Goal: Answer question/provide support: Share knowledge or assist other users

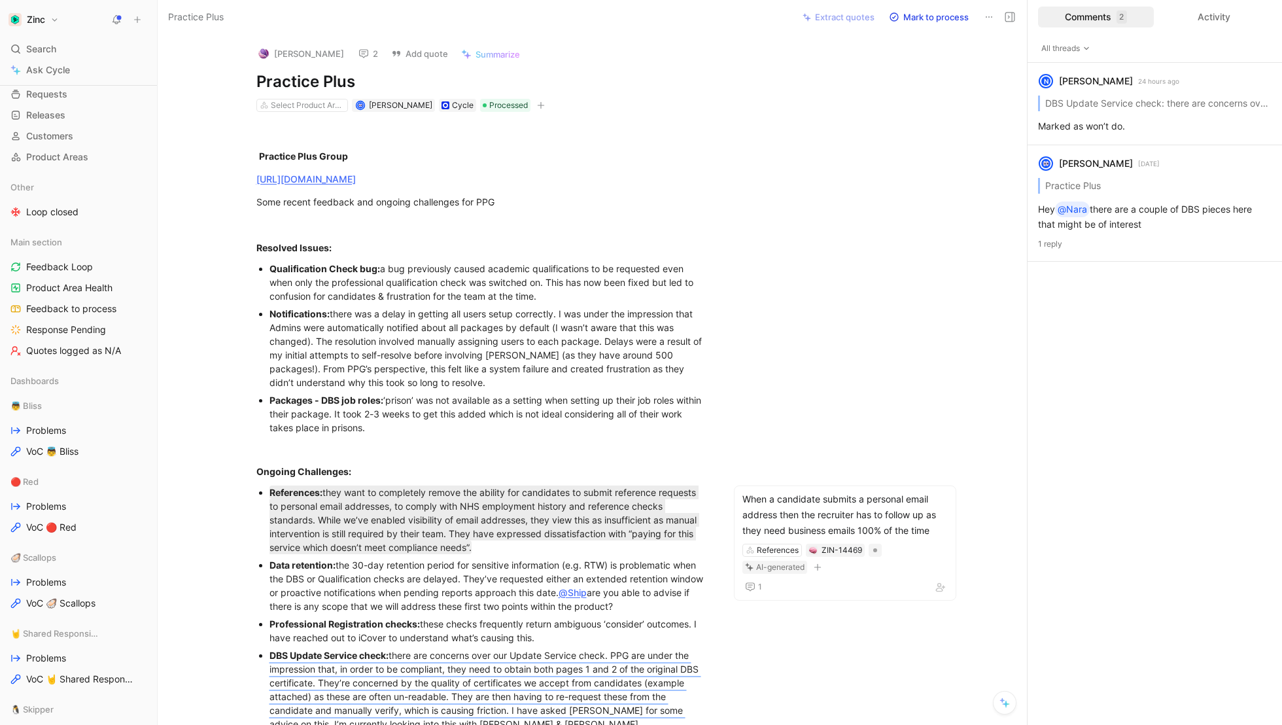
scroll to position [79, 0]
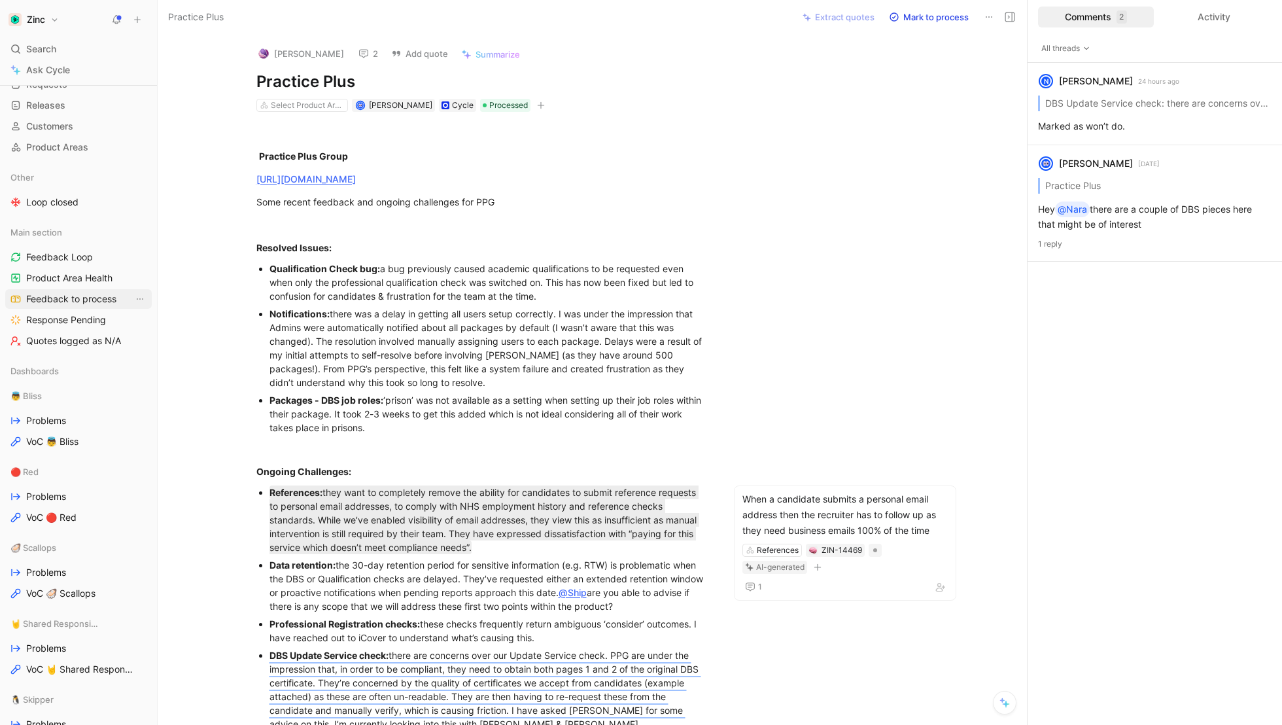
click at [58, 297] on span "Feedback to process" at bounding box center [71, 298] width 90 height 13
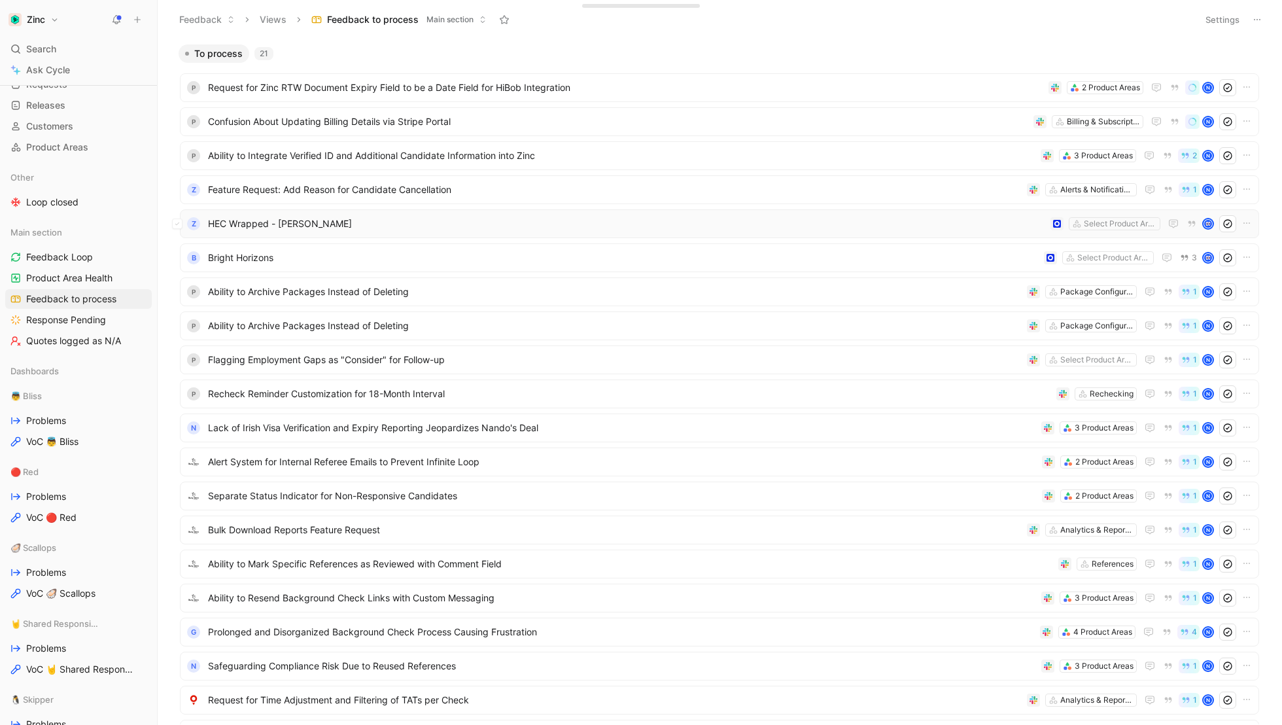
scroll to position [128, 0]
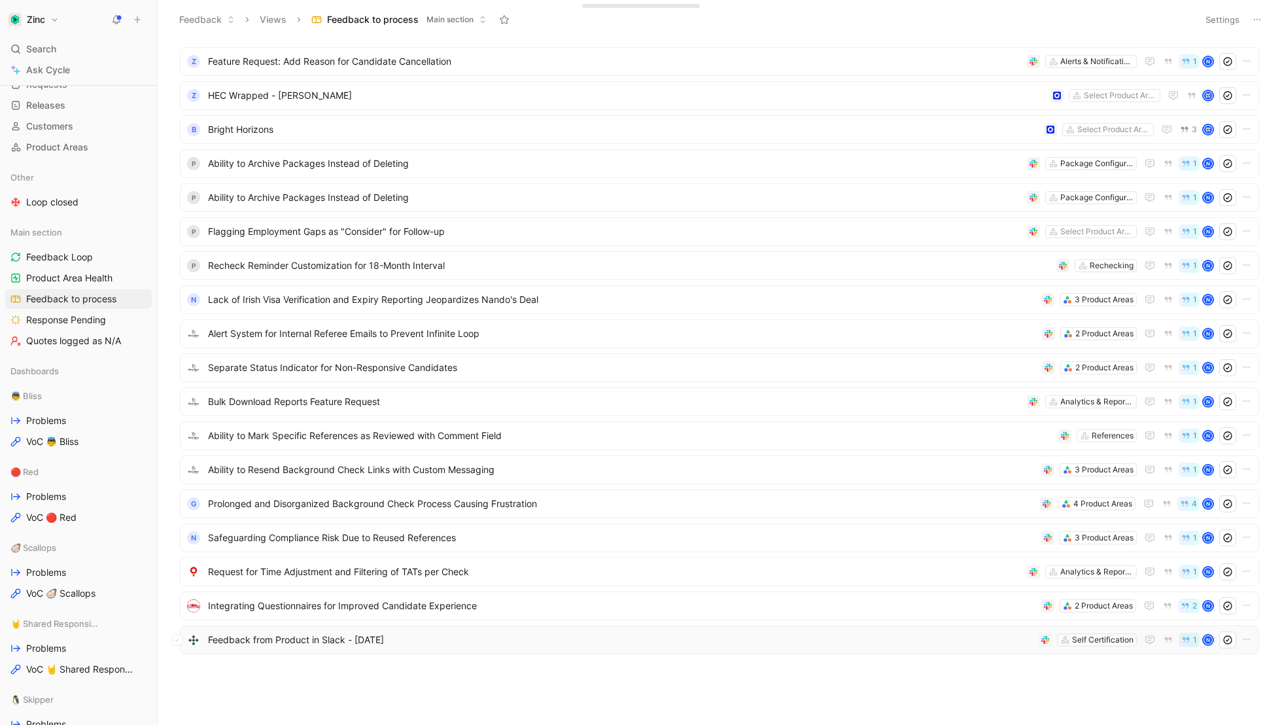
click at [246, 640] on span "Feedback from Product in Slack - [DATE]" at bounding box center [620, 640] width 825 height 16
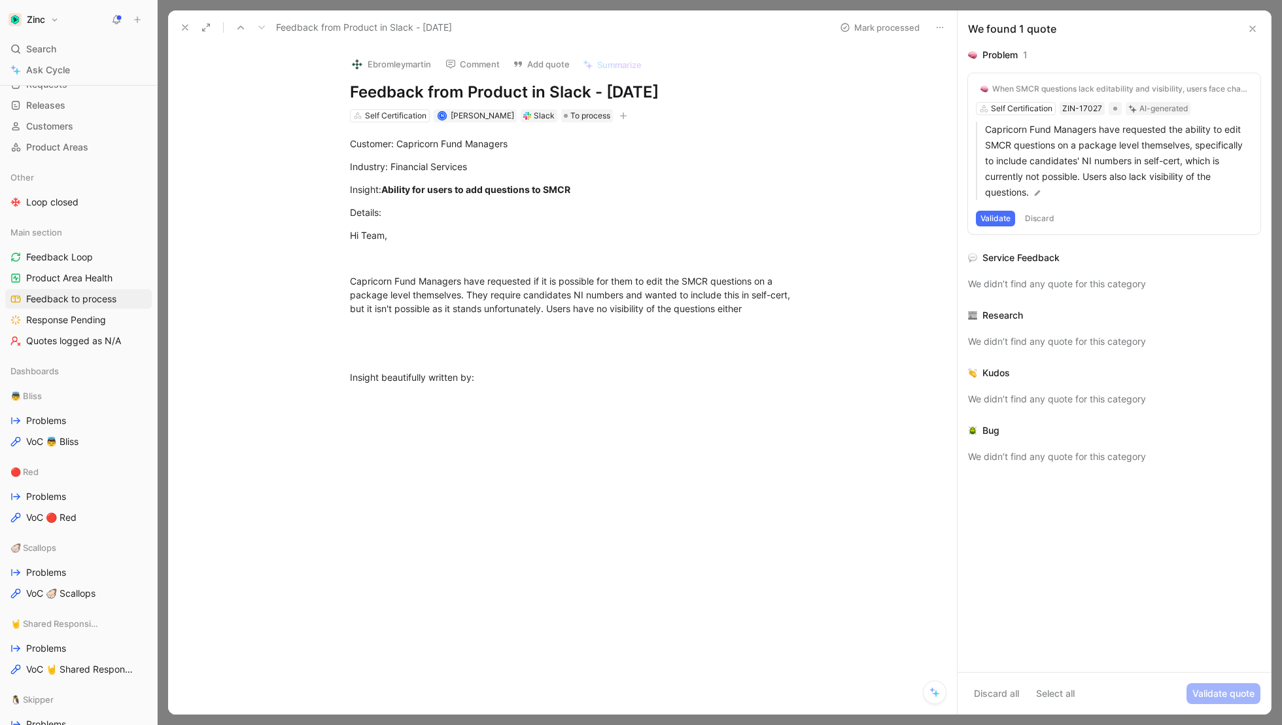
click at [183, 30] on icon at bounding box center [185, 27] width 10 height 10
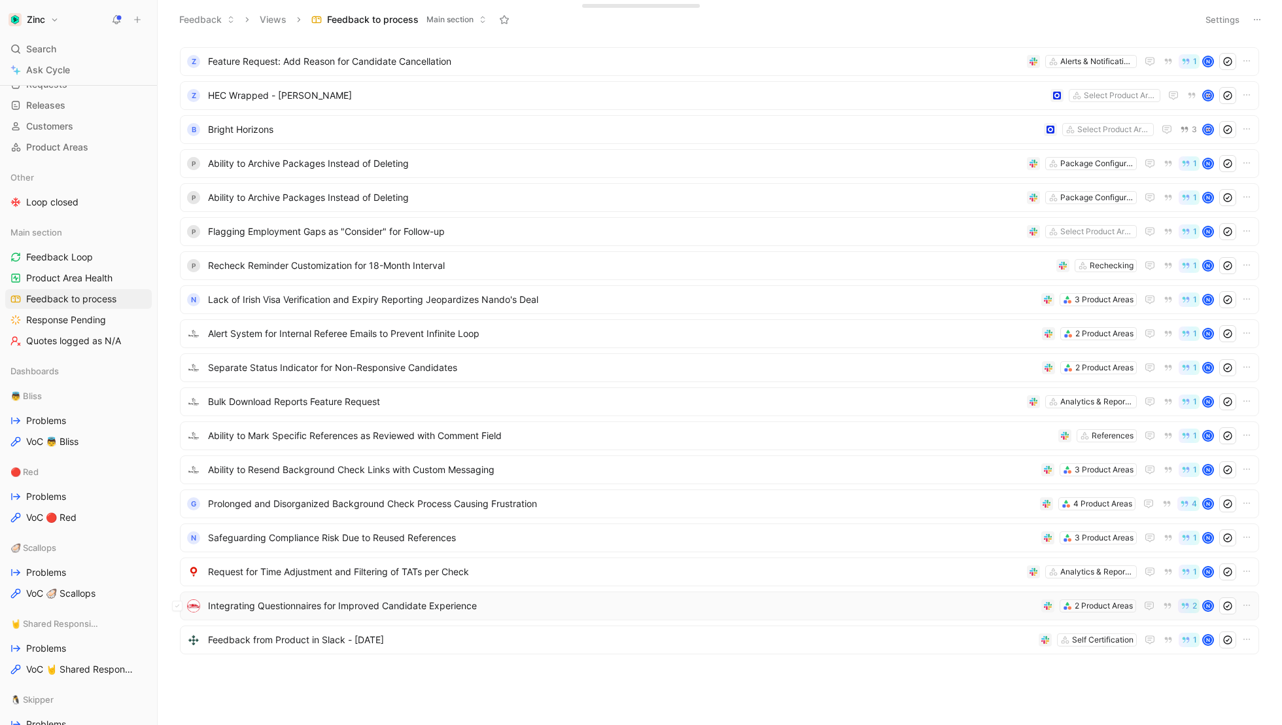
click at [245, 604] on span "Integrating Questionnaires for Improved Candidate Experience" at bounding box center [622, 606] width 828 height 16
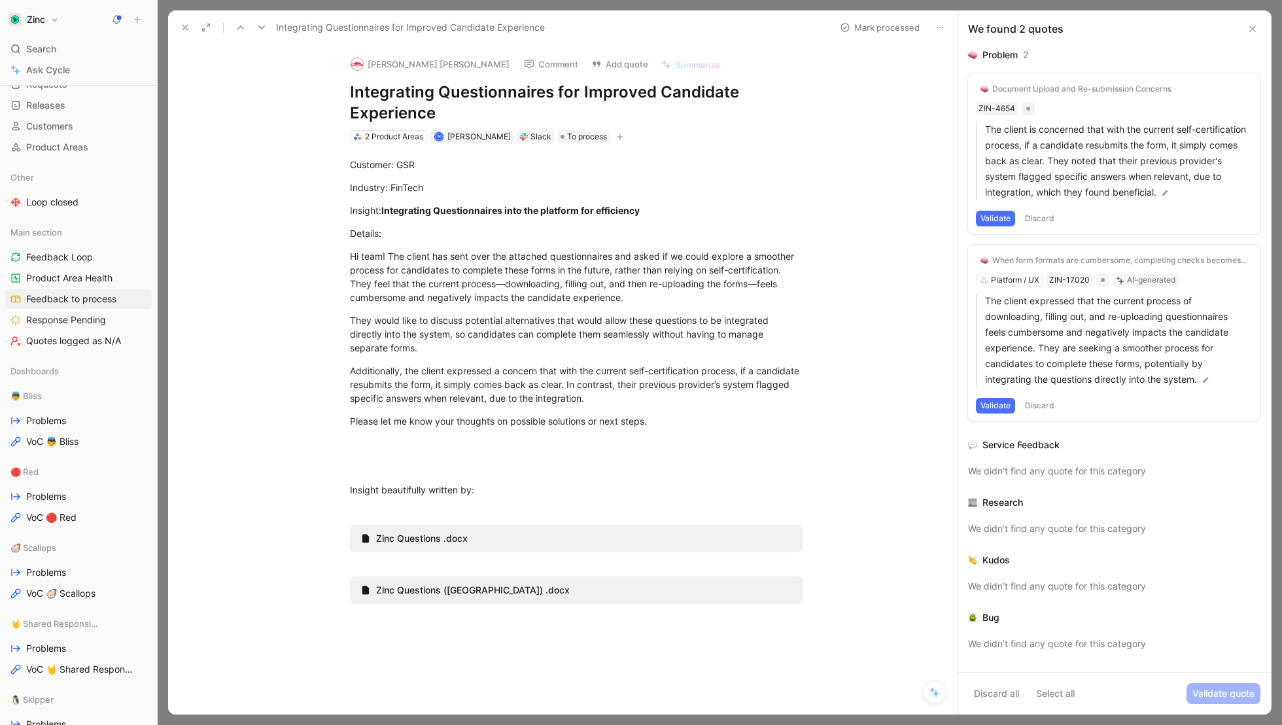
click at [186, 26] on use at bounding box center [184, 27] width 5 height 5
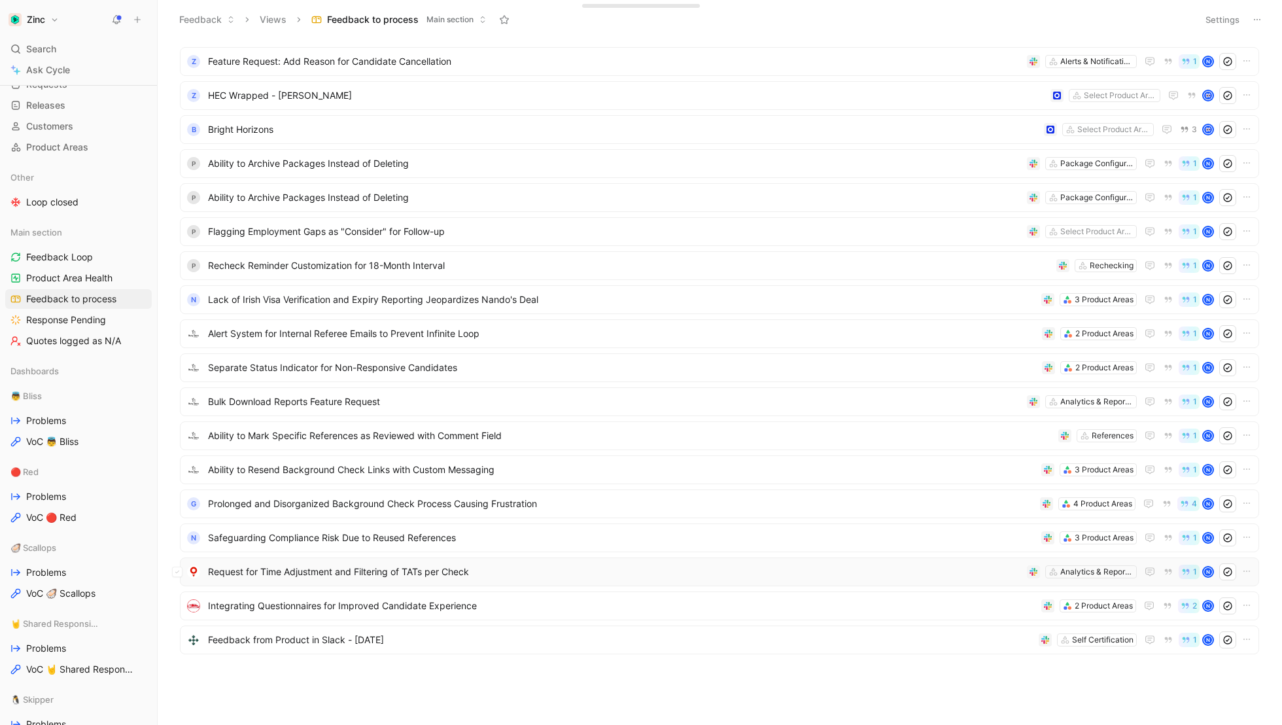
click at [239, 568] on span "Request for Time Adjustment and Filtering of TATs per Check" at bounding box center [615, 572] width 814 height 16
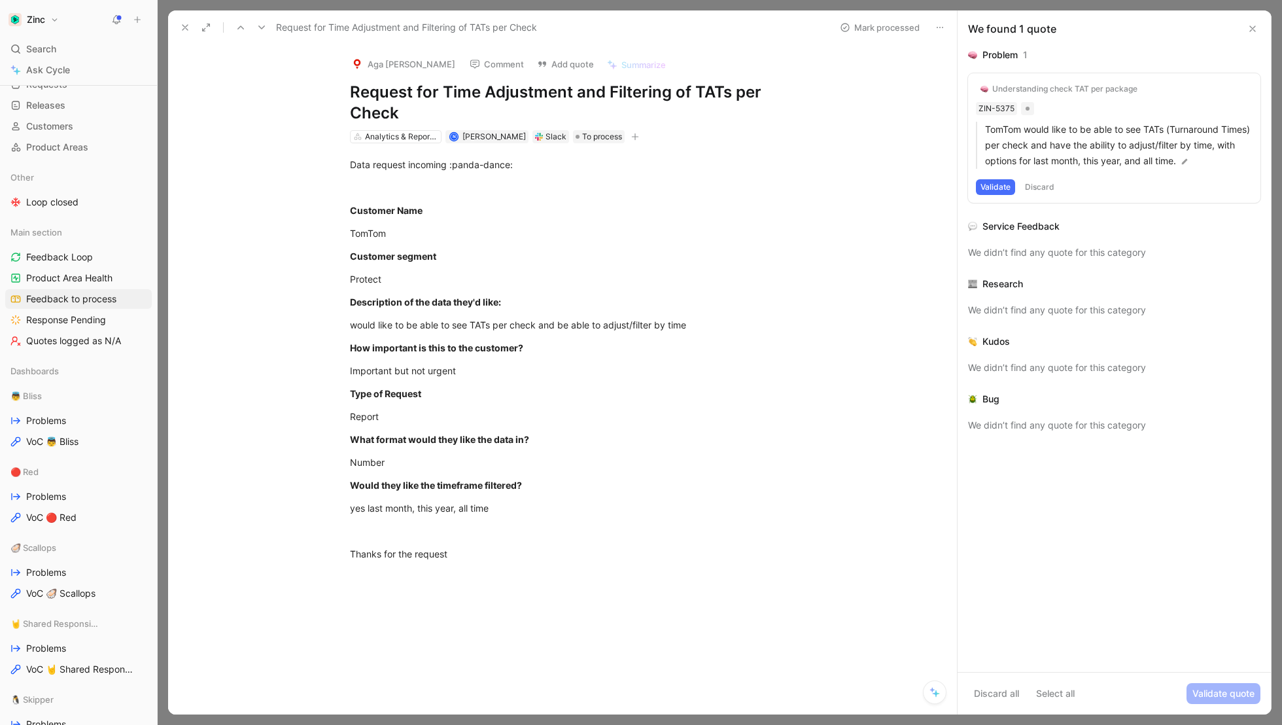
click at [1053, 85] on div "Understanding check TAT per package" at bounding box center [1064, 89] width 145 height 10
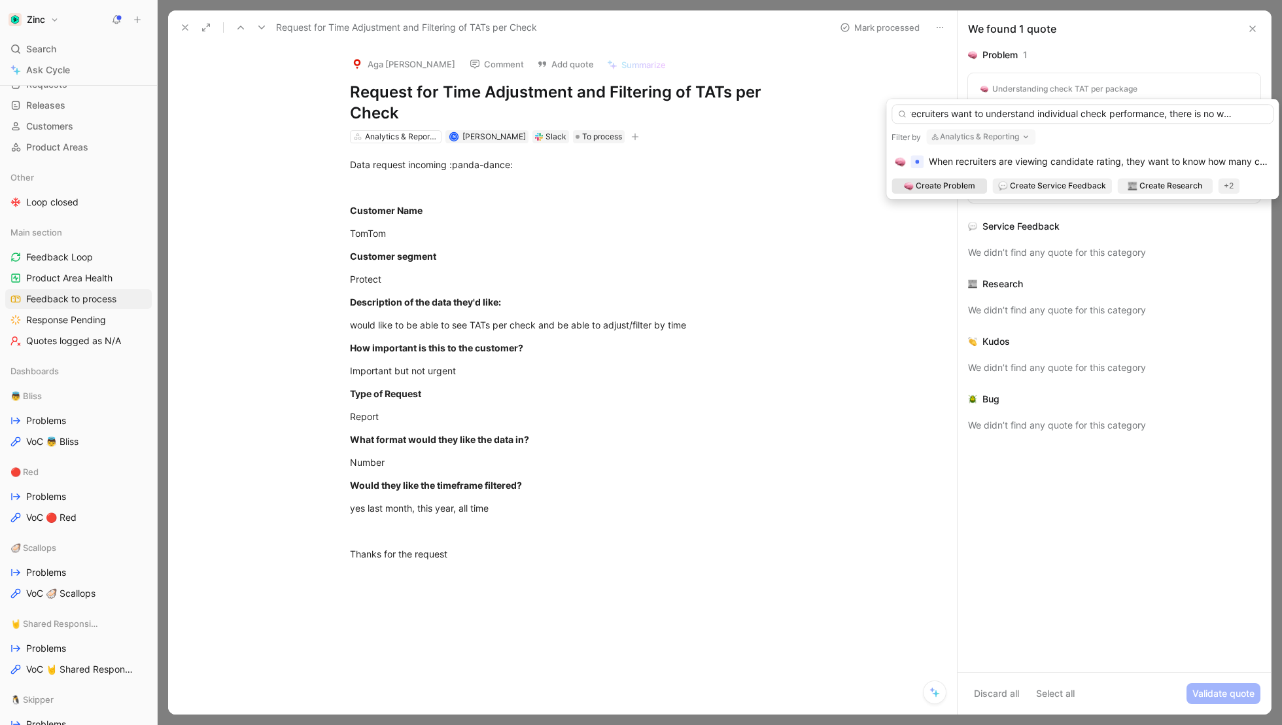
scroll to position [0, 35]
type input "When recruiters want to understand individual check performance, there is no wa…"
click at [941, 190] on span "Create Problem" at bounding box center [946, 185] width 60 height 13
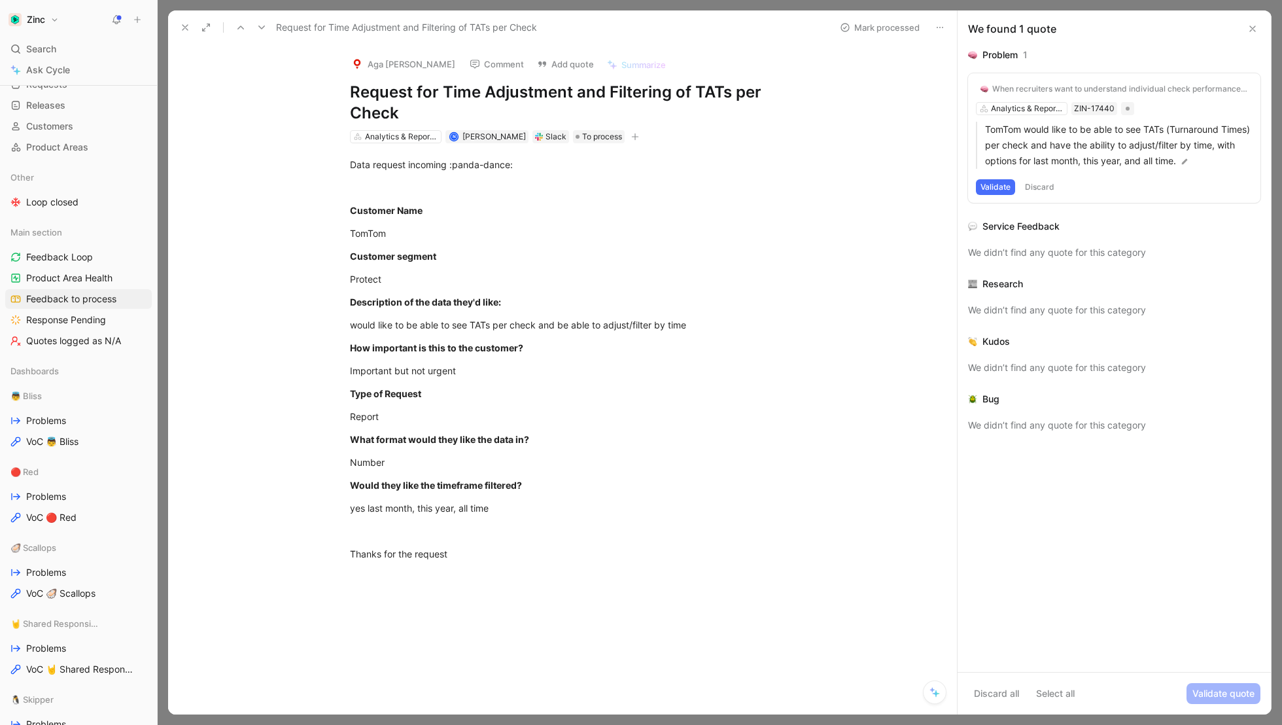
click at [1003, 178] on div "When recruiters want to understand individual check performance, there is no wa…" at bounding box center [1114, 137] width 292 height 129
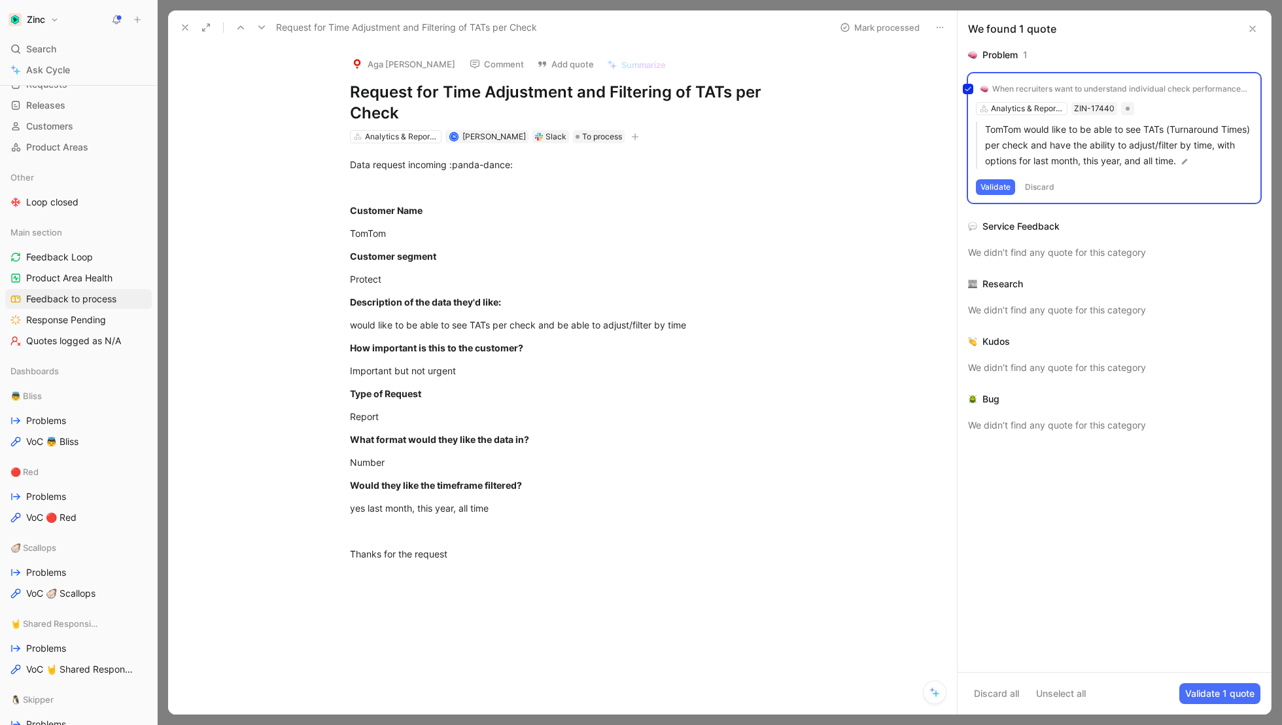
click at [999, 184] on div "When recruiters want to understand individual check performance, there is no wa…" at bounding box center [1114, 137] width 292 height 129
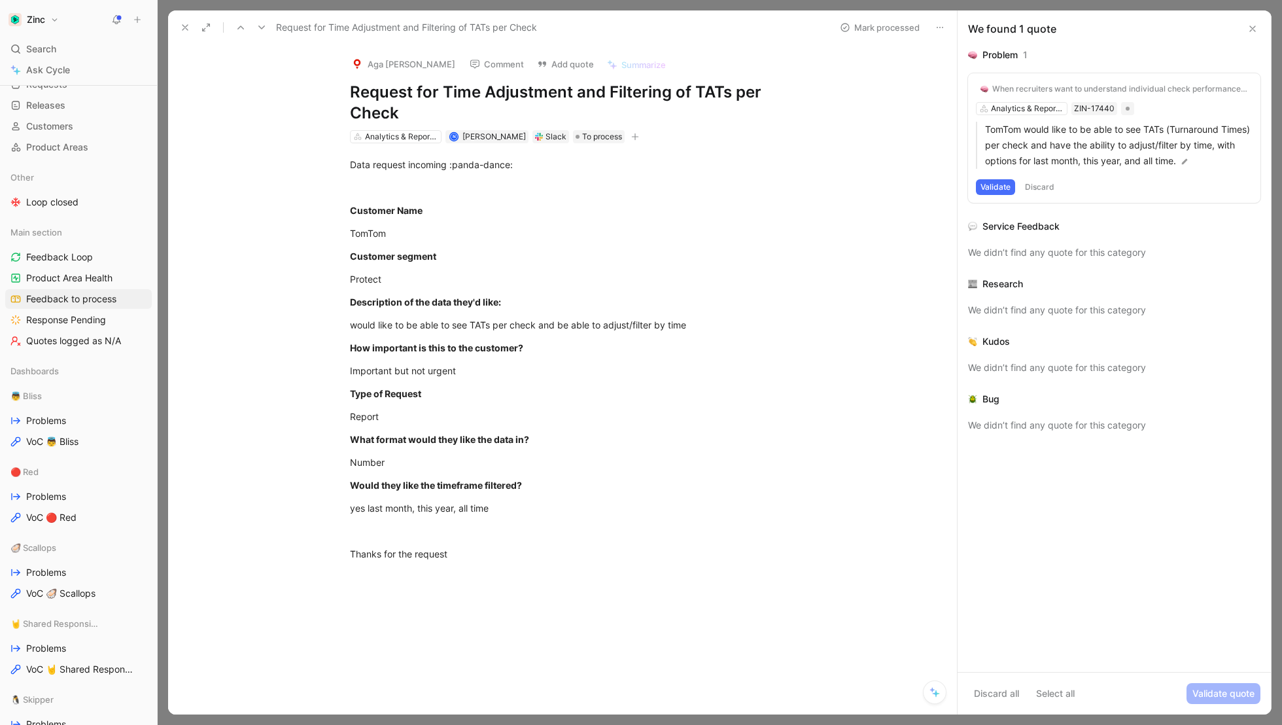
click at [999, 184] on button "Validate" at bounding box center [995, 187] width 39 height 16
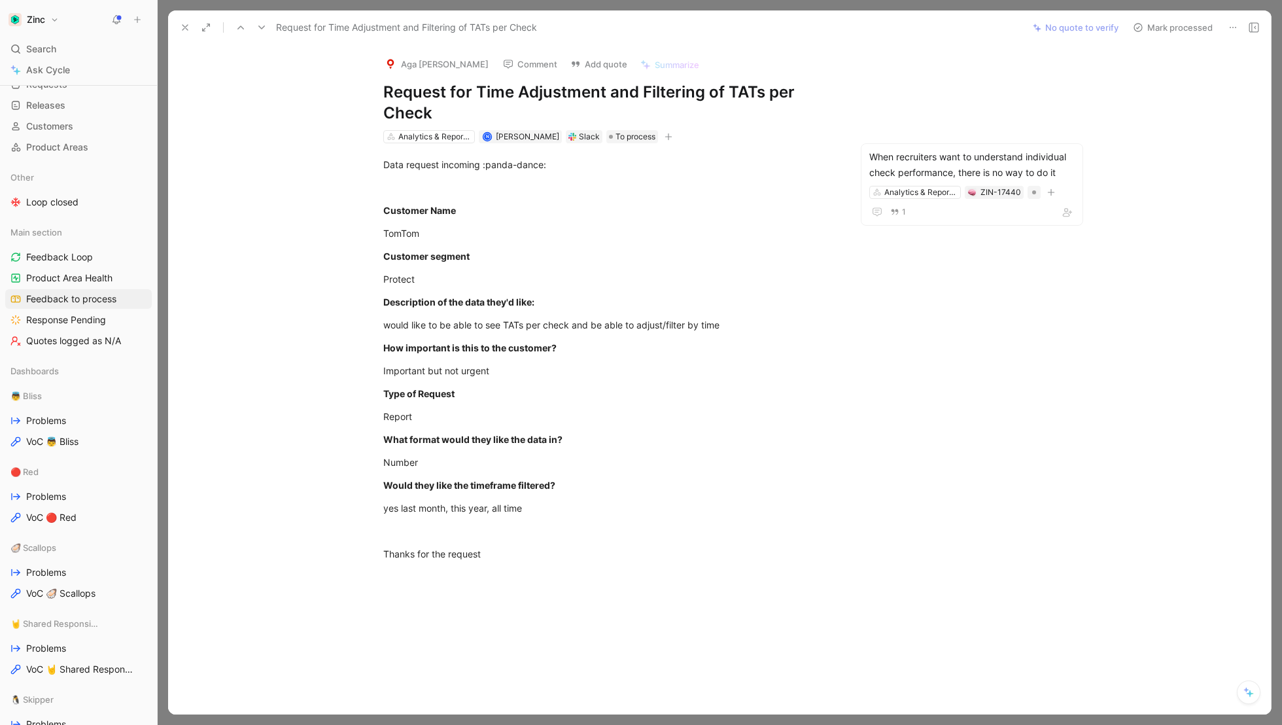
click at [1155, 29] on button "Mark processed" at bounding box center [1173, 27] width 92 height 18
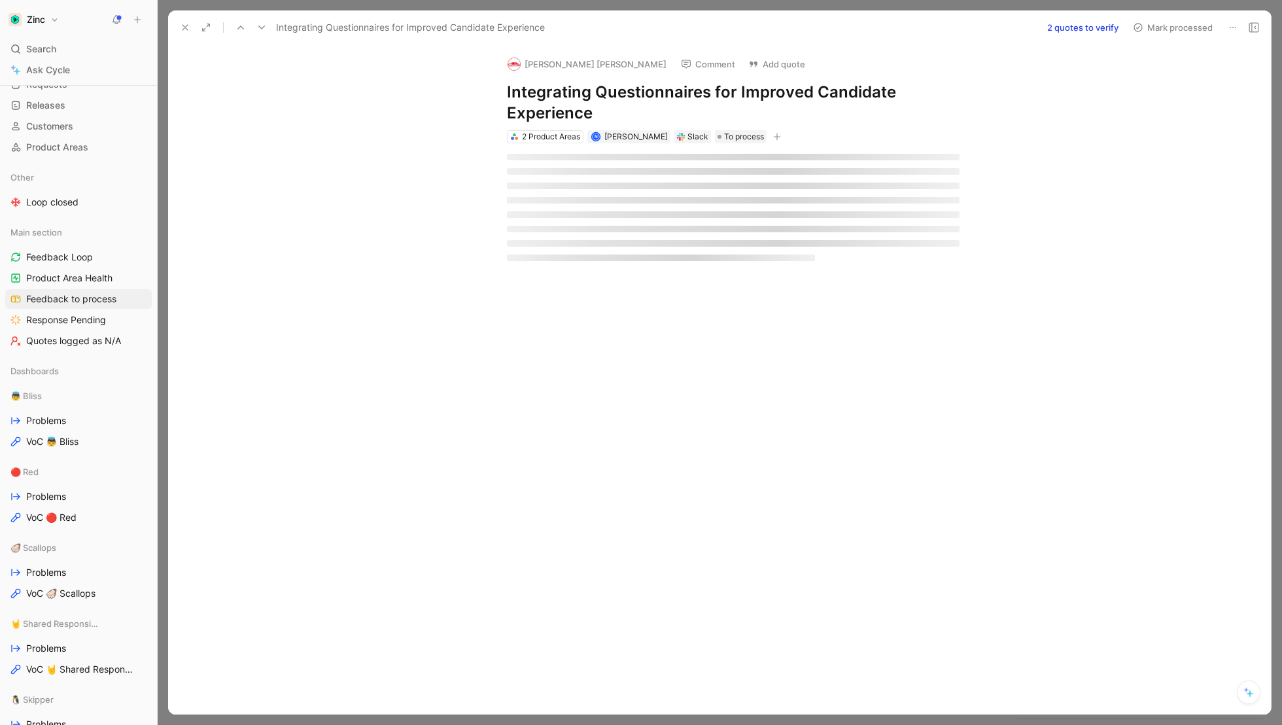
scroll to position [94, 0]
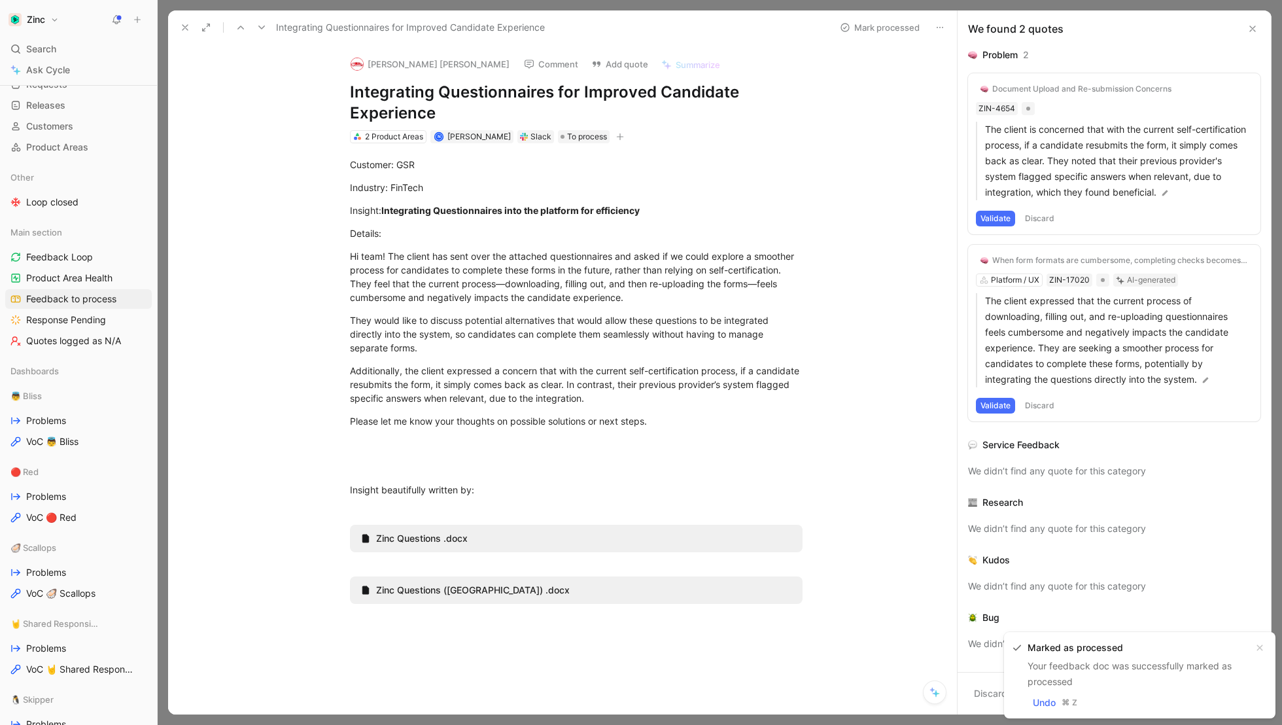
click at [183, 16] on div "Integrating Questionnaires for Improved Candidate Experience Mark processed" at bounding box center [562, 27] width 789 height 35
click at [183, 30] on icon at bounding box center [185, 27] width 10 height 10
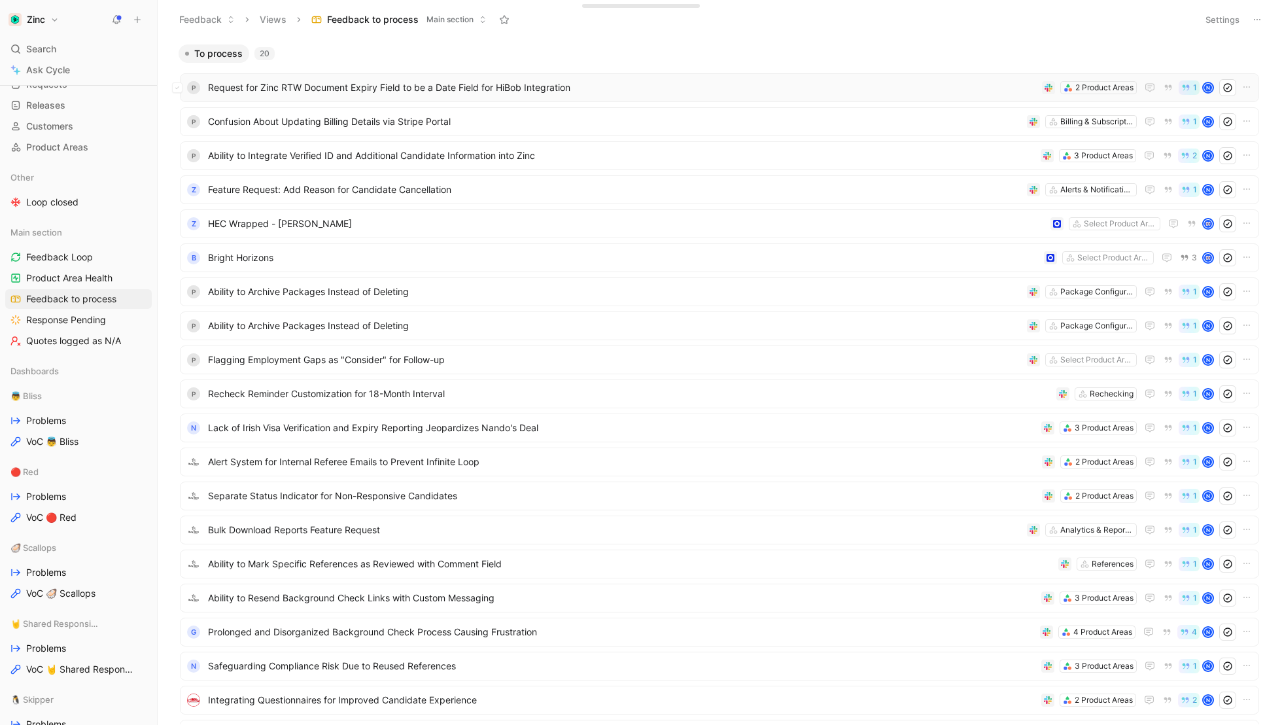
click at [285, 90] on span "Request for Zinc RTW Document Expiry Field to be a Date Field for HiBob Integra…" at bounding box center [622, 88] width 829 height 16
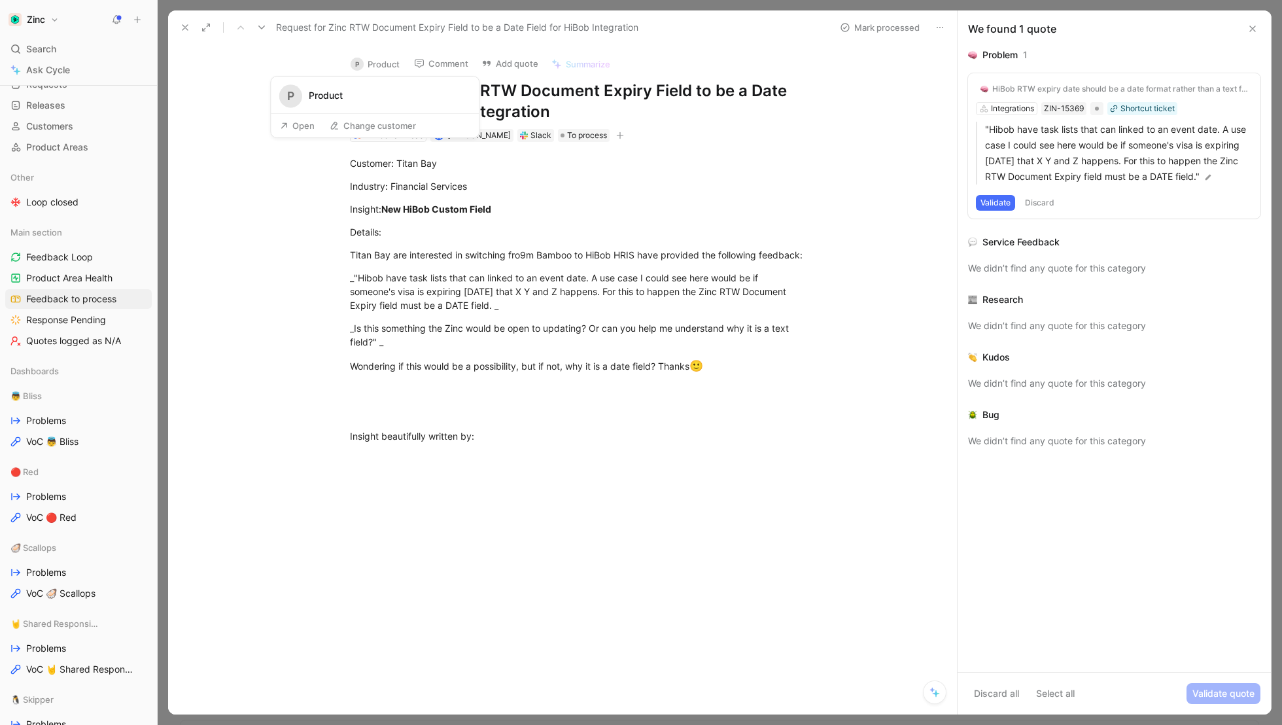
click at [380, 54] on button "P Product" at bounding box center [375, 64] width 61 height 20
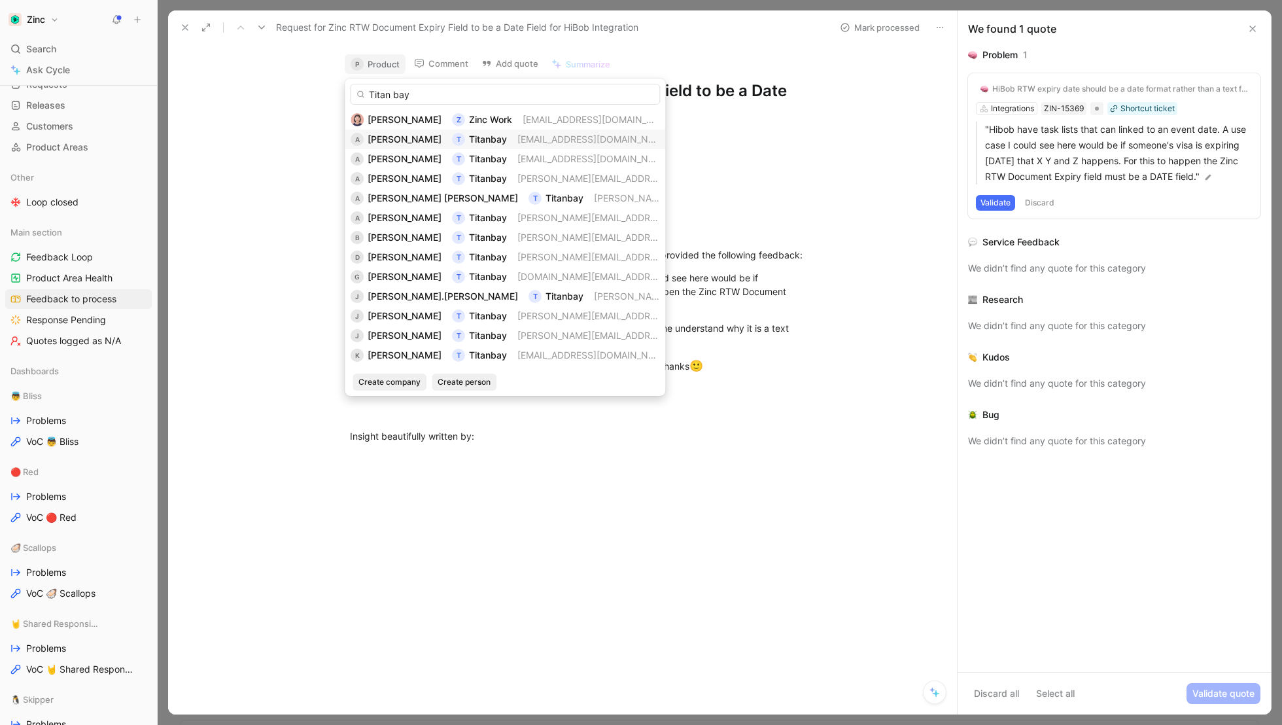
type input "Titan bay"
click at [402, 138] on span "[PERSON_NAME]" at bounding box center [405, 138] width 74 height 11
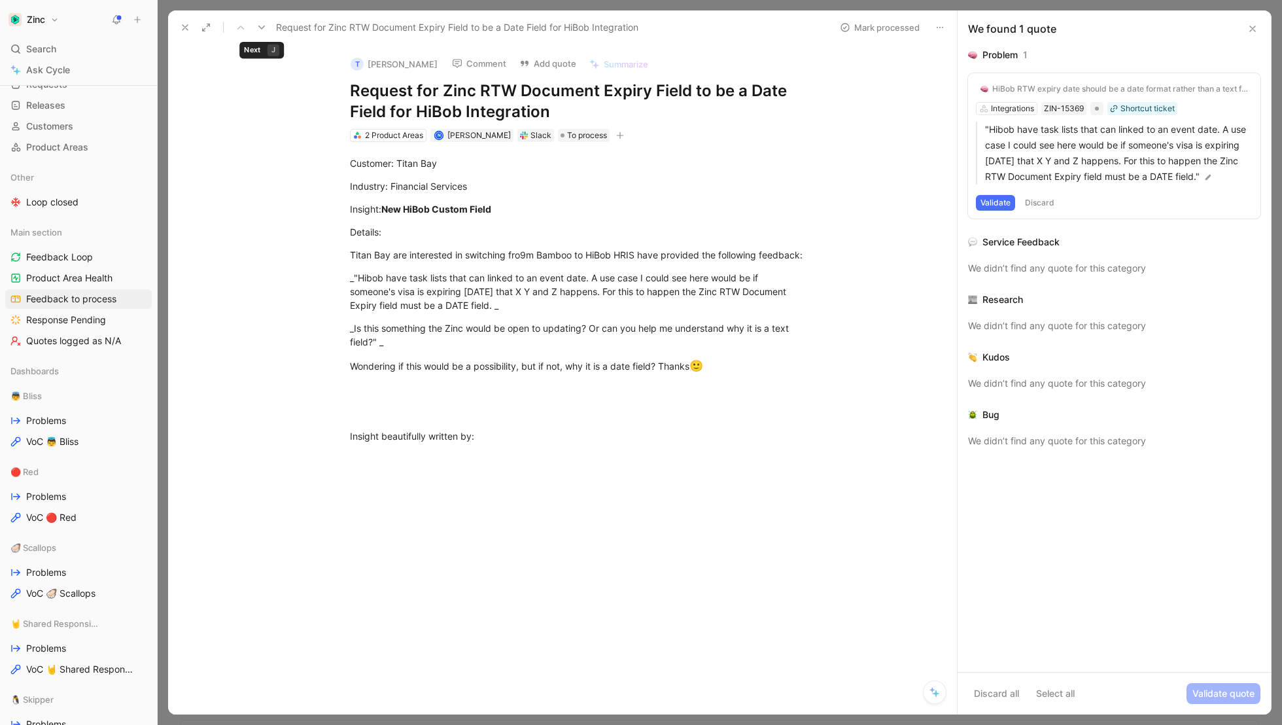
click at [264, 29] on icon at bounding box center [261, 27] width 10 height 10
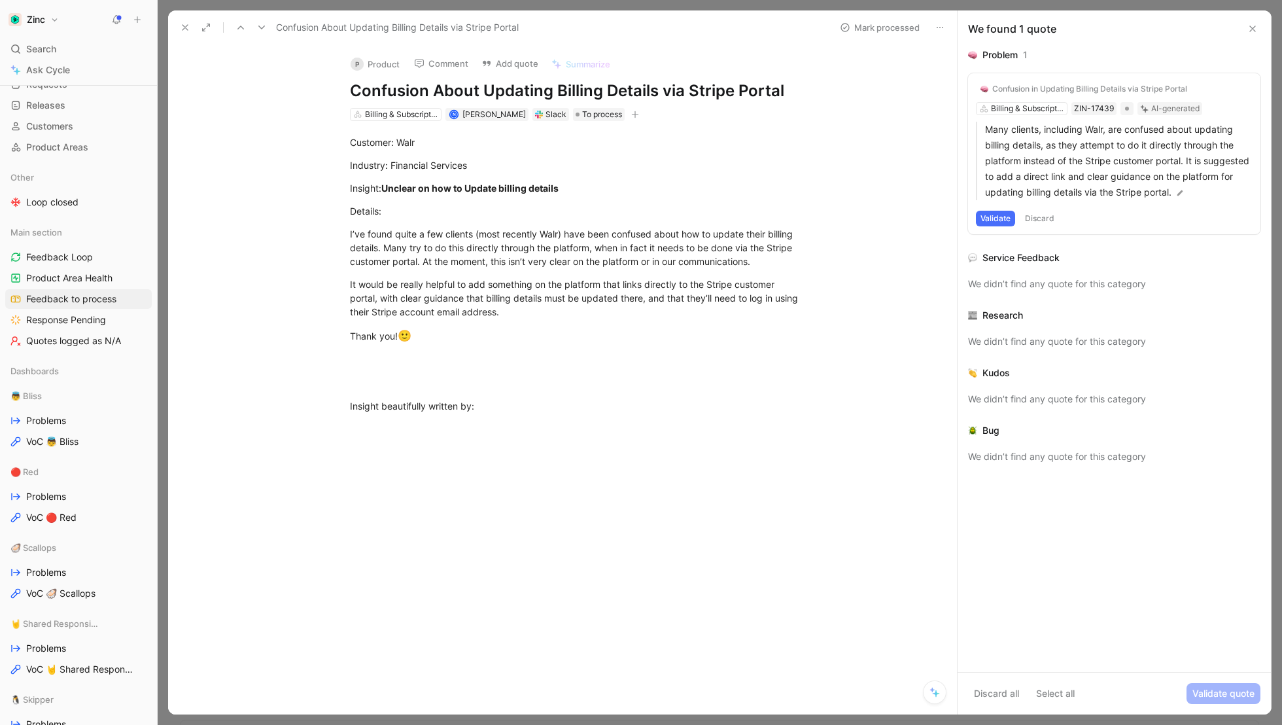
click at [386, 60] on button "P Product" at bounding box center [375, 64] width 61 height 20
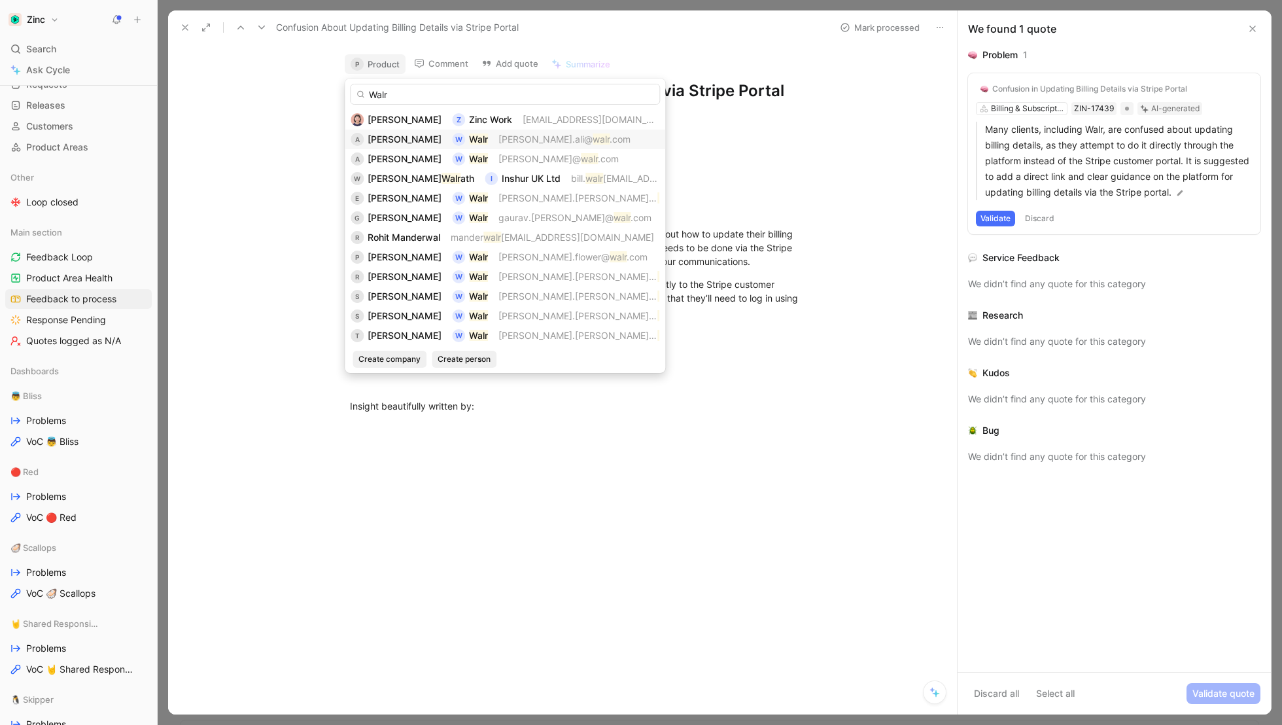
type input "Walr"
click at [458, 142] on div "A [PERSON_NAME] W [PERSON_NAME].ali@ walr .com" at bounding box center [505, 139] width 309 height 16
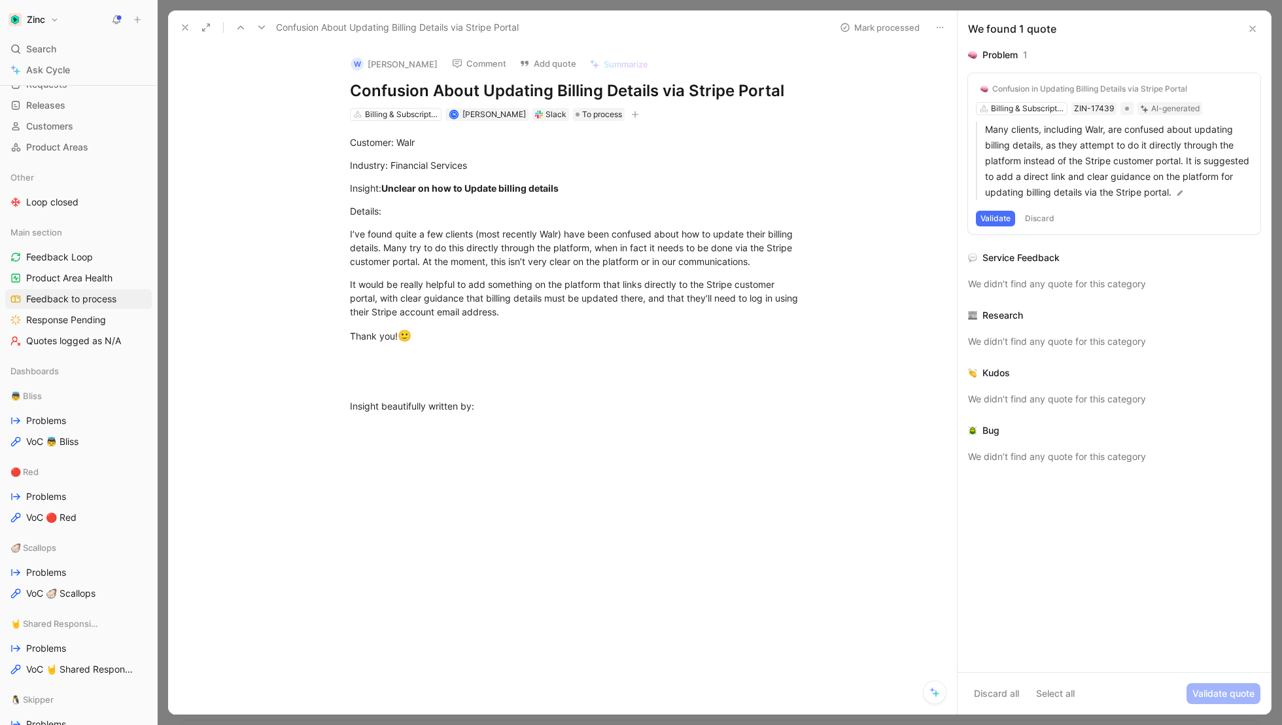
click at [264, 26] on use at bounding box center [261, 28] width 7 height 4
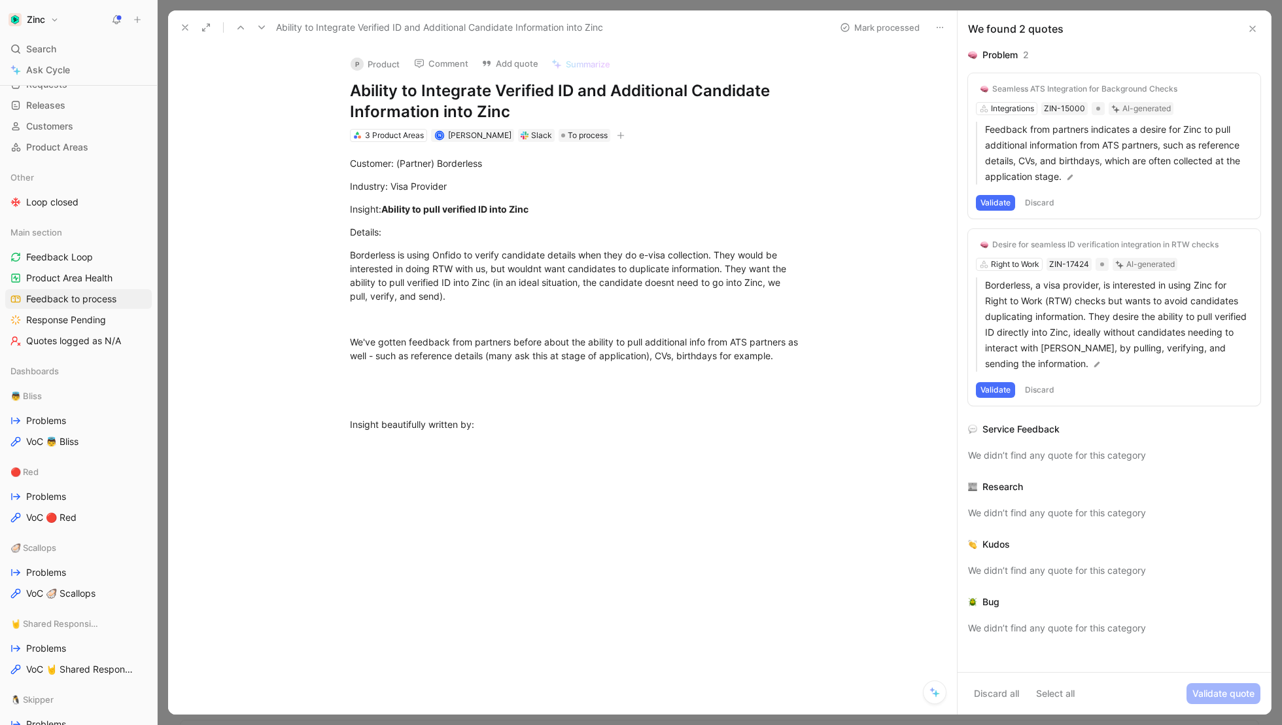
click at [373, 60] on button "P Product" at bounding box center [375, 64] width 61 height 20
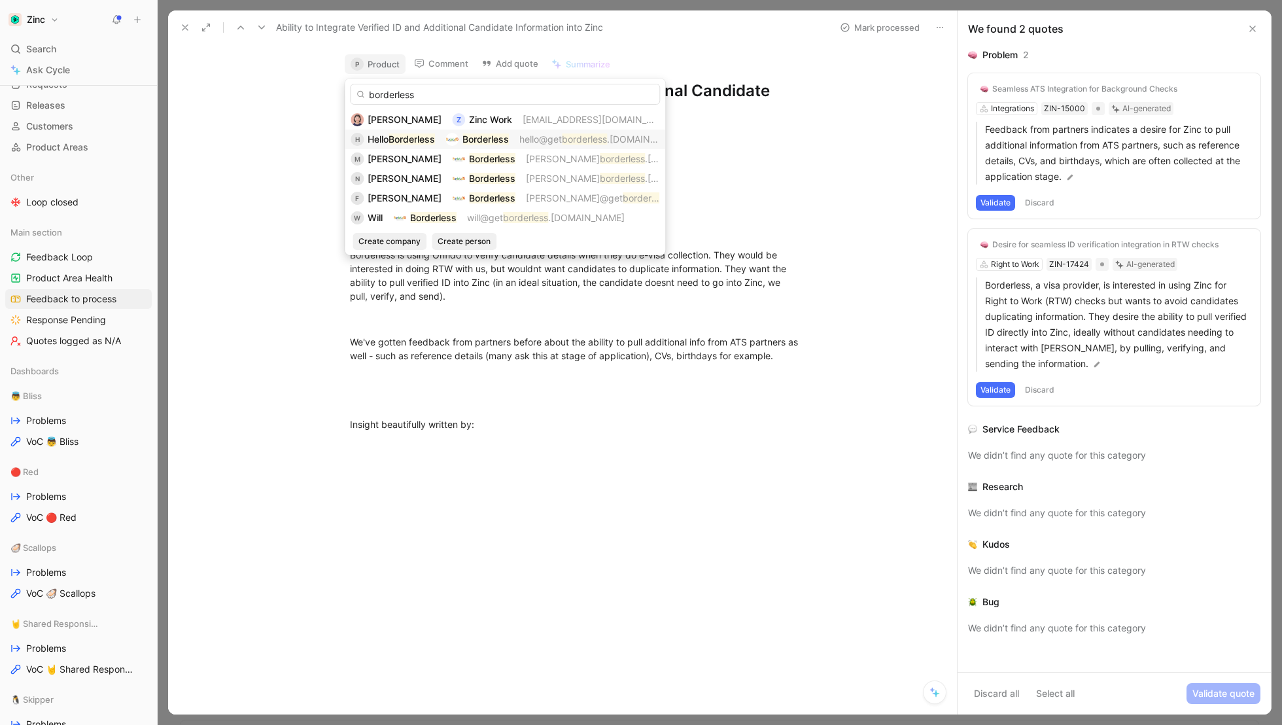
type input "borderless"
click at [396, 146] on div "Hello Borderless" at bounding box center [401, 139] width 67 height 16
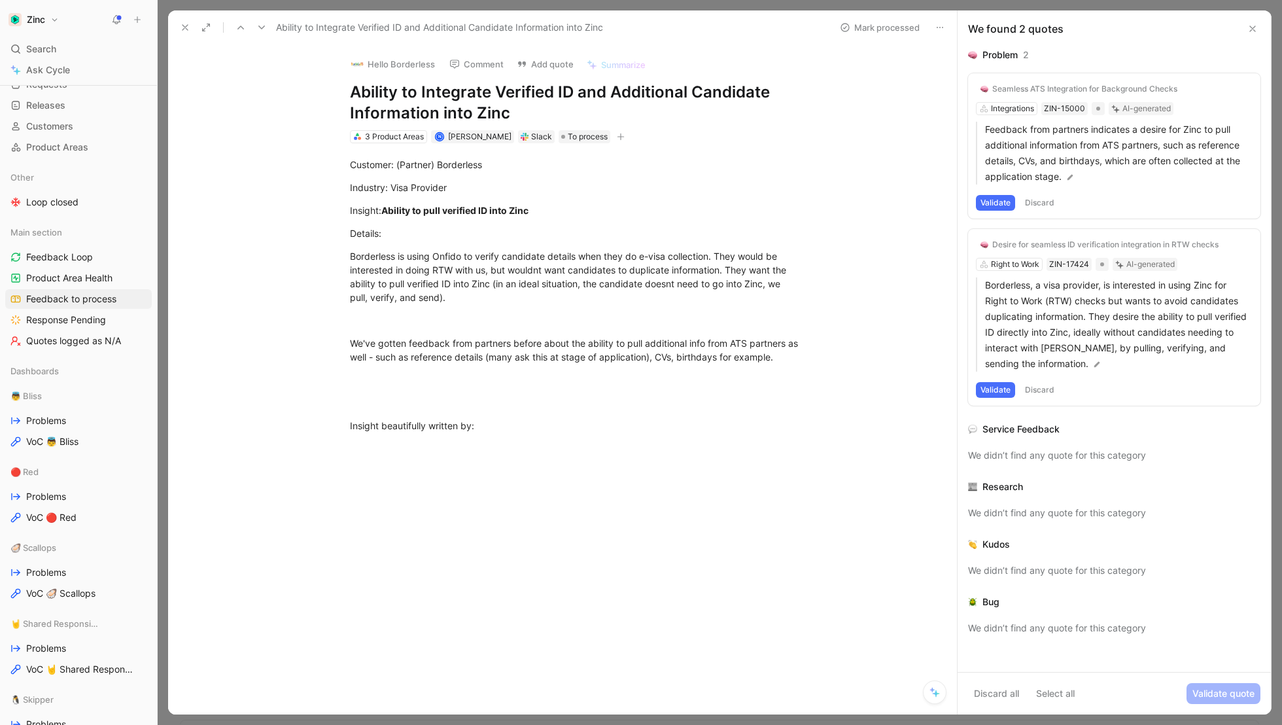
click at [254, 26] on button at bounding box center [261, 27] width 18 height 18
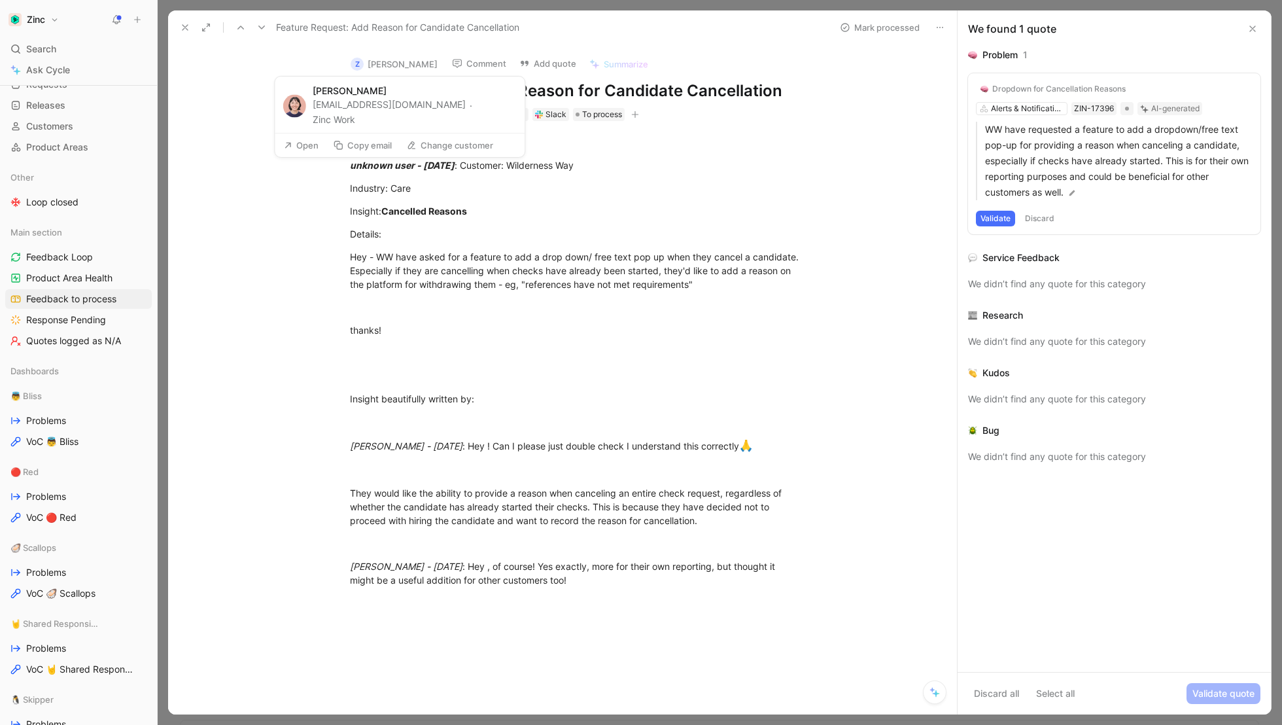
click at [390, 60] on button "Z [PERSON_NAME]" at bounding box center [394, 64] width 99 height 20
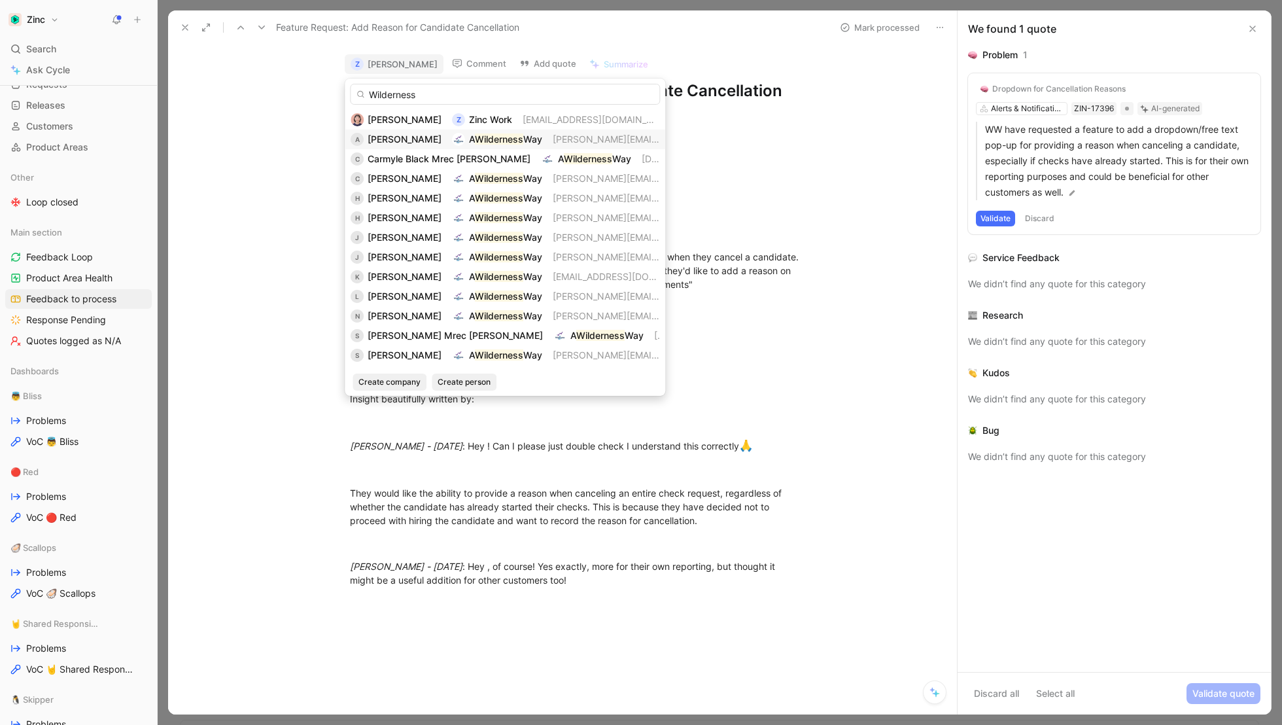
type input "Wilderness"
click at [496, 140] on mark "Wilderness" at bounding box center [499, 138] width 48 height 11
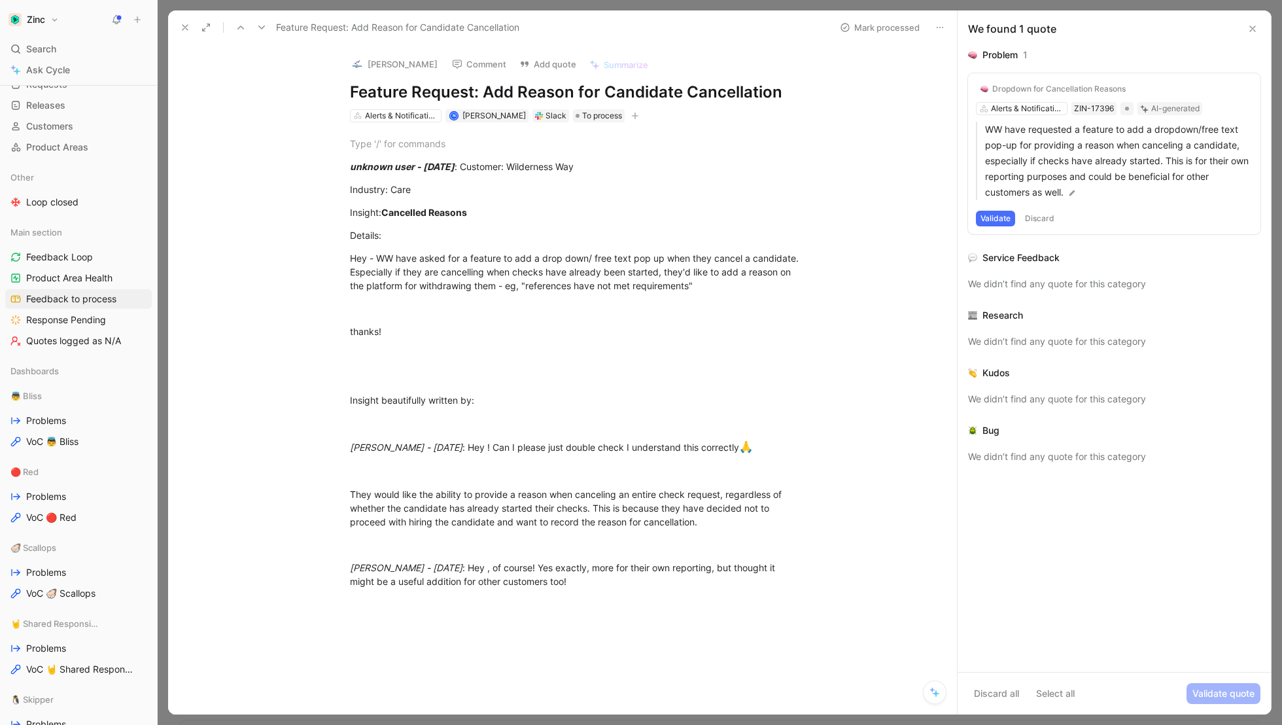
click at [264, 29] on icon at bounding box center [261, 27] width 10 height 10
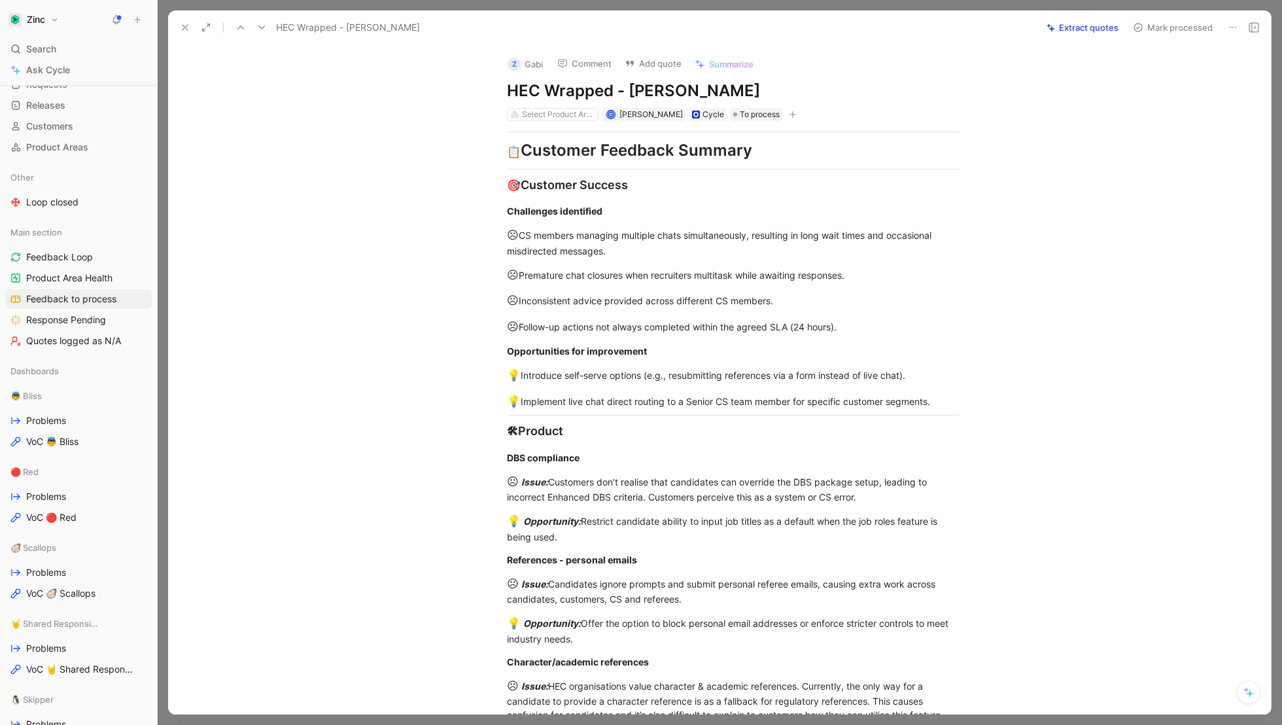
click at [186, 31] on icon at bounding box center [185, 27] width 10 height 10
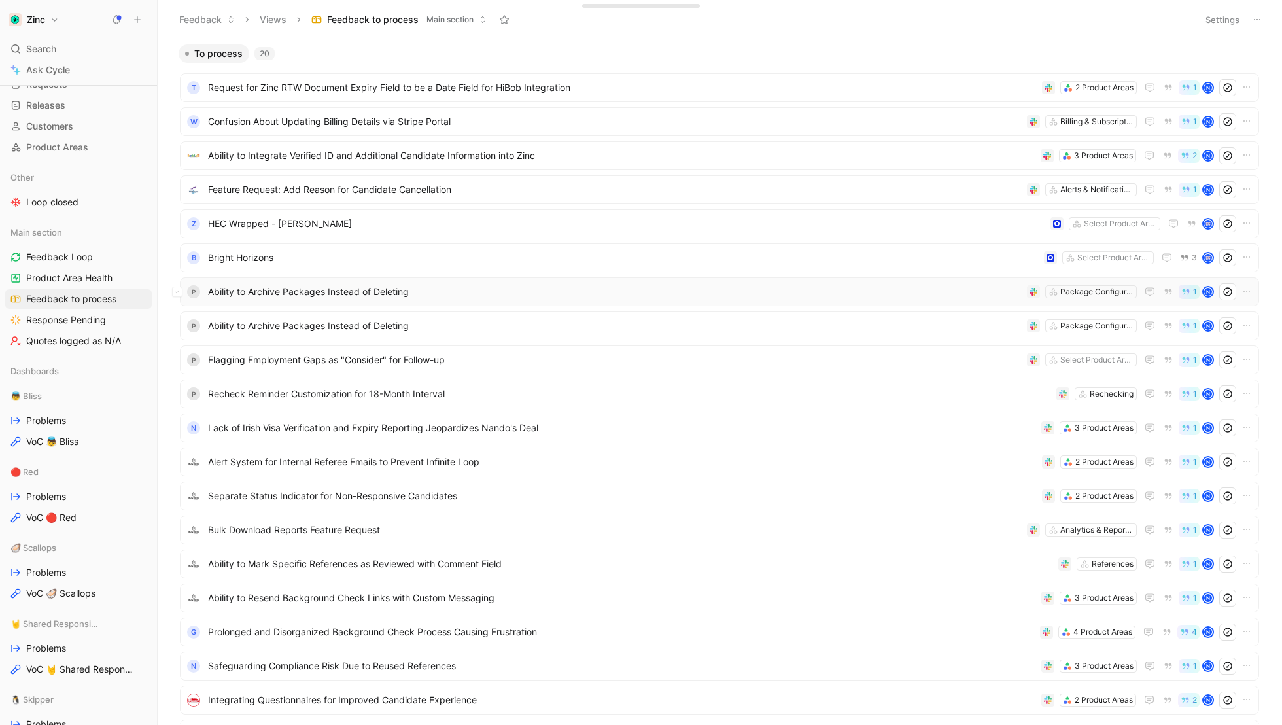
click at [336, 290] on span "Ability to Archive Packages Instead of Deleting" at bounding box center [615, 292] width 814 height 16
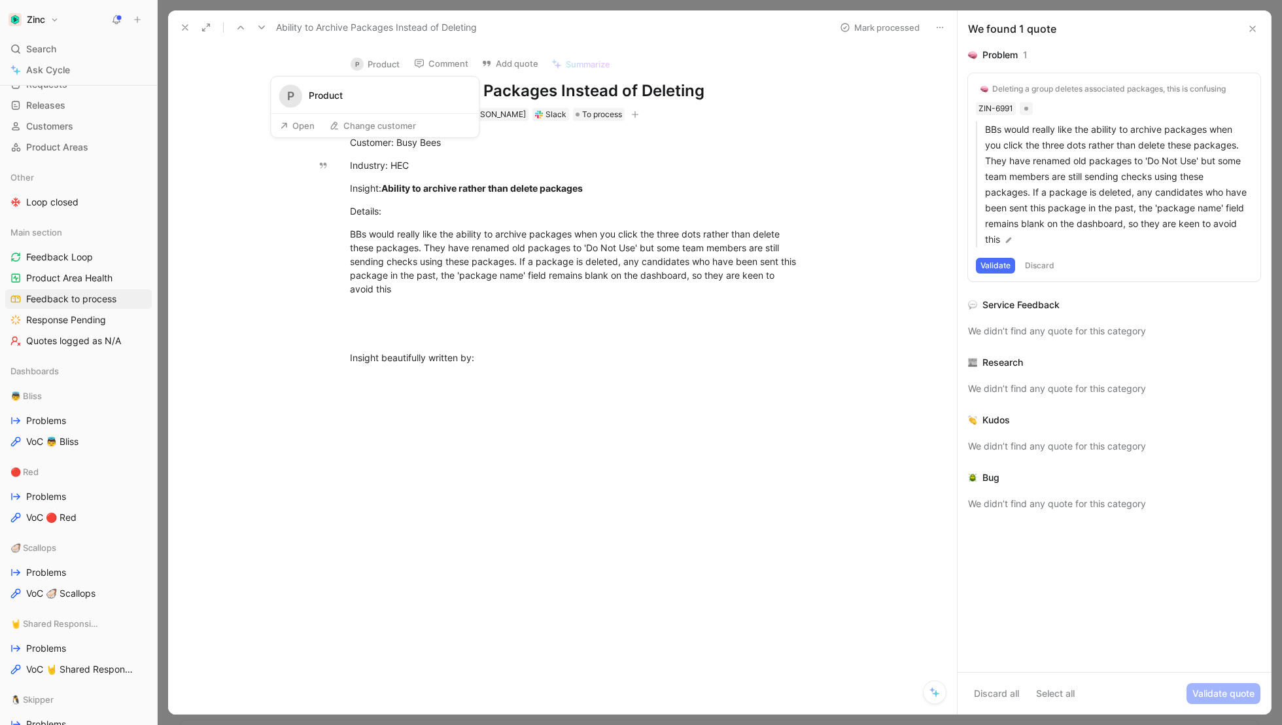
click at [369, 63] on button "P Product" at bounding box center [375, 64] width 61 height 20
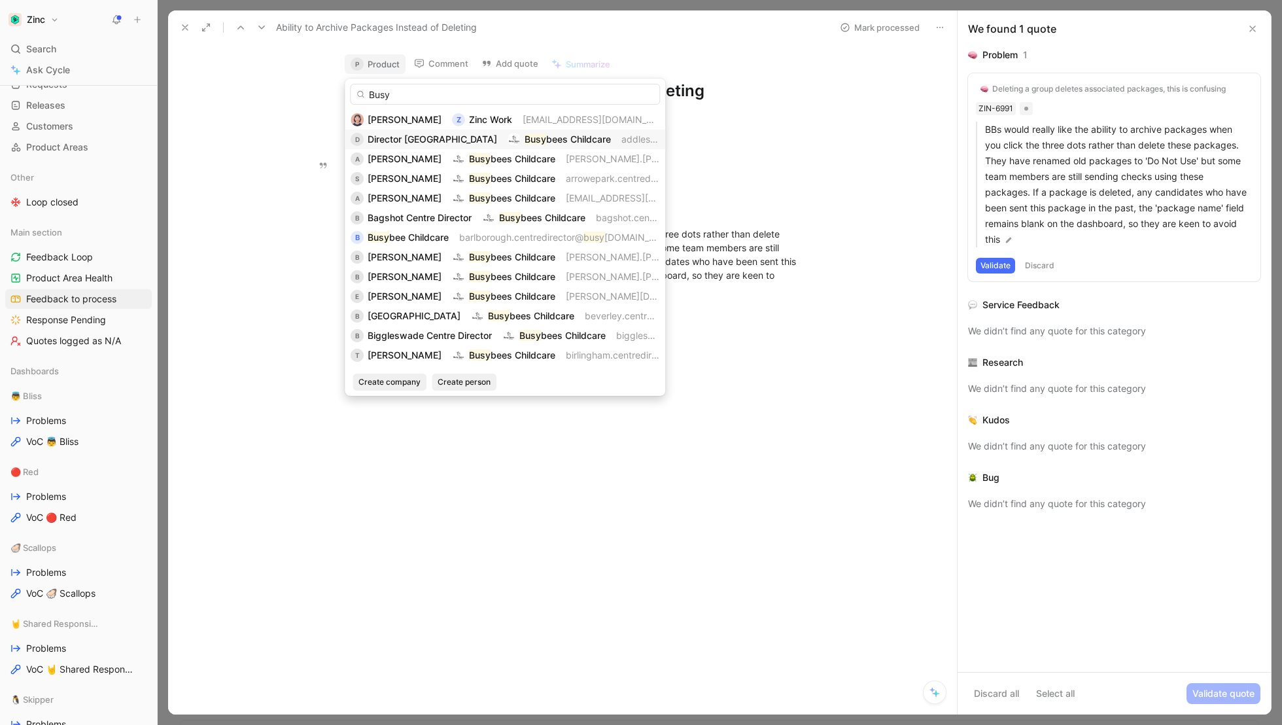
type input "Busy"
click at [400, 137] on span "Director [GEOGRAPHIC_DATA]" at bounding box center [432, 138] width 129 height 11
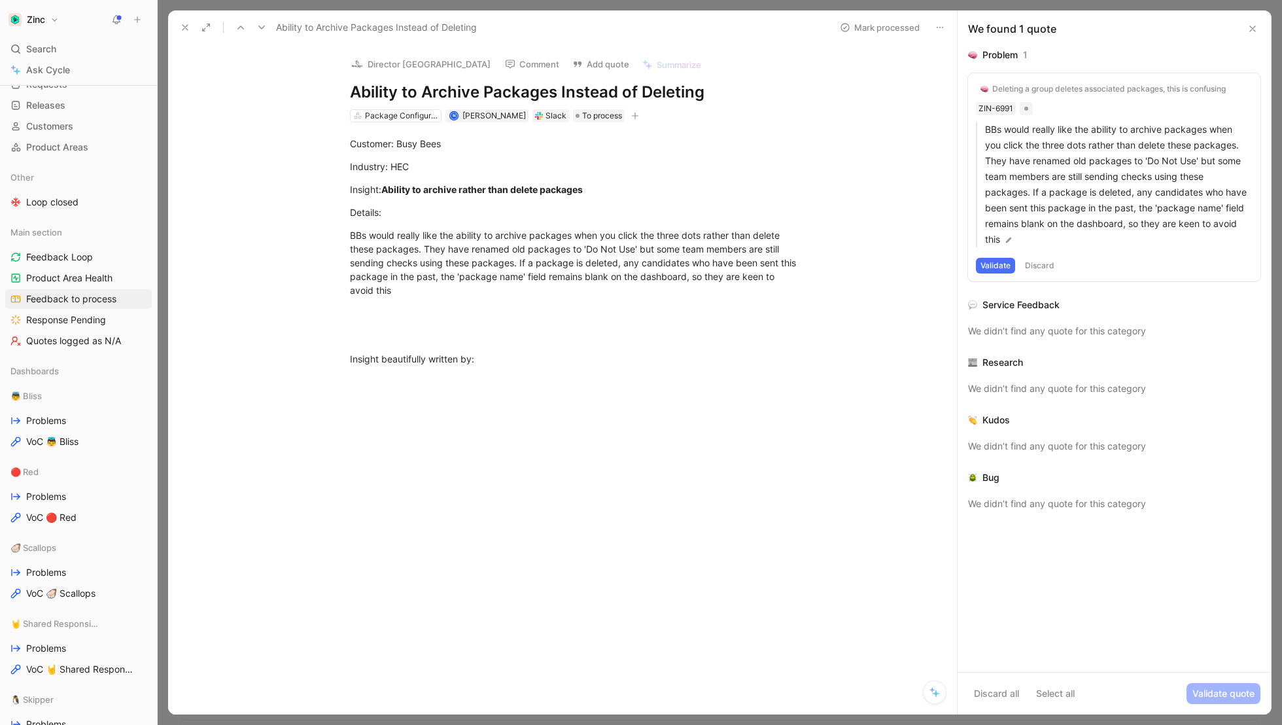
click at [258, 29] on icon at bounding box center [261, 27] width 10 height 10
click at [388, 65] on button "P Product" at bounding box center [375, 64] width 61 height 20
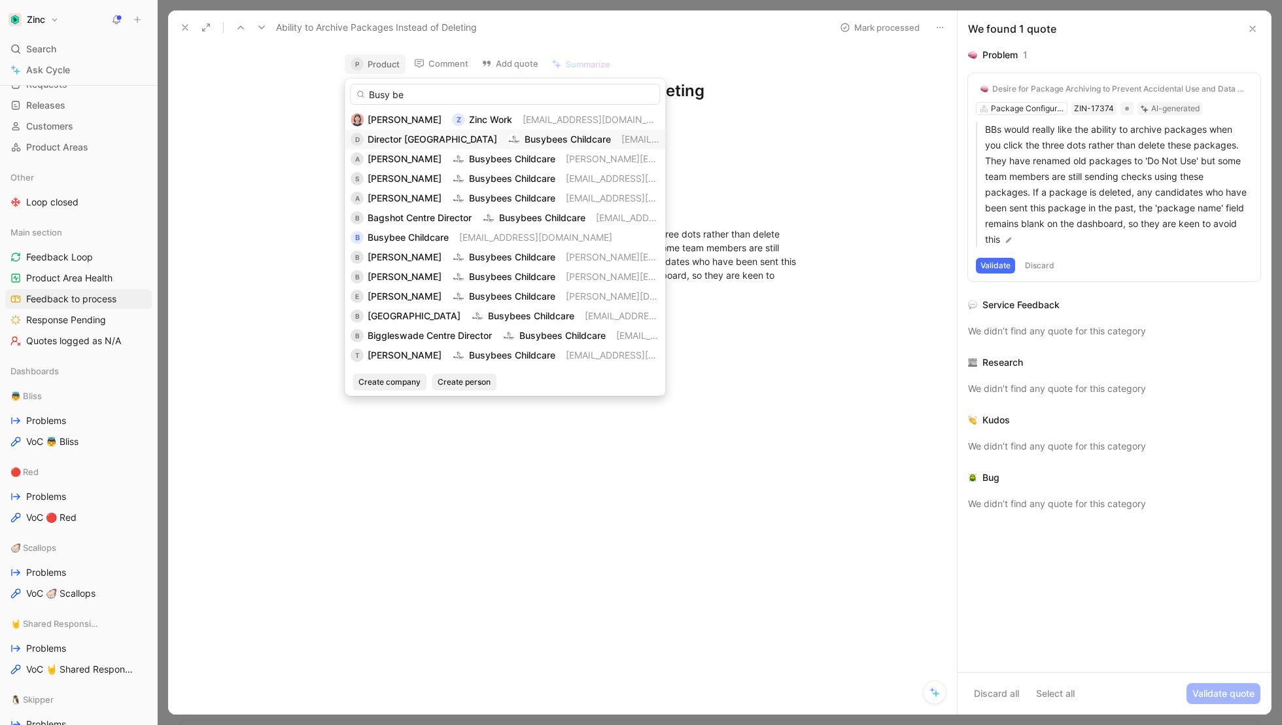
type input "Busy be"
click at [402, 139] on span "Director [GEOGRAPHIC_DATA]" at bounding box center [432, 138] width 129 height 11
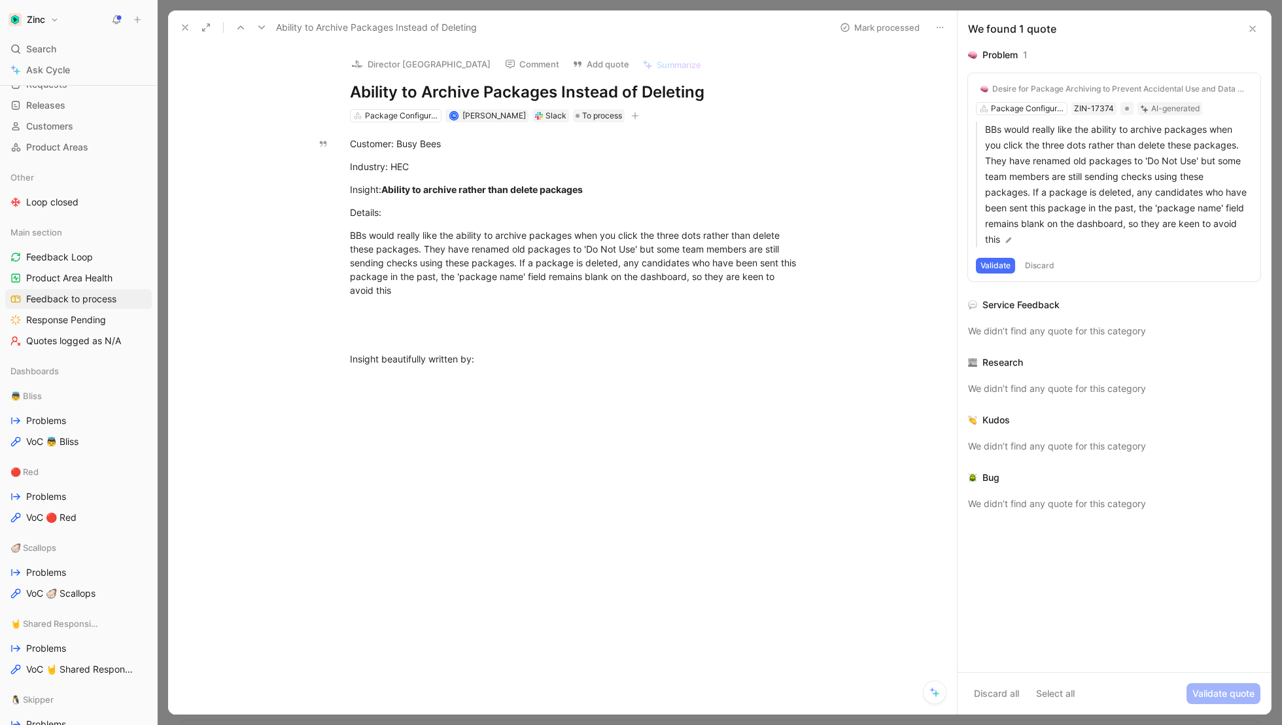
click at [261, 24] on icon at bounding box center [261, 27] width 10 height 10
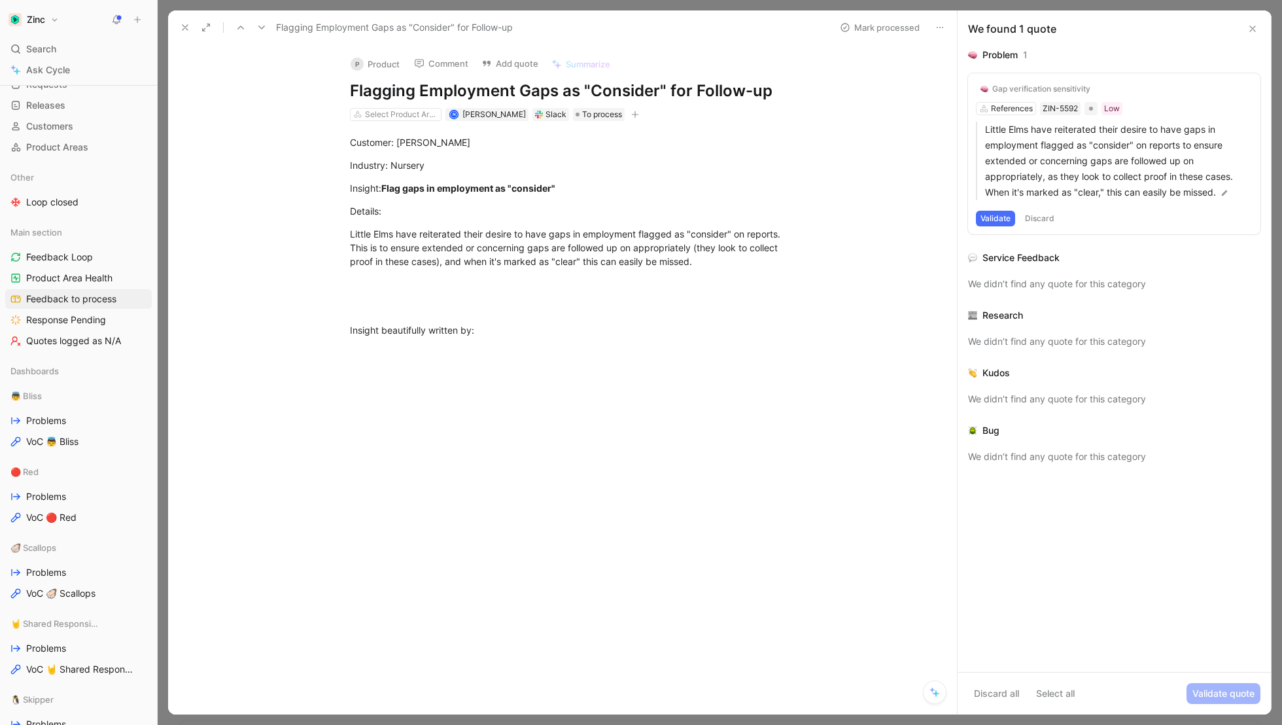
click at [381, 56] on button "P Product" at bounding box center [375, 64] width 61 height 20
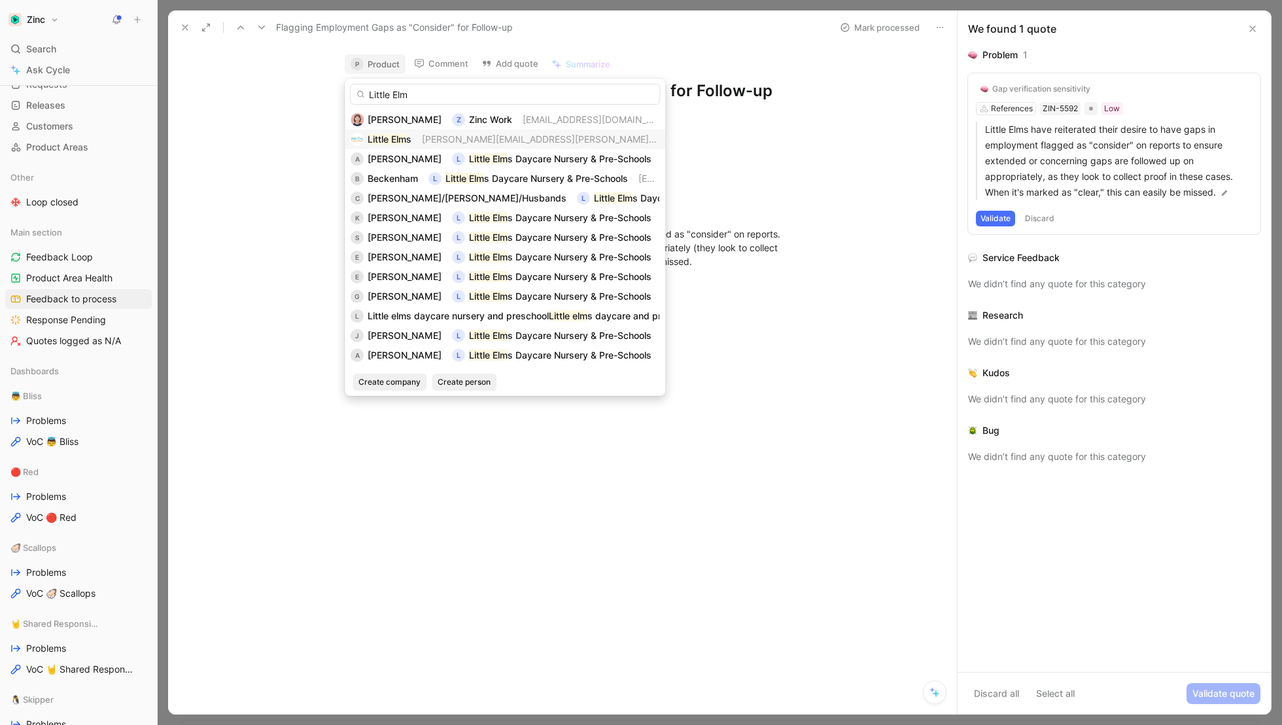
type input "Little Elm"
click at [435, 139] on span "[PERSON_NAME][EMAIL_ADDRESS][PERSON_NAME][DOMAIN_NAME]" at bounding box center [572, 138] width 301 height 11
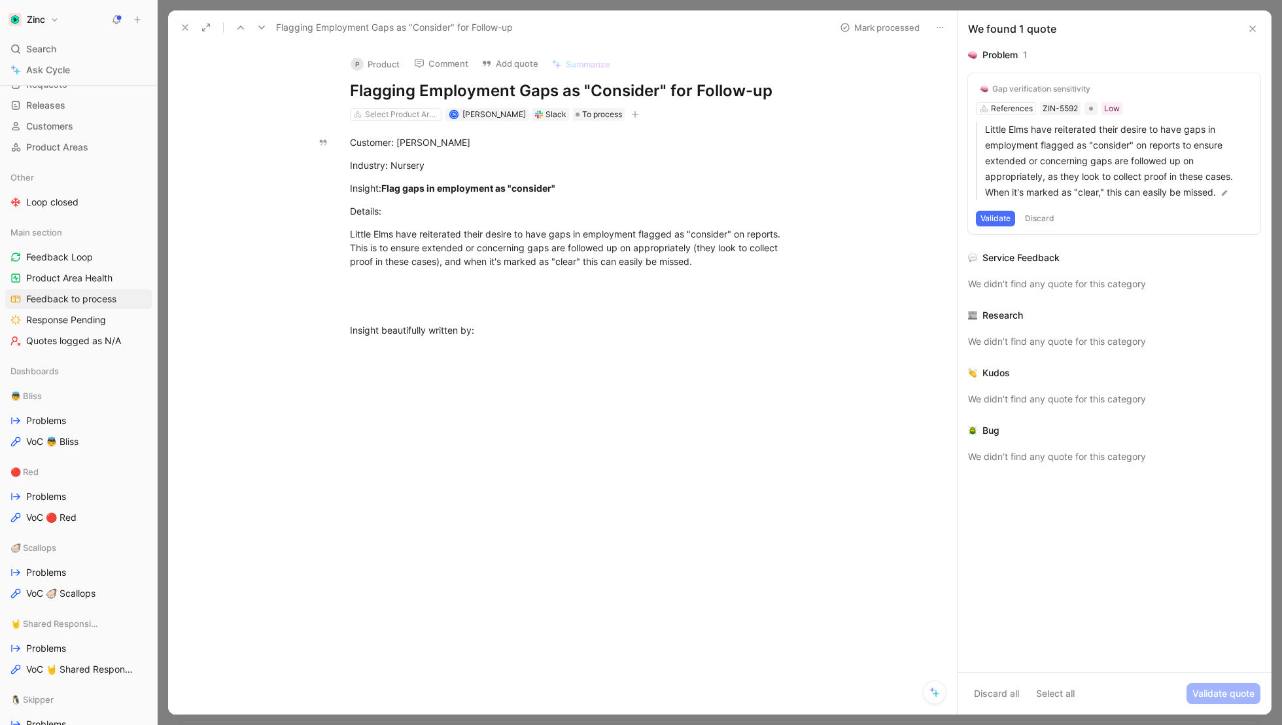
click at [368, 65] on button "P Product" at bounding box center [375, 64] width 61 height 20
click at [379, 65] on button "P Product" at bounding box center [375, 64] width 61 height 20
click at [300, 300] on div "Customer: [PERSON_NAME] Industry: Nursery Insight: Flag gaps in employment as "…" at bounding box center [576, 248] width 761 height 253
click at [262, 25] on icon at bounding box center [261, 27] width 10 height 10
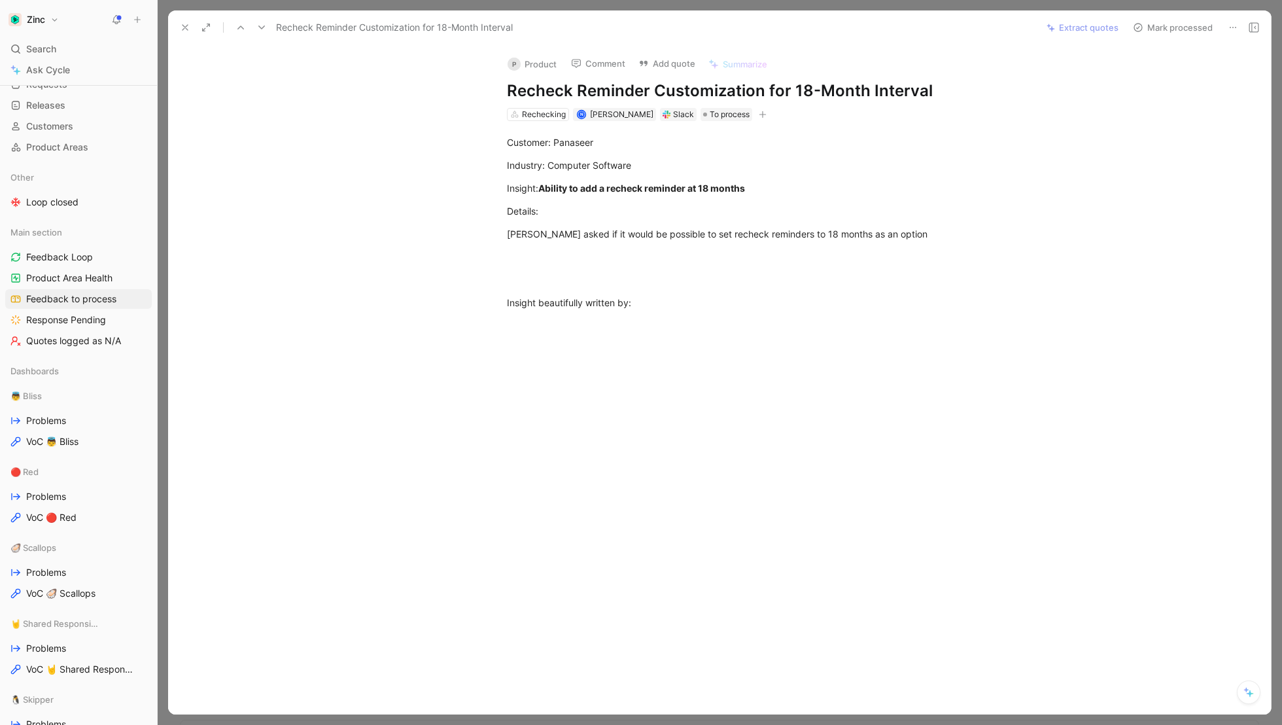
click at [540, 61] on button "P Product" at bounding box center [532, 64] width 61 height 20
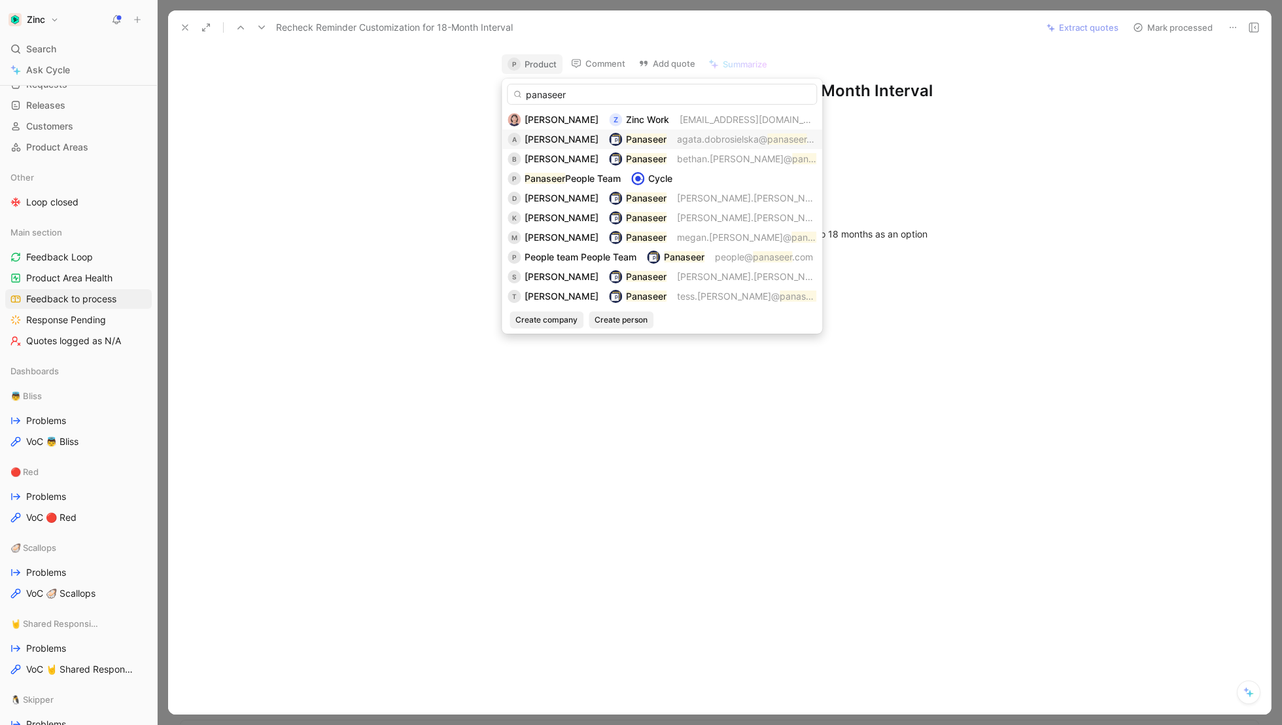
type input "panaseer"
click at [564, 146] on div "[PERSON_NAME]" at bounding box center [561, 139] width 74 height 16
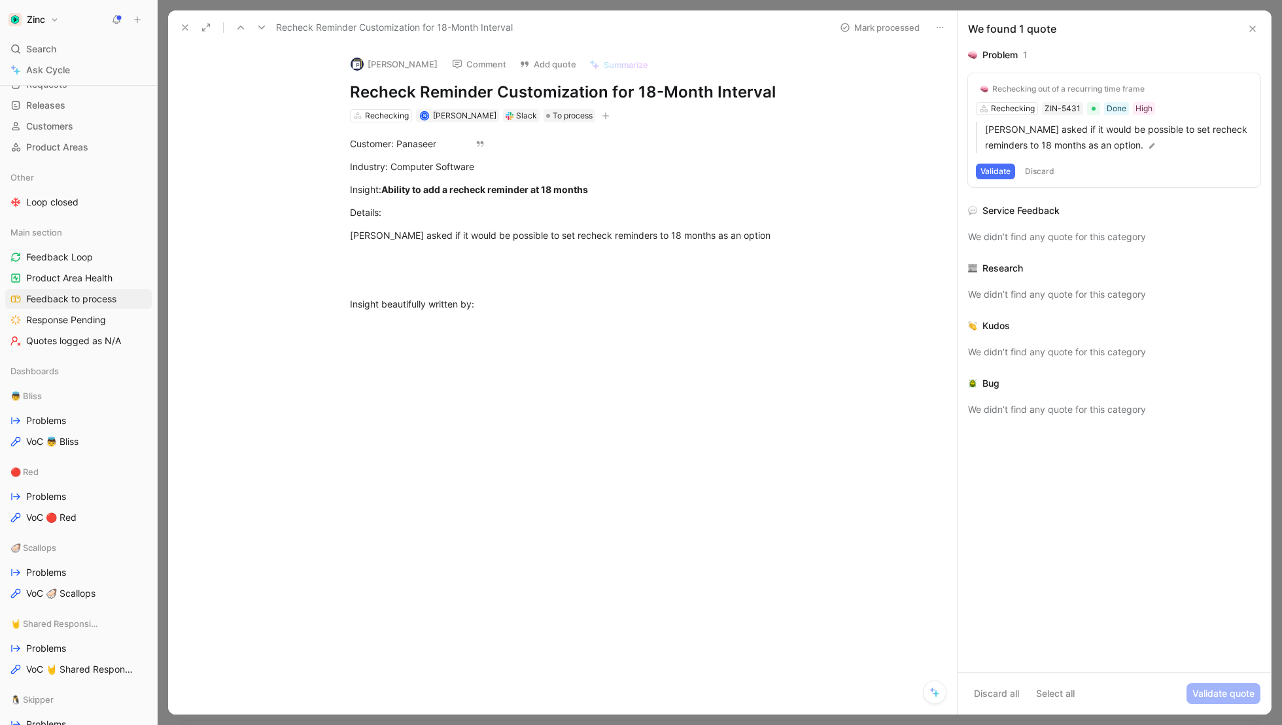
click at [263, 28] on icon at bounding box center [261, 27] width 10 height 10
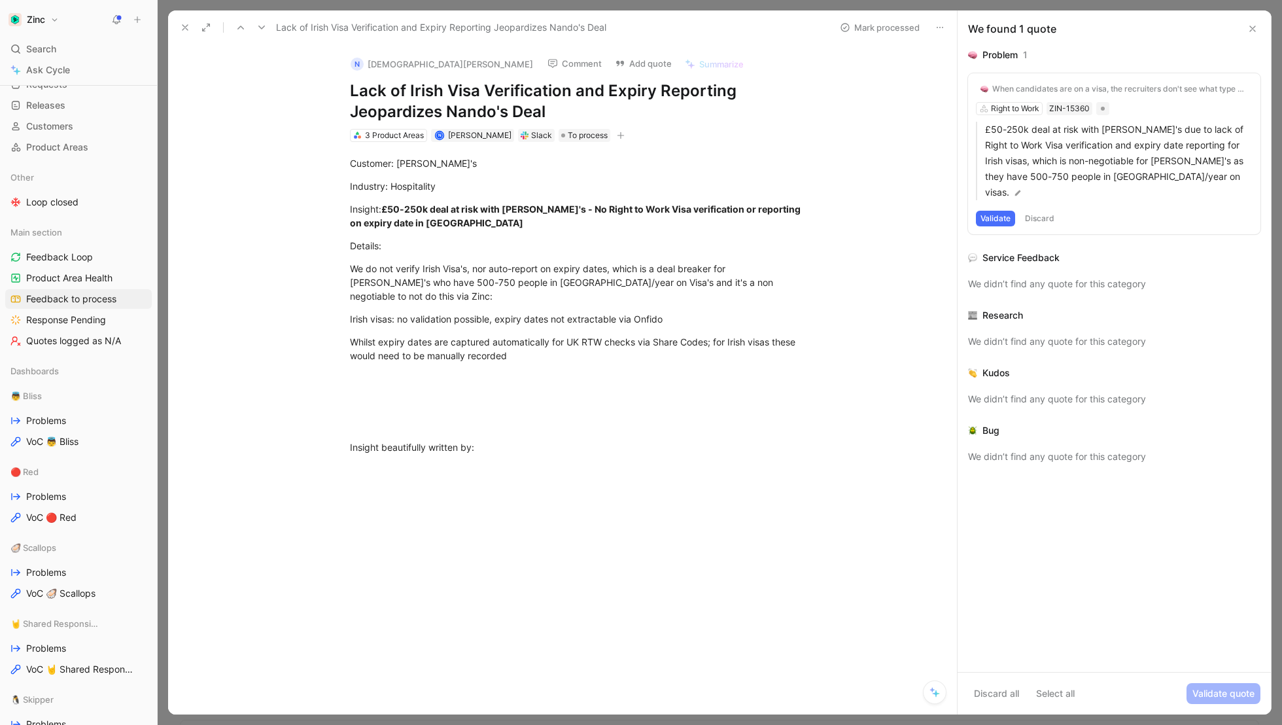
click at [265, 26] on icon at bounding box center [261, 27] width 10 height 10
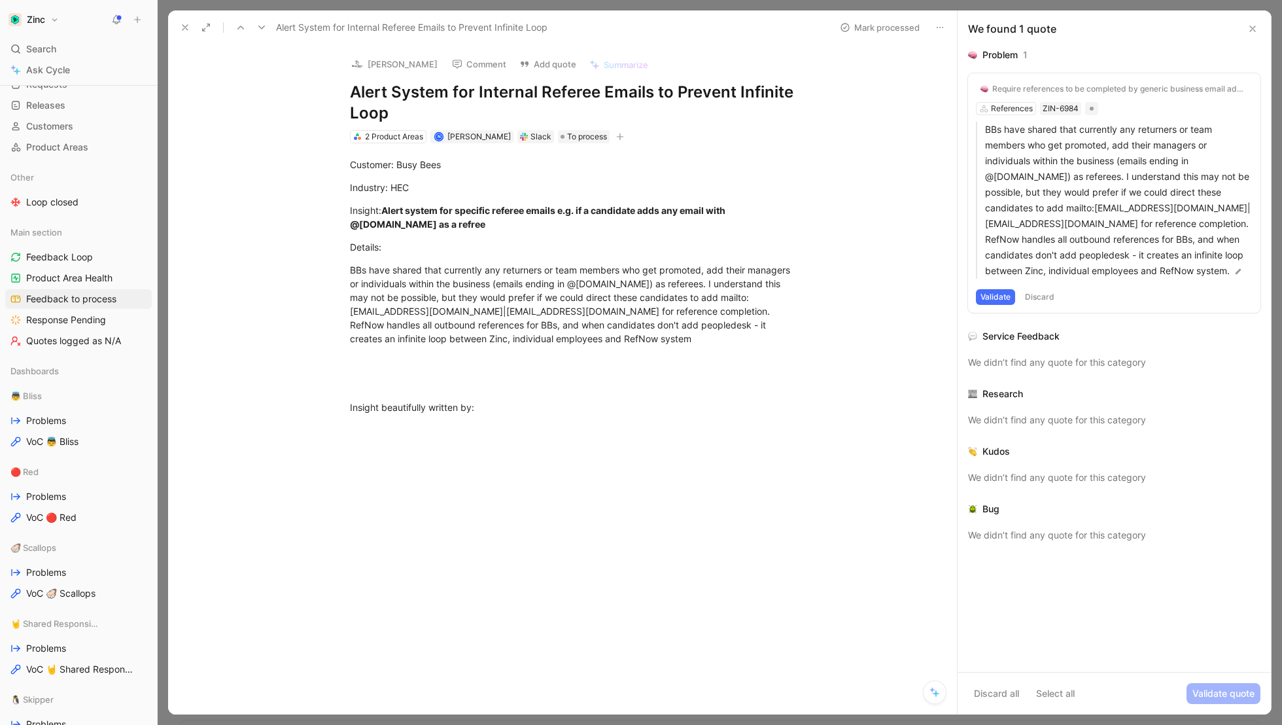
click at [184, 24] on icon at bounding box center [185, 27] width 10 height 10
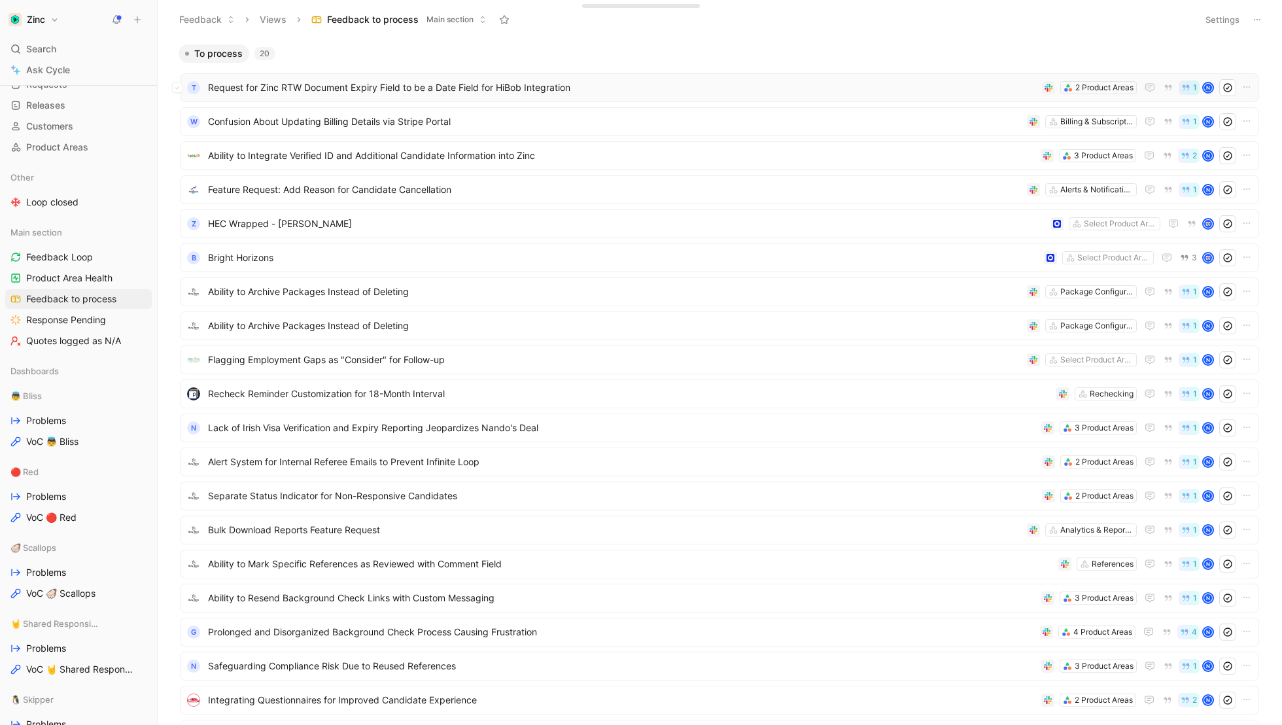
click at [433, 80] on span "Request for Zinc RTW Document Expiry Field to be a Date Field for HiBob Integra…" at bounding box center [622, 88] width 829 height 16
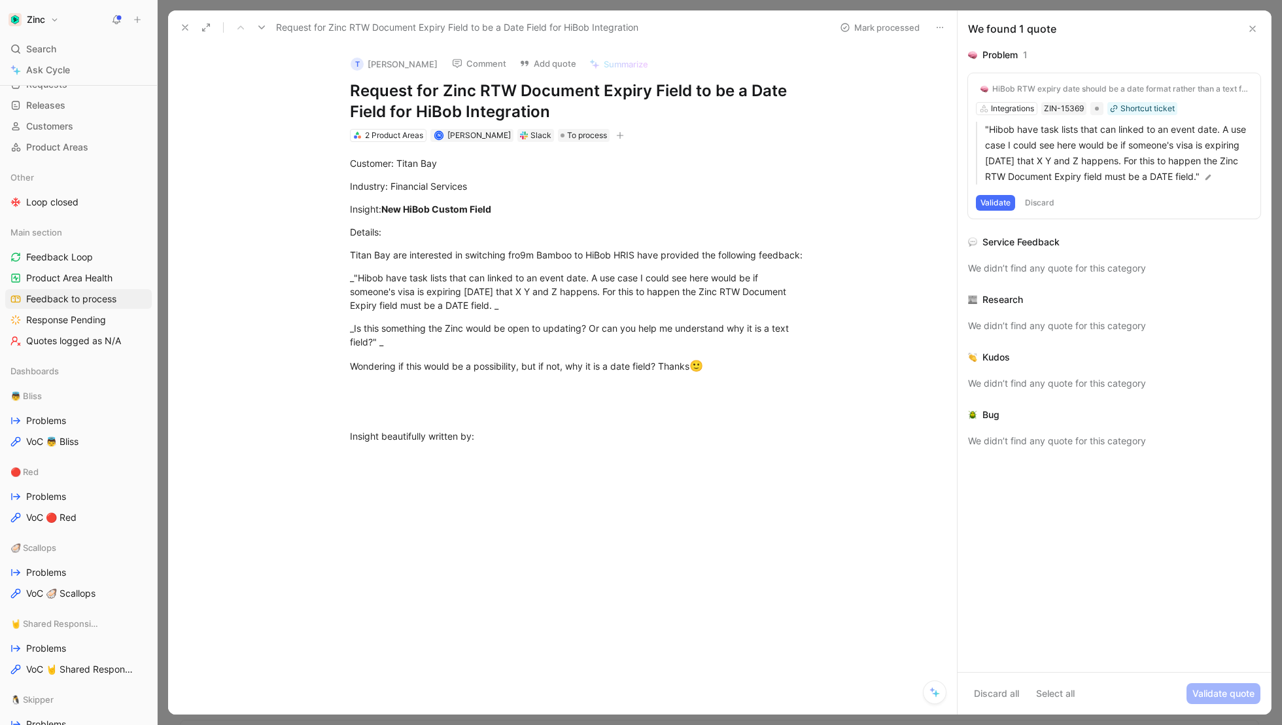
click at [1141, 109] on div "HiBob RTW expiry date should be a date format rather than a text field Integrat…" at bounding box center [1114, 145] width 292 height 145
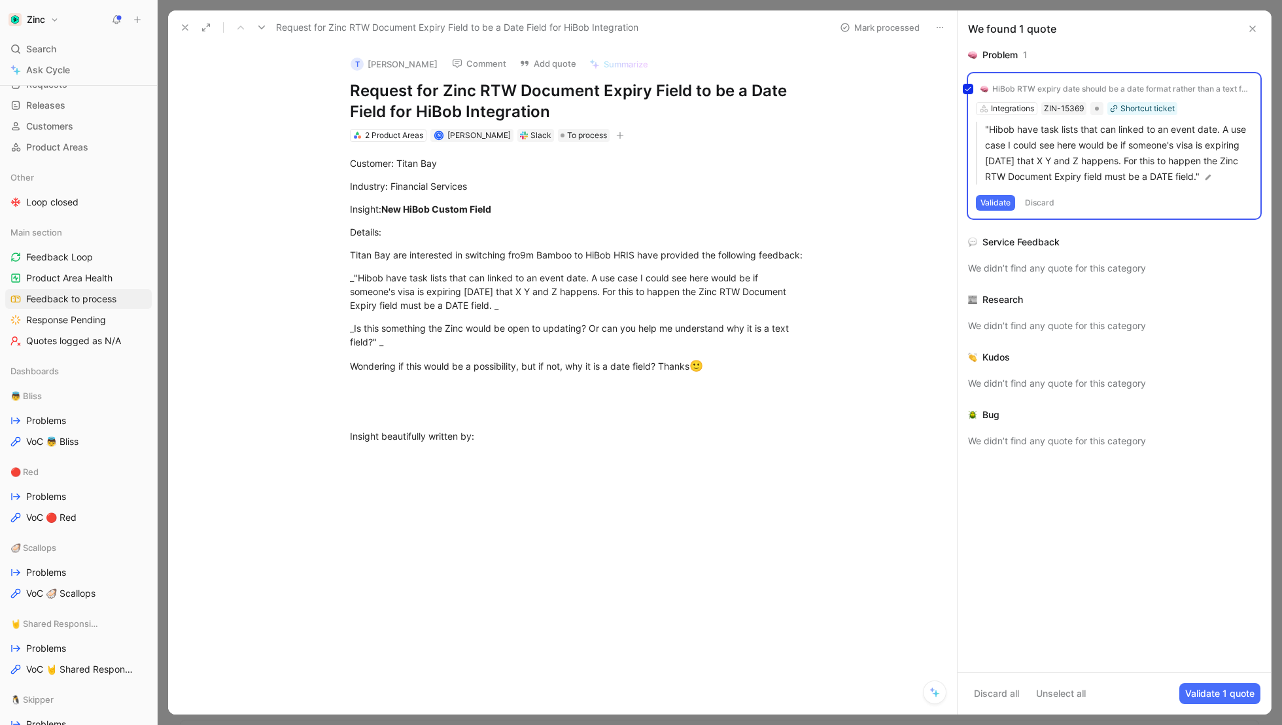
click at [998, 206] on div "HiBob RTW expiry date should be a date format rather than a text field Integrat…" at bounding box center [1114, 145] width 292 height 145
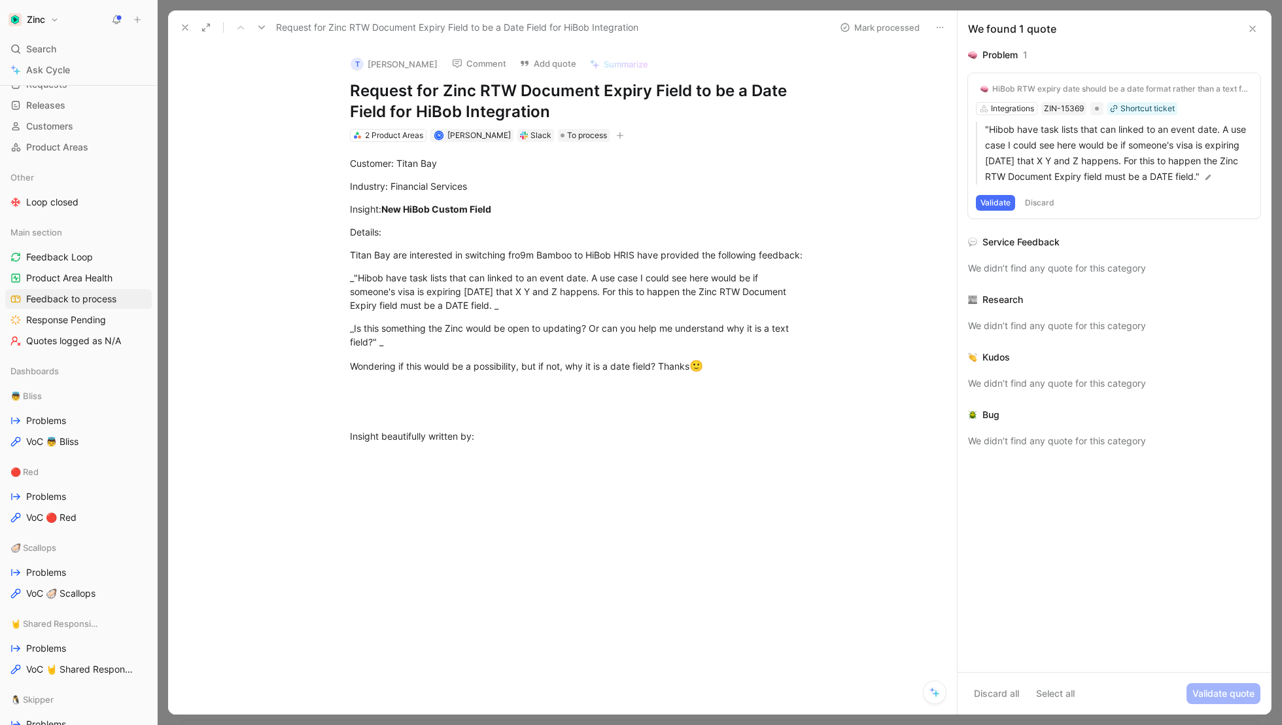
click at [998, 206] on button "Validate" at bounding box center [995, 203] width 39 height 16
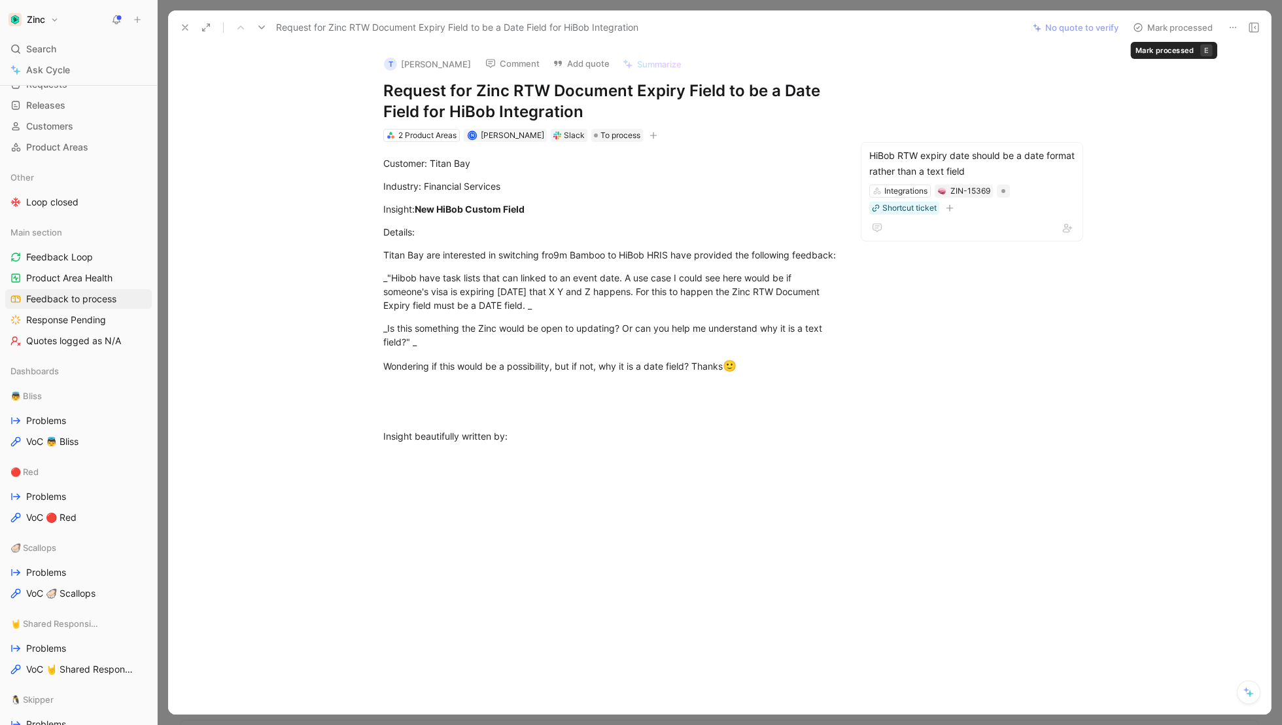
click at [1174, 24] on button "Mark processed" at bounding box center [1173, 27] width 92 height 18
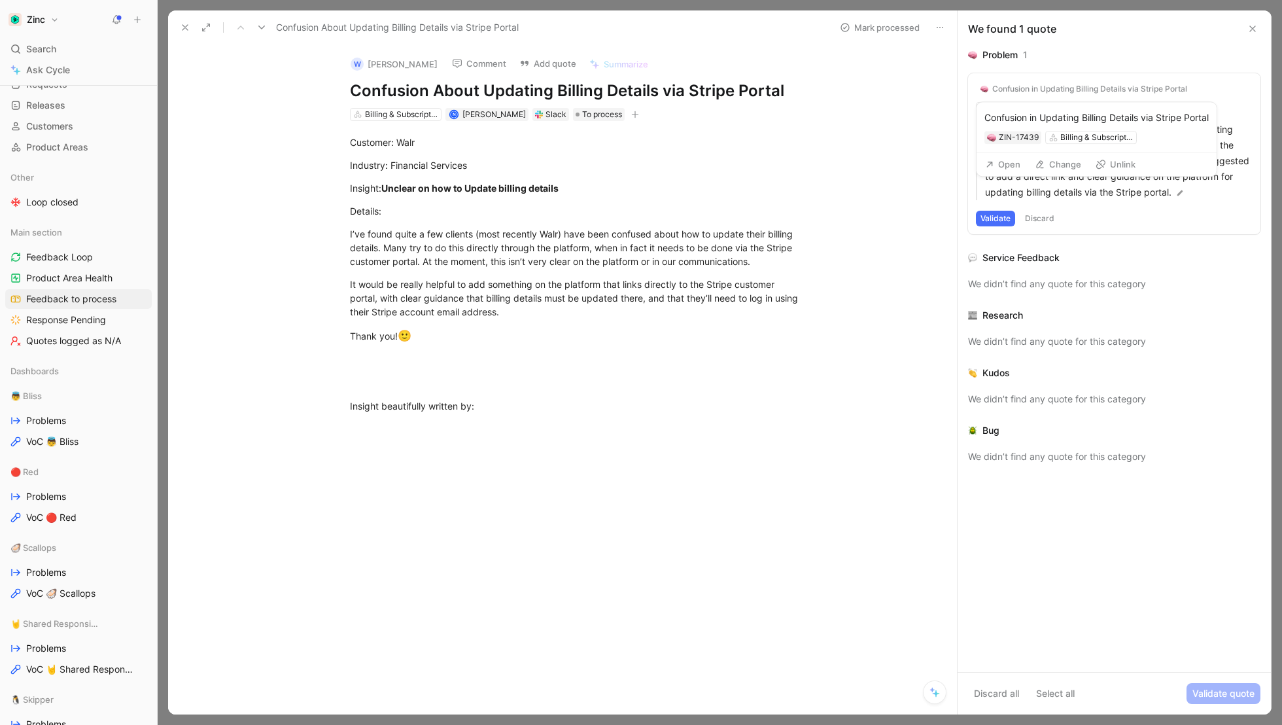
click at [1029, 86] on div "Confusion in Updating Billing Details via Stripe Portal" at bounding box center [1089, 89] width 195 height 10
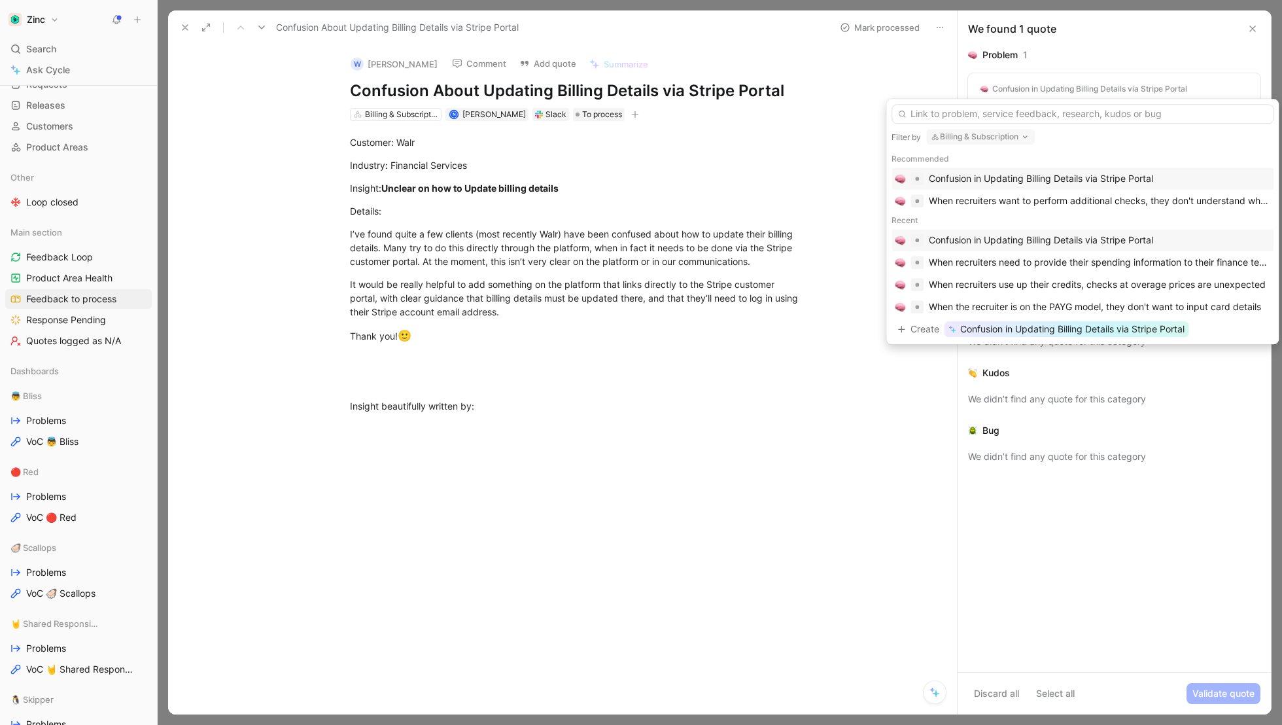
click at [935, 239] on div "Confusion in Updating Billing Details via Stripe Portal" at bounding box center [1041, 240] width 224 height 16
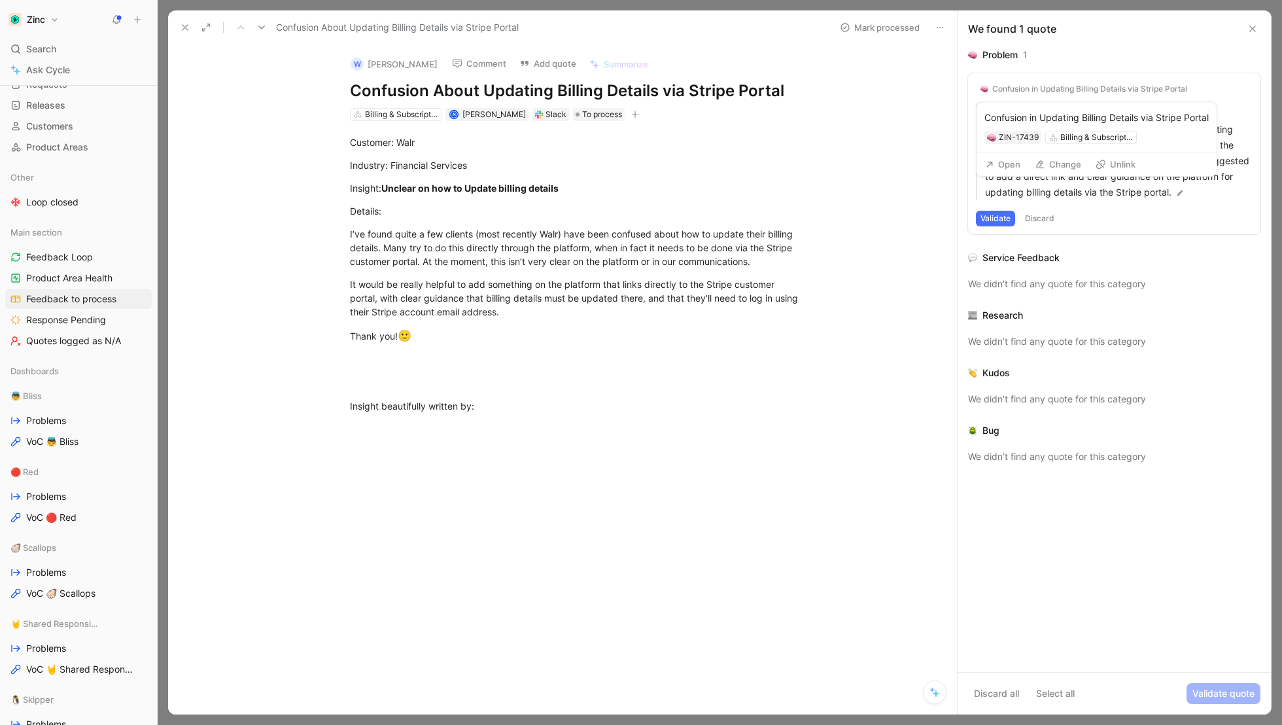
click at [1009, 160] on button "Open" at bounding box center [1002, 164] width 47 height 18
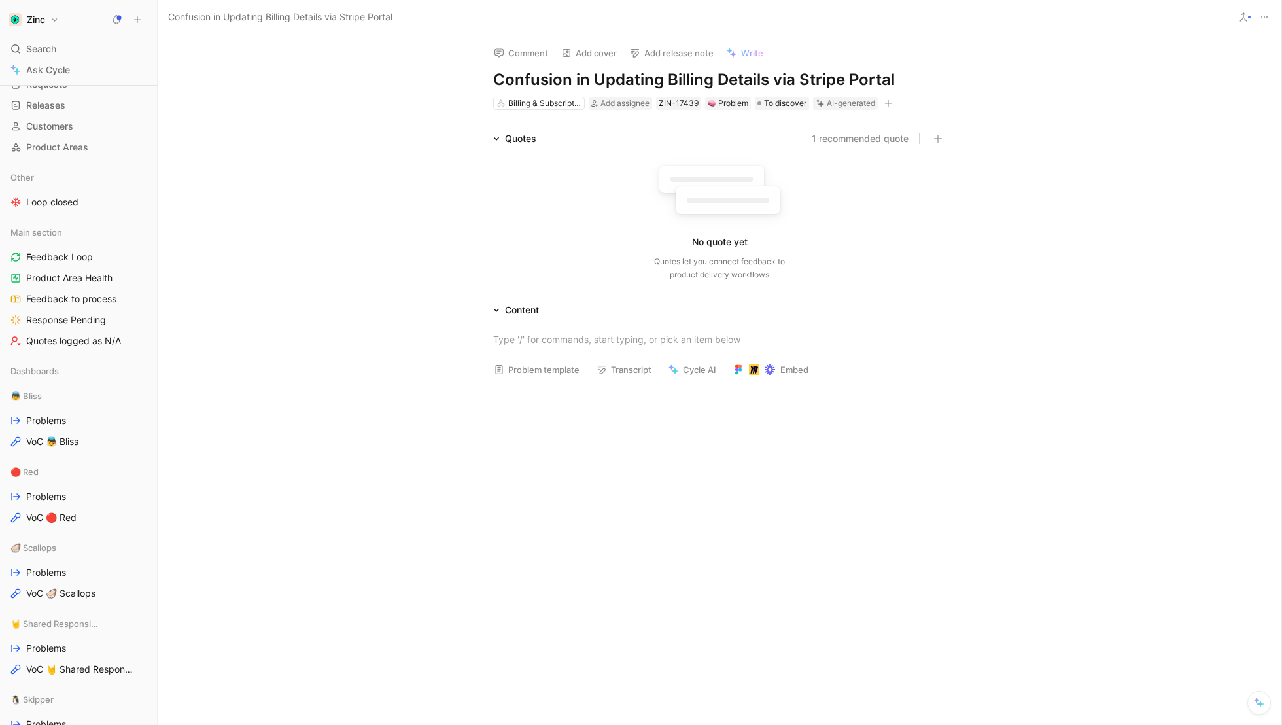
click at [601, 78] on h1 "Confusion in Updating Billing Details via Stripe Portal" at bounding box center [719, 79] width 453 height 21
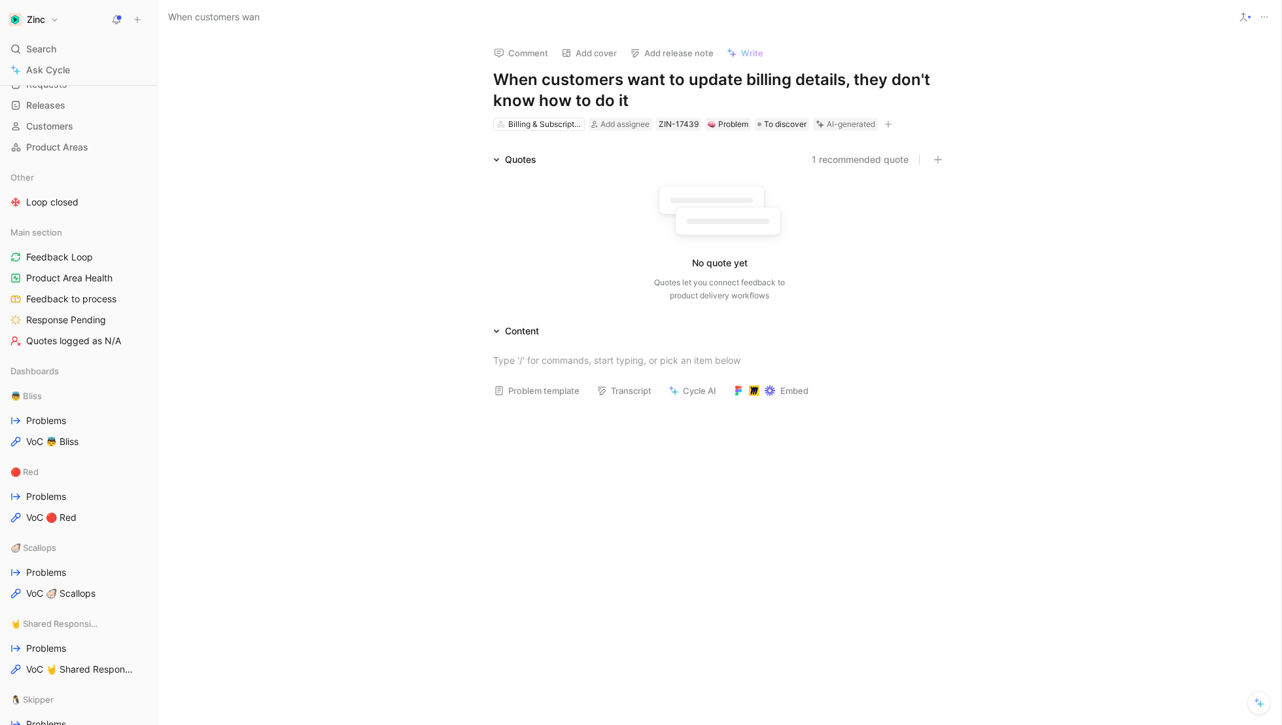
click at [439, 204] on div "Quotes 1 recommended quote No quote yet Quotes let you connect feedback to prod…" at bounding box center [719, 230] width 1123 height 156
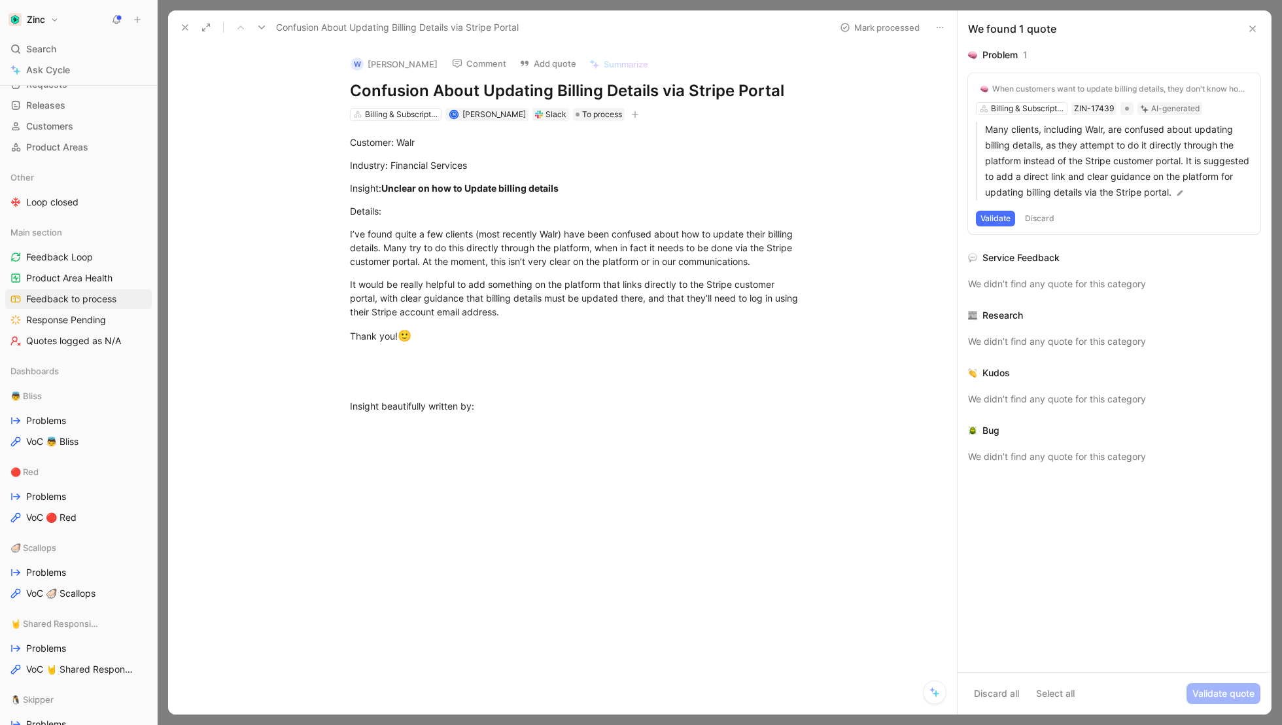
click at [995, 220] on button "Validate" at bounding box center [995, 219] width 39 height 16
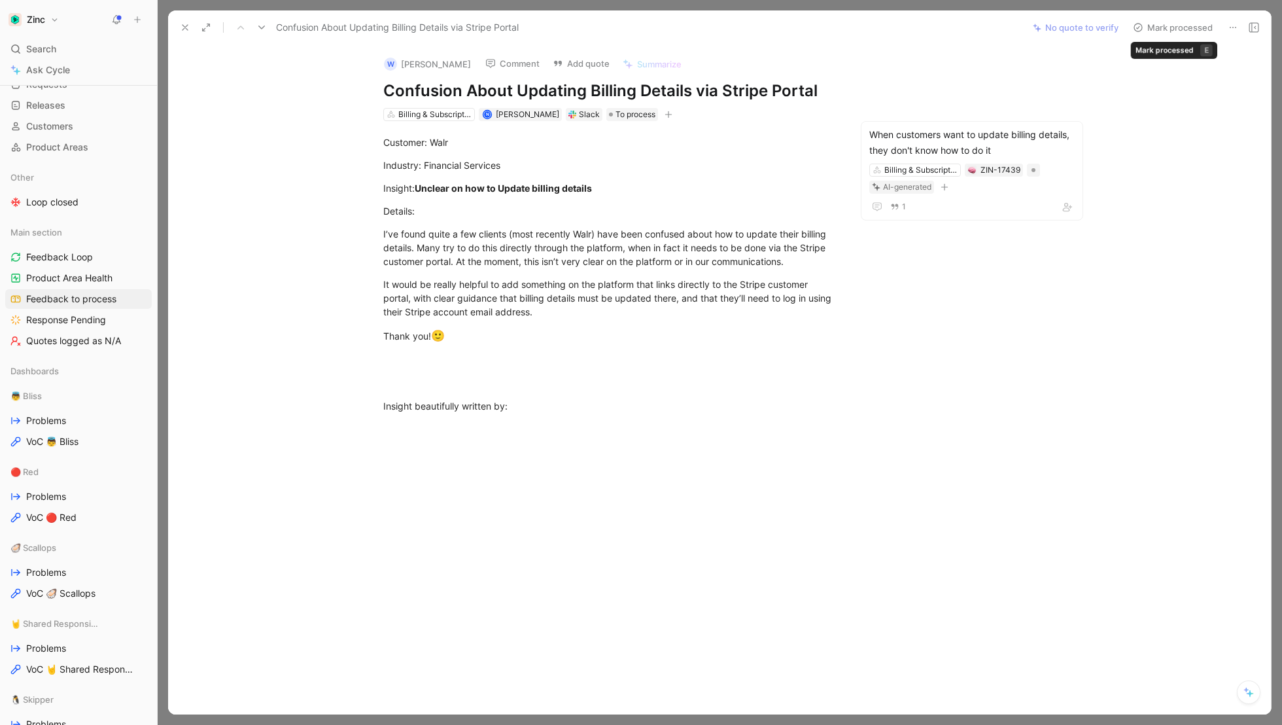
click at [1169, 35] on button "Mark processed" at bounding box center [1173, 27] width 92 height 18
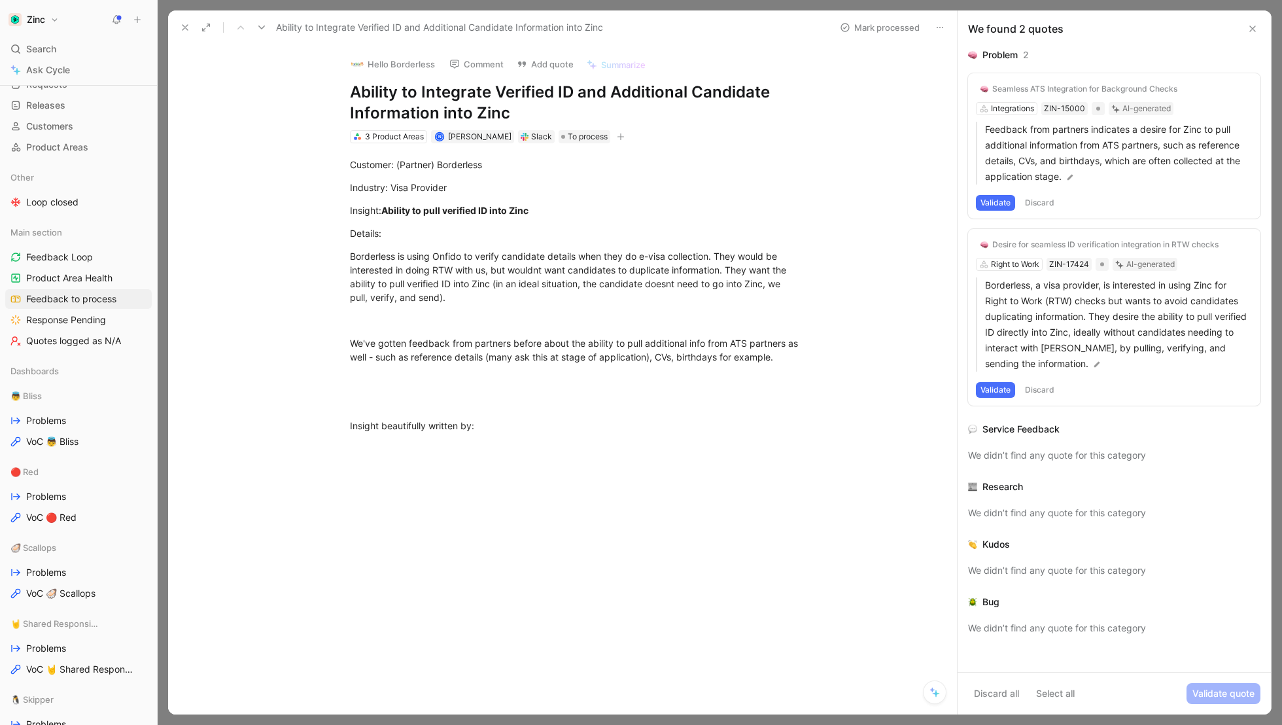
click at [262, 24] on icon at bounding box center [261, 27] width 10 height 10
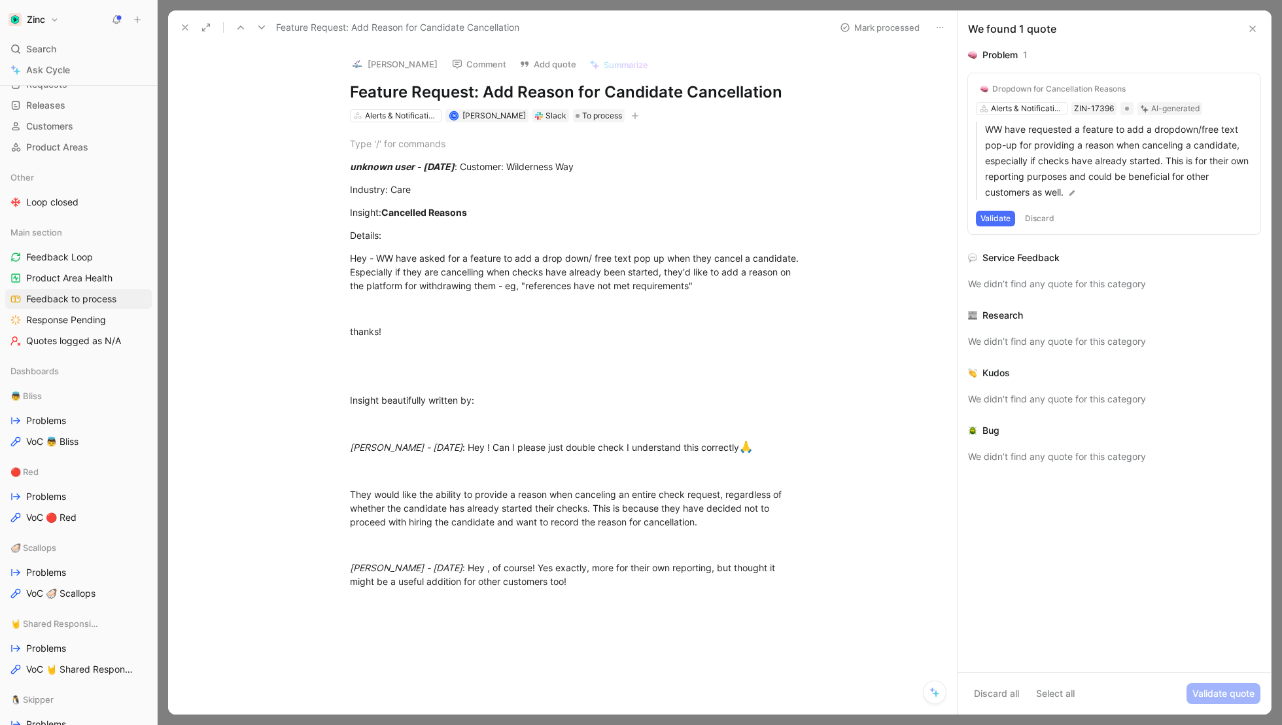
click at [545, 118] on div "Slack" at bounding box center [555, 115] width 21 height 13
click at [547, 114] on div "Slack" at bounding box center [555, 115] width 21 height 13
click at [549, 116] on div "Slack" at bounding box center [555, 115] width 21 height 13
click at [472, 92] on button "Open" at bounding box center [470, 91] width 47 height 18
click at [261, 28] on use at bounding box center [261, 28] width 7 height 4
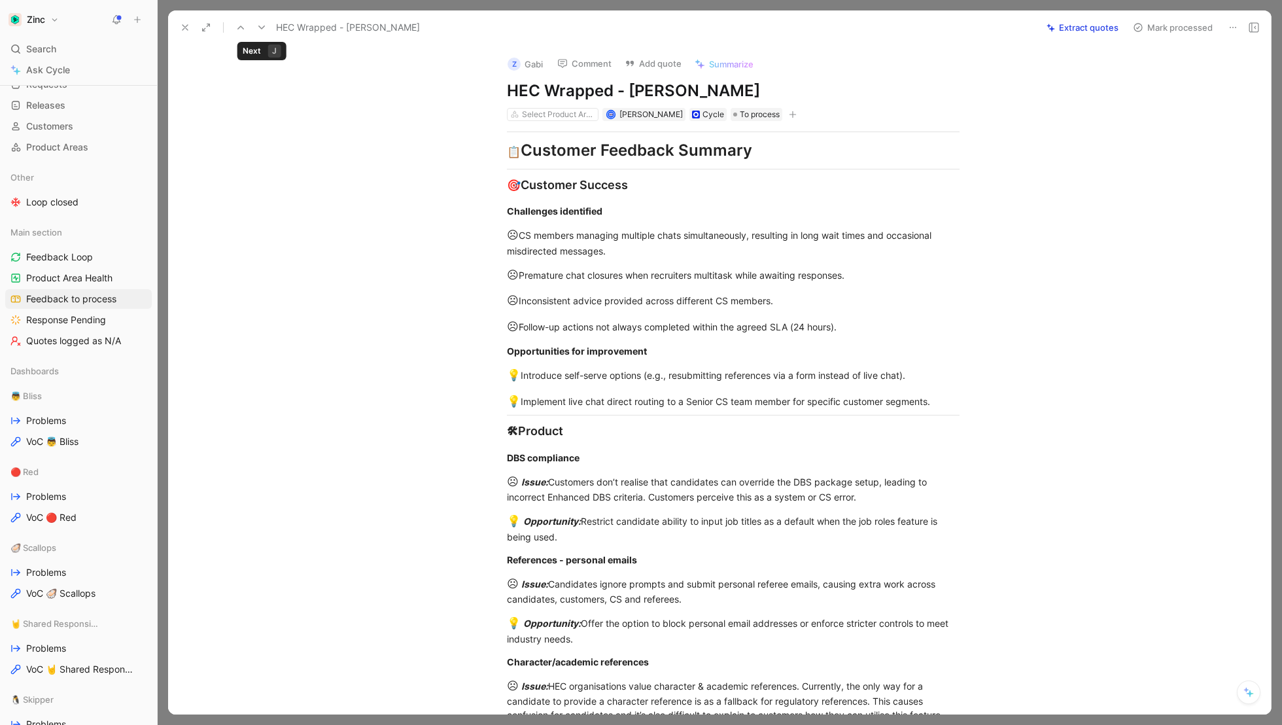
click at [261, 27] on use at bounding box center [261, 28] width 7 height 4
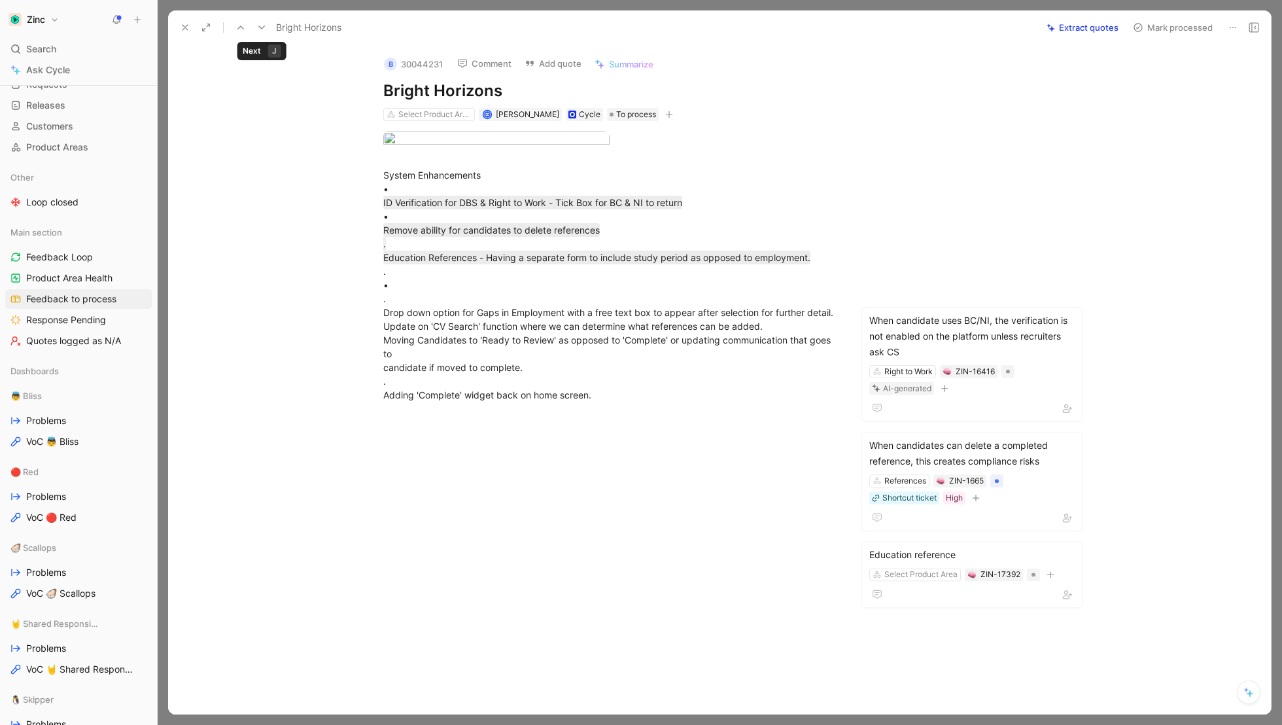
click at [262, 27] on icon at bounding box center [261, 27] width 10 height 10
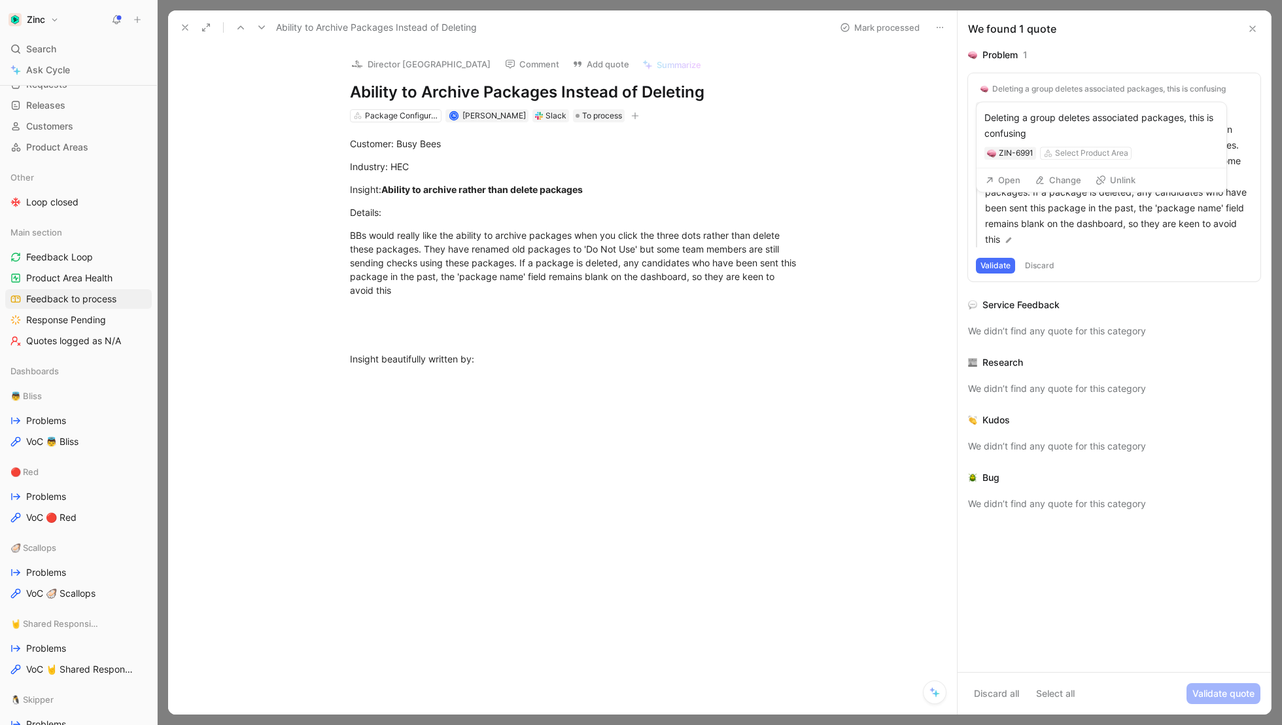
click at [1012, 184] on button "Open" at bounding box center [1002, 180] width 47 height 18
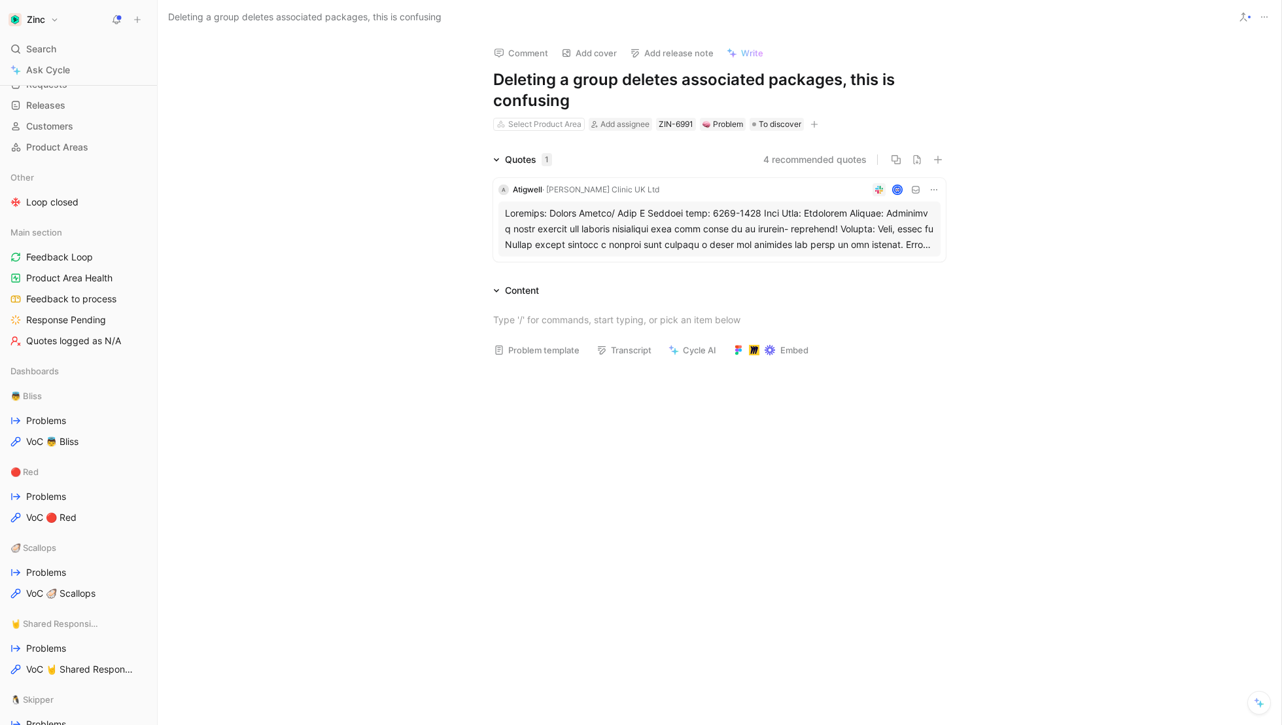
click at [577, 100] on h1 "Deleting a group deletes associated packages, this is confusing" at bounding box center [719, 90] width 453 height 42
drag, startPoint x: 577, startPoint y: 100, endPoint x: 427, endPoint y: 69, distance: 152.9
click at [426, 69] on div "Comment Add cover Add release note Write Deleting a group deletes associated pa…" at bounding box center [719, 380] width 1123 height 690
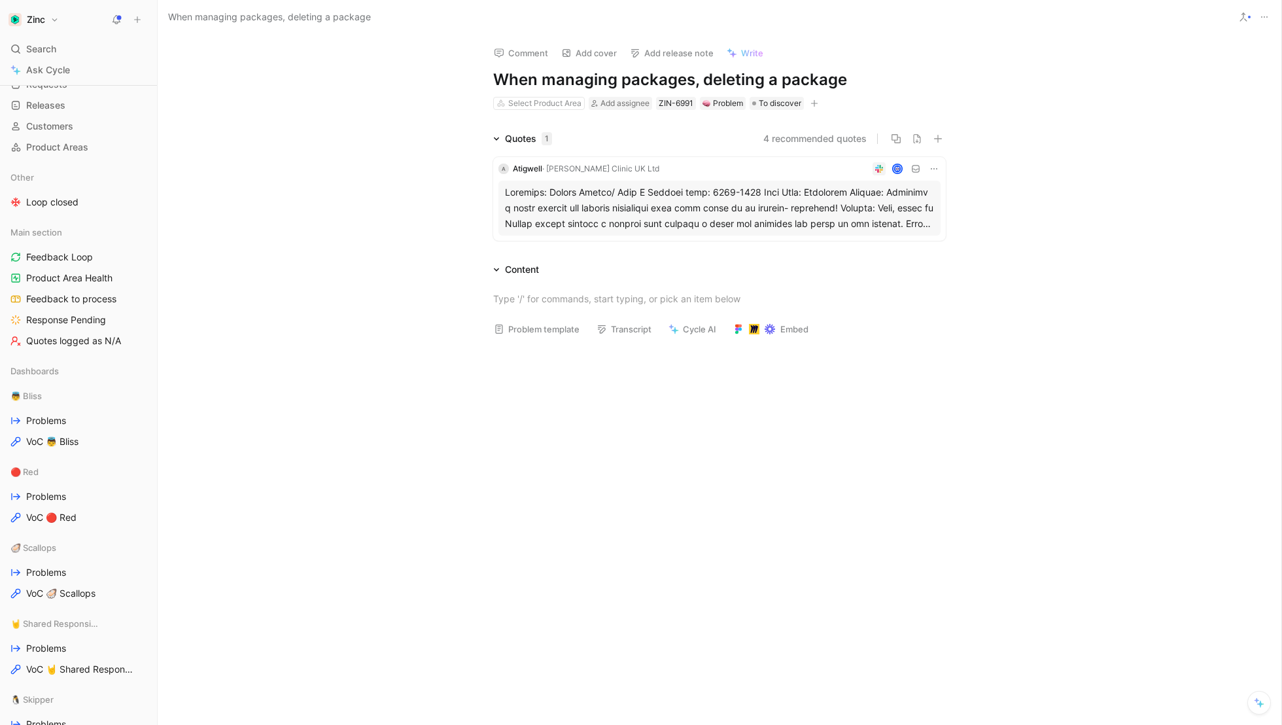
click at [592, 214] on div at bounding box center [719, 207] width 429 height 47
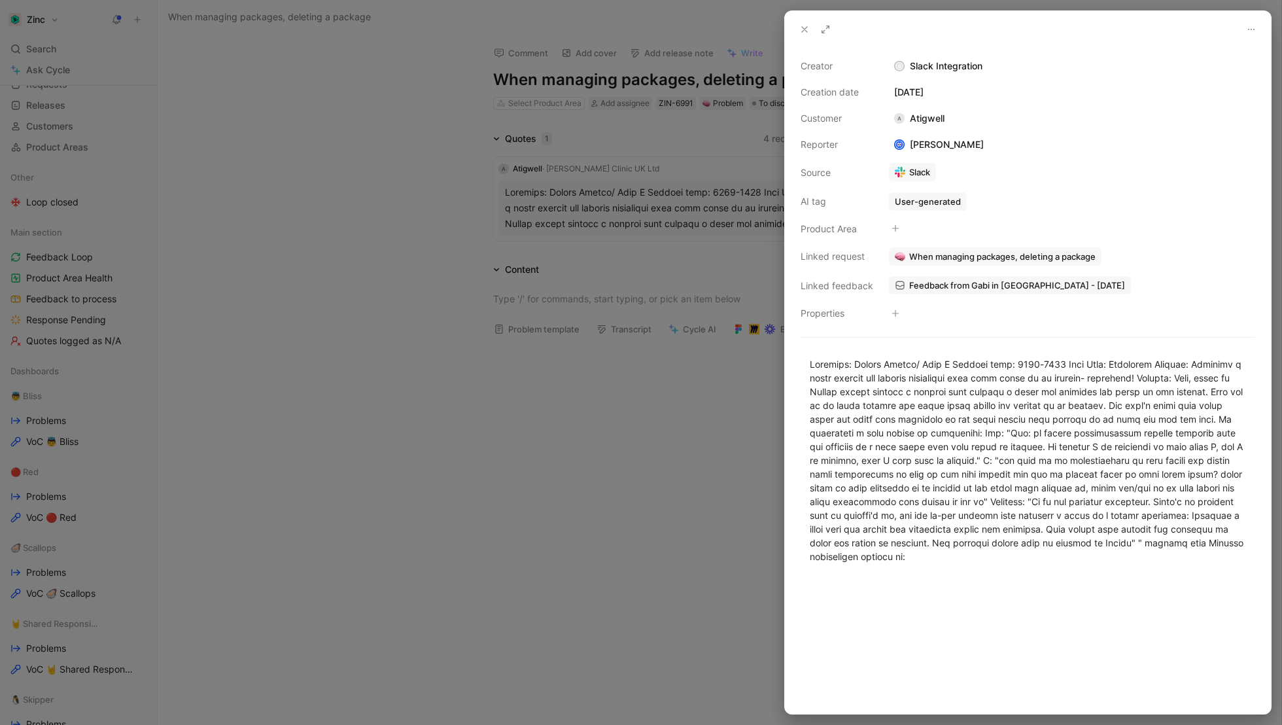
click at [799, 33] on icon at bounding box center [804, 29] width 10 height 10
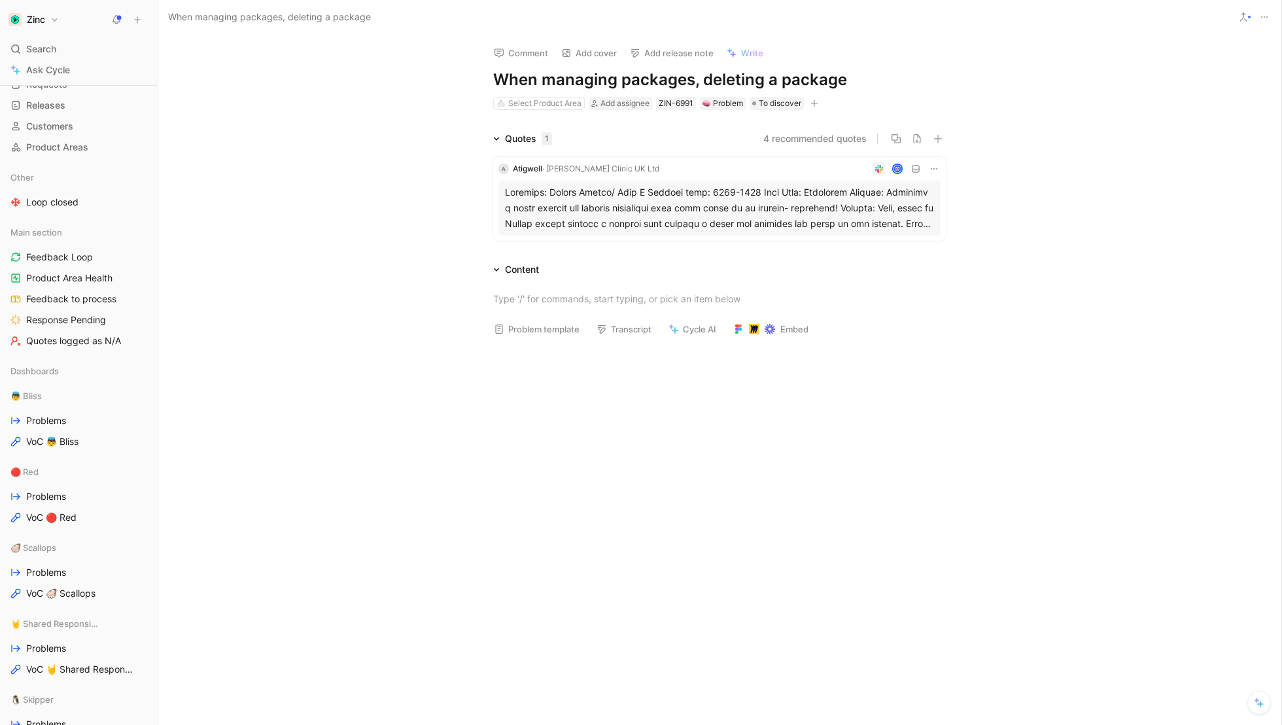
click at [840, 80] on h1 "When managing packages, deleting a package" at bounding box center [719, 79] width 453 height 21
drag, startPoint x: 851, startPoint y: 81, endPoint x: 620, endPoint y: 78, distance: 231.5
click at [620, 78] on h1 "When managing packages, deleting a package" at bounding box center [719, 79] width 453 height 21
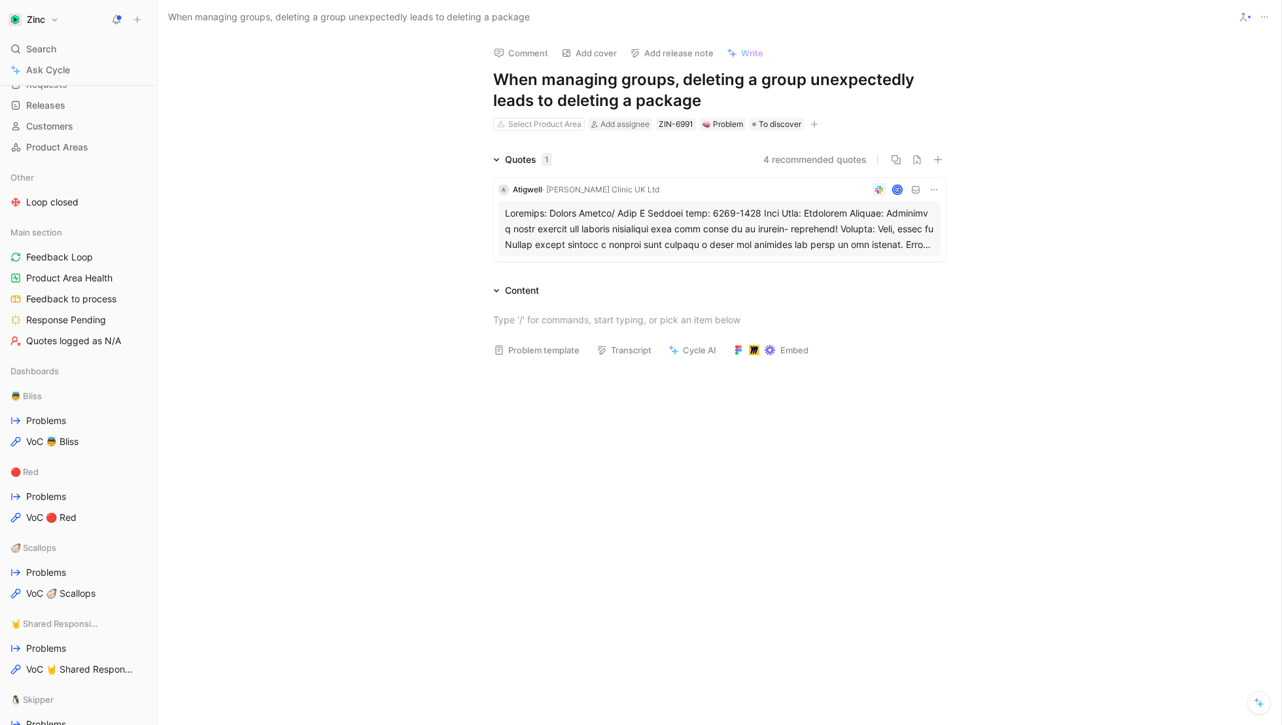
click at [377, 225] on div "Quotes 1 4 recommended quotes A Atigwell · [PERSON_NAME] Clinic UK Ltd" at bounding box center [719, 209] width 1123 height 115
click at [560, 127] on div "Select Product Area" at bounding box center [544, 124] width 73 height 13
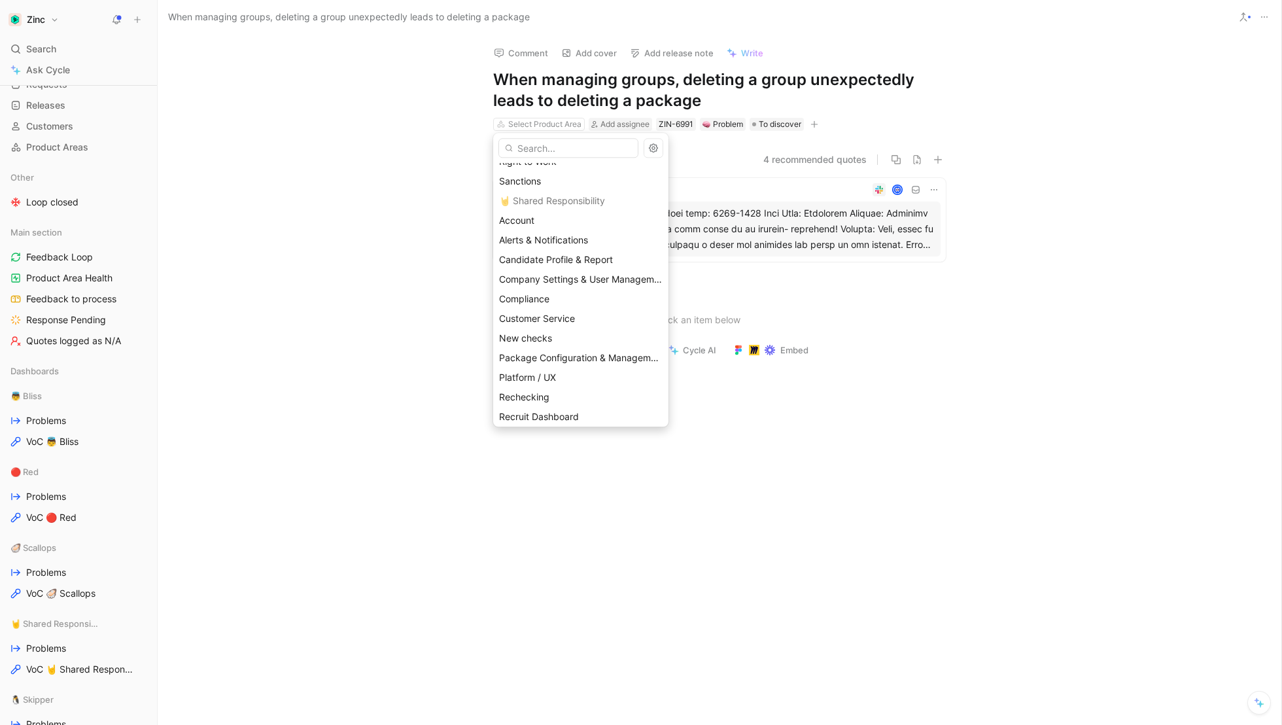
scroll to position [369, 0]
click at [584, 352] on span "Package Configuration & Management" at bounding box center [581, 352] width 165 height 11
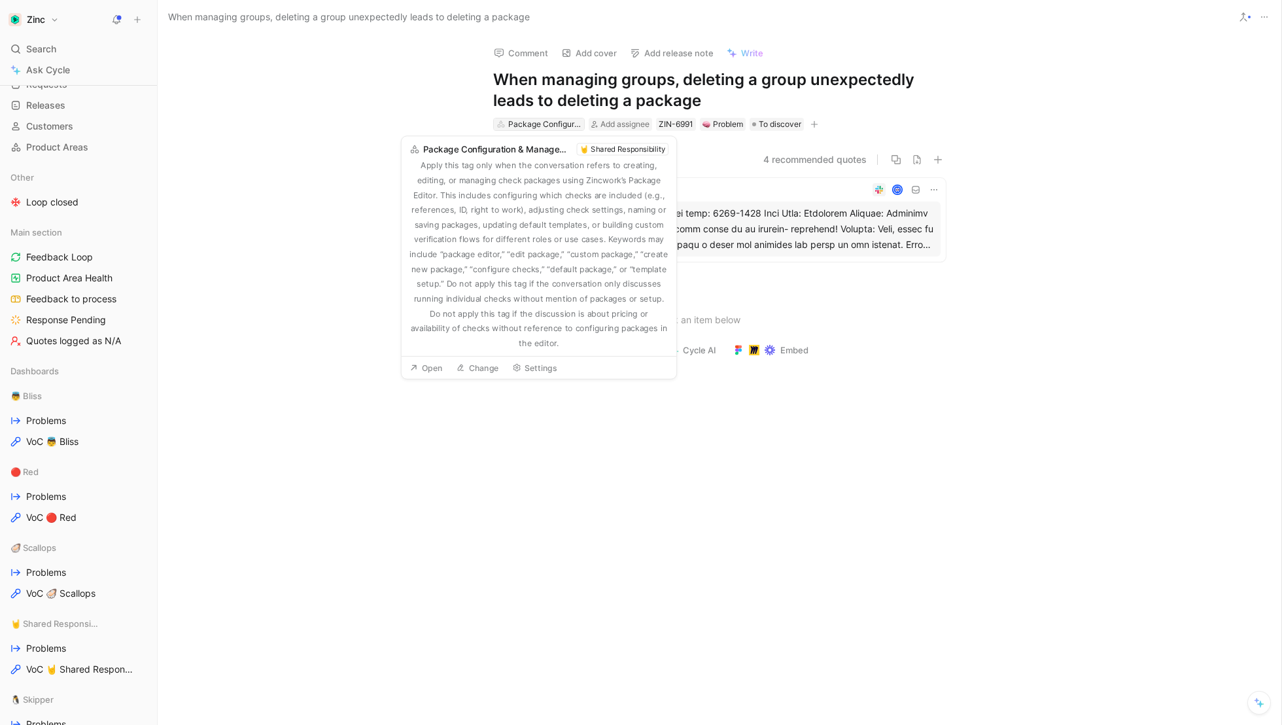
click at [541, 122] on div "Package Configuration & Management" at bounding box center [544, 124] width 73 height 13
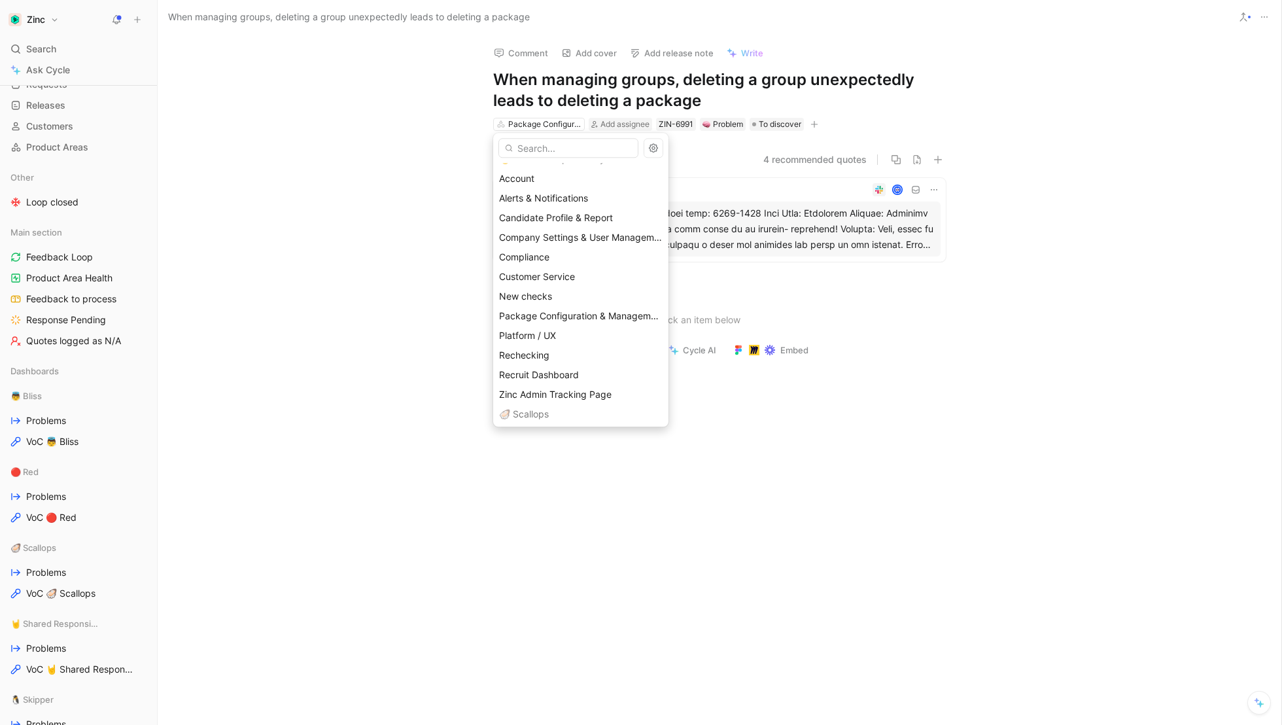
scroll to position [398, 0]
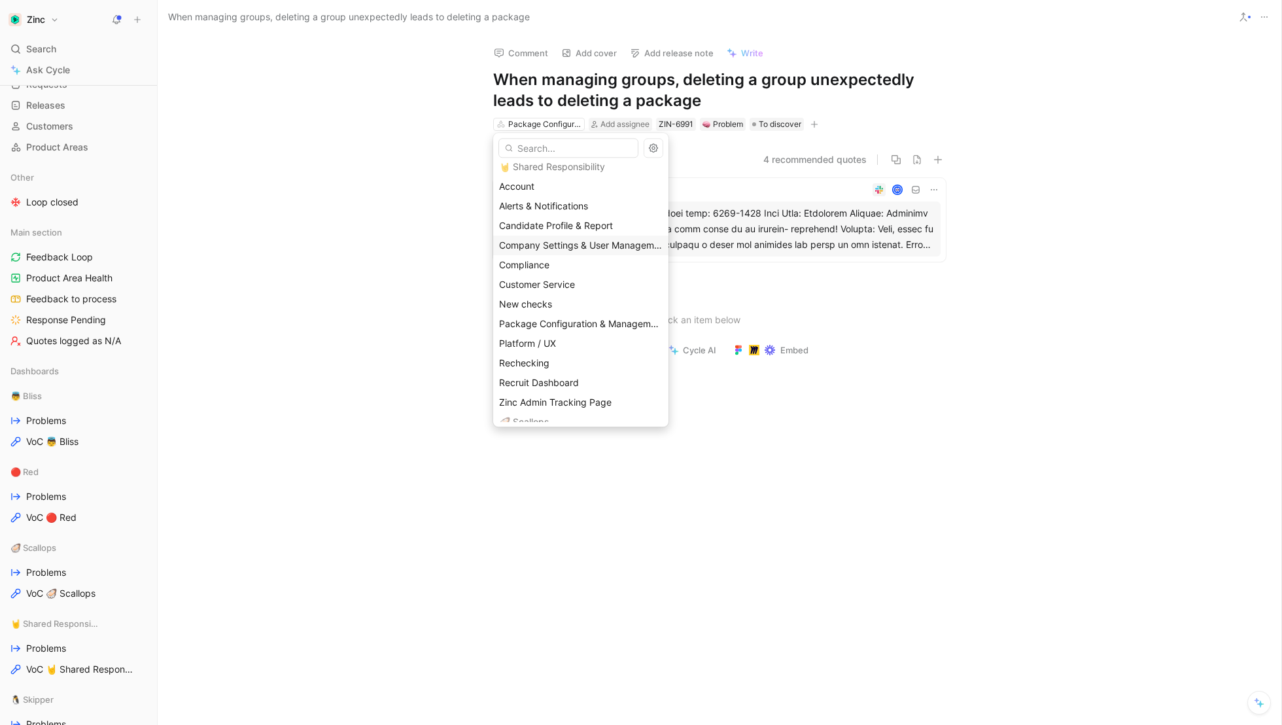
click at [555, 245] on span "Company Settings & User Management" at bounding box center [583, 244] width 169 height 11
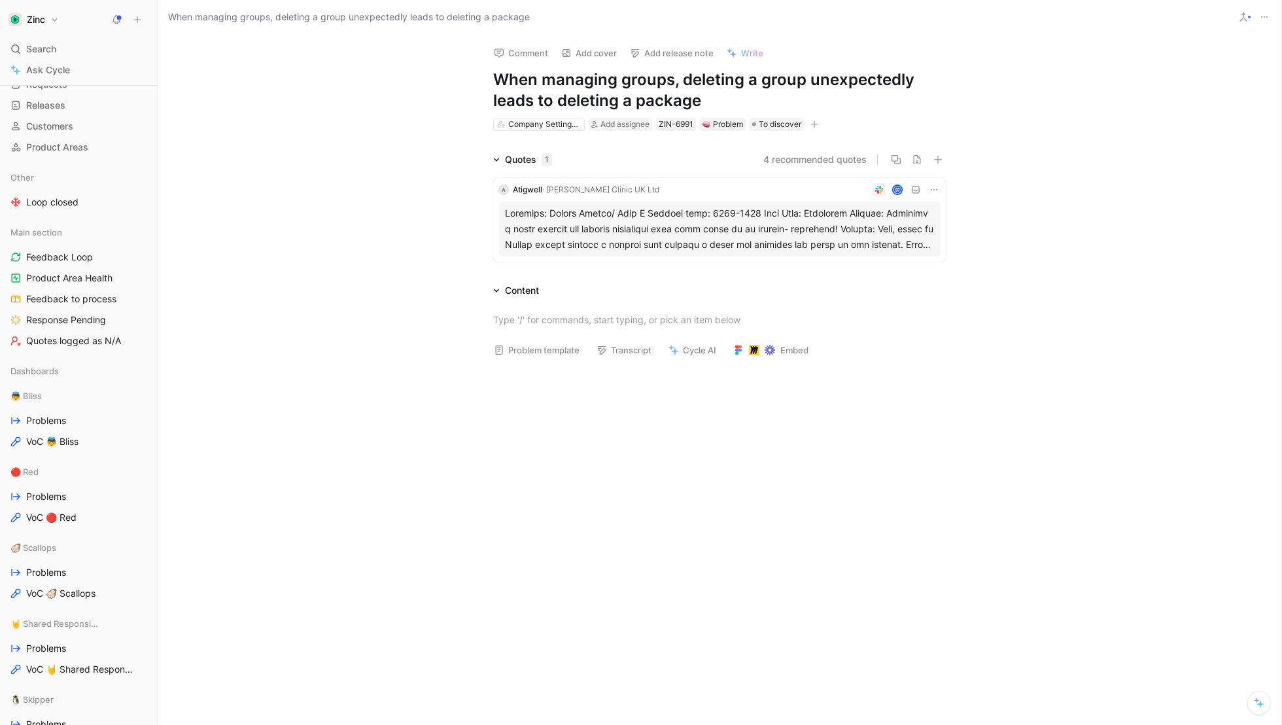
click at [358, 256] on div "Quotes 1 4 recommended quotes A Atigwell · [PERSON_NAME] Clinic UK Ltd" at bounding box center [719, 209] width 1123 height 115
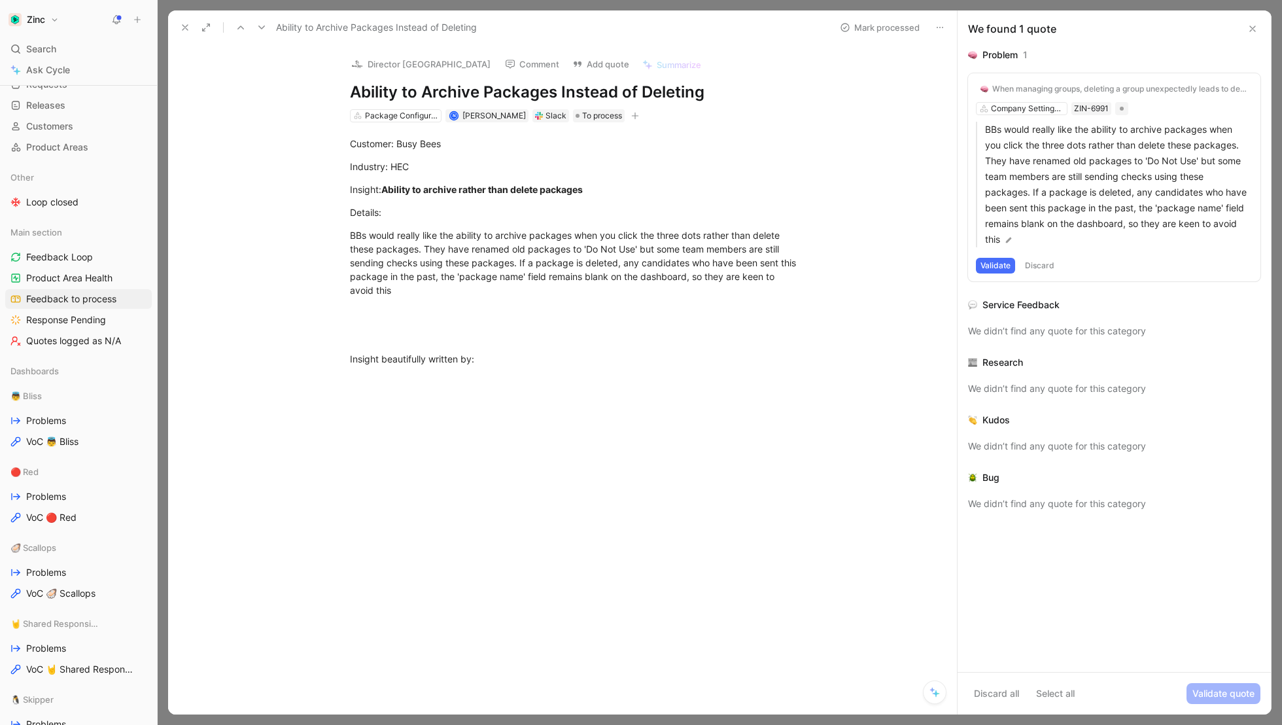
click at [999, 266] on button "Validate" at bounding box center [995, 266] width 39 height 16
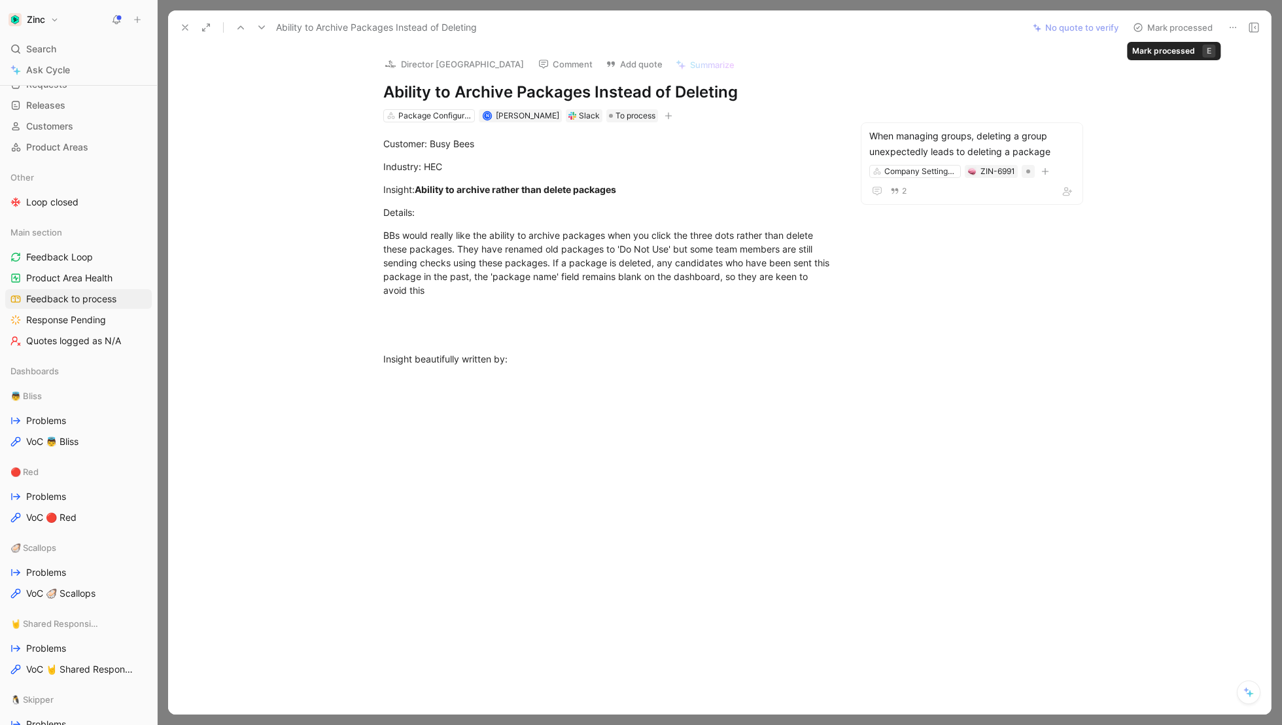
click at [1184, 27] on button "Mark processed" at bounding box center [1173, 27] width 92 height 18
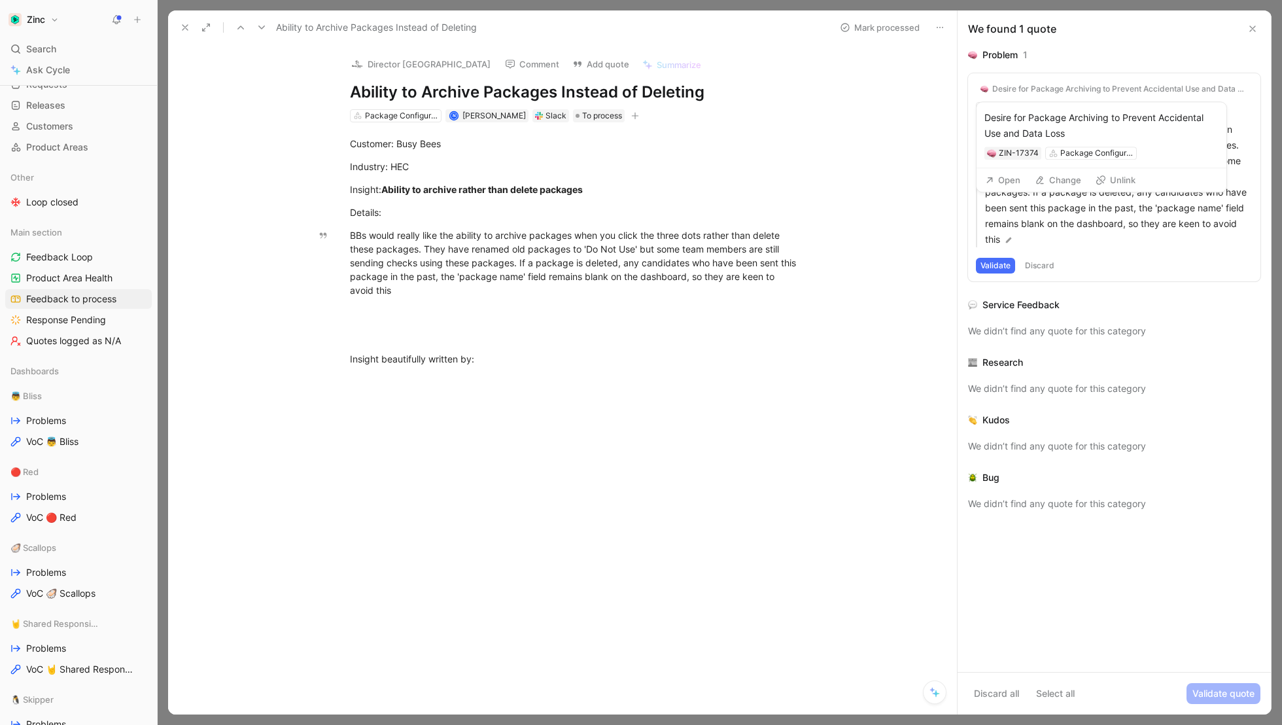
click at [1031, 86] on div "Desire for Package Archiving to Prevent Accidental Use and Data Loss" at bounding box center [1120, 89] width 256 height 10
click at [1004, 182] on button "Open" at bounding box center [1002, 180] width 47 height 18
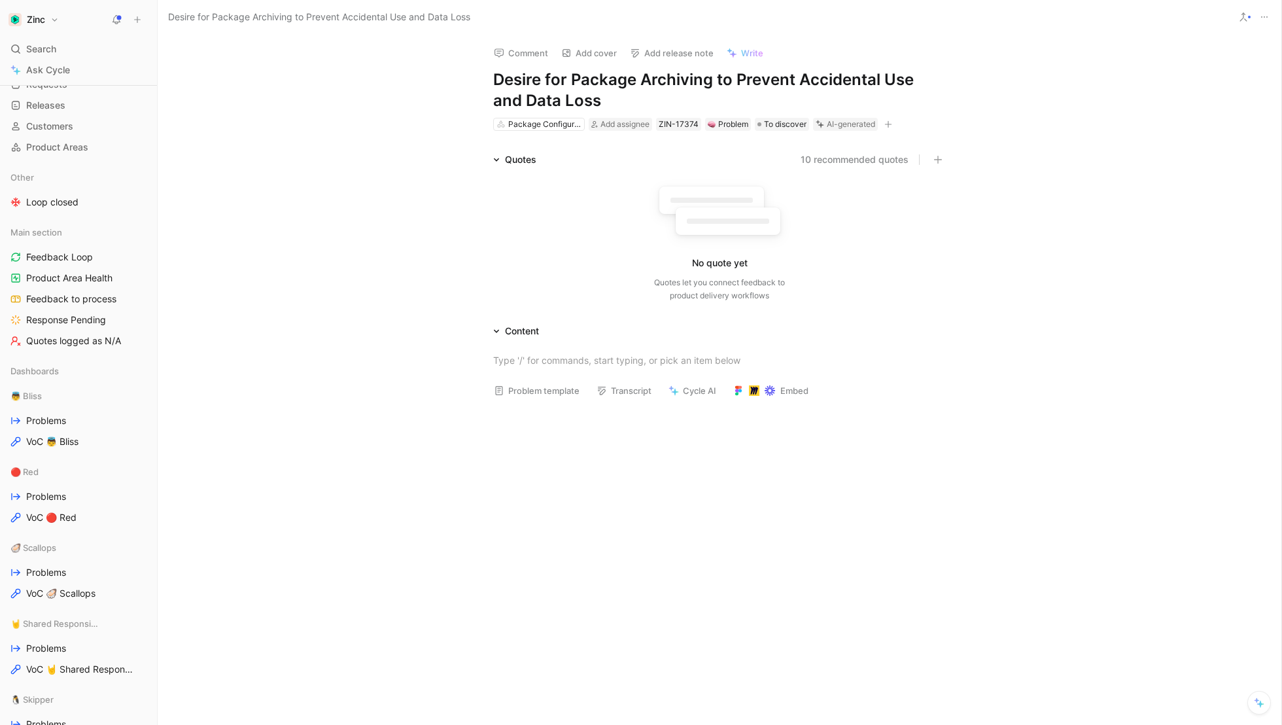
drag, startPoint x: 575, startPoint y: 100, endPoint x: 415, endPoint y: 63, distance: 164.3
click at [415, 63] on div "Comment Add cover Add release note Write Desire for Package Archiving to Preven…" at bounding box center [719, 380] width 1123 height 690
click at [807, 77] on h1 "When recruiters no longer want to use the package, deleting that package leads …" at bounding box center [719, 90] width 453 height 42
click at [703, 102] on h1 "When recruiters no longer want to use a package, deleting that package leads to" at bounding box center [719, 90] width 453 height 42
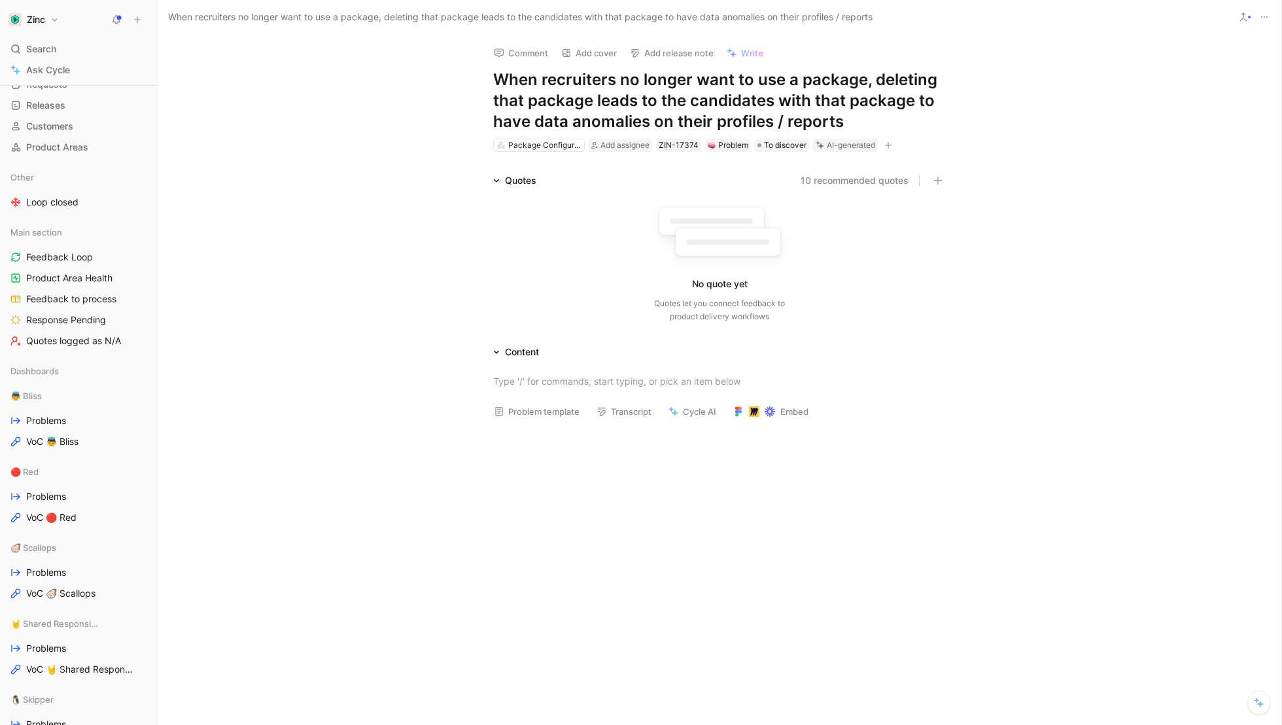
drag, startPoint x: 650, startPoint y: 122, endPoint x: 534, endPoint y: 122, distance: 115.8
click at [534, 122] on h1 "When recruiters no longer want to use a package, deleting that package leads to…" at bounding box center [719, 100] width 453 height 63
click at [356, 205] on div "Quotes 10 recommended quotes No quote yet Quotes let you connect feedback to pr…" at bounding box center [719, 251] width 1123 height 156
drag, startPoint x: 609, startPoint y: 120, endPoint x: 538, endPoint y: 120, distance: 71.3
click at [538, 120] on h1 "When recruiters no longer want to use a package, deleting that package leads to…" at bounding box center [719, 100] width 453 height 63
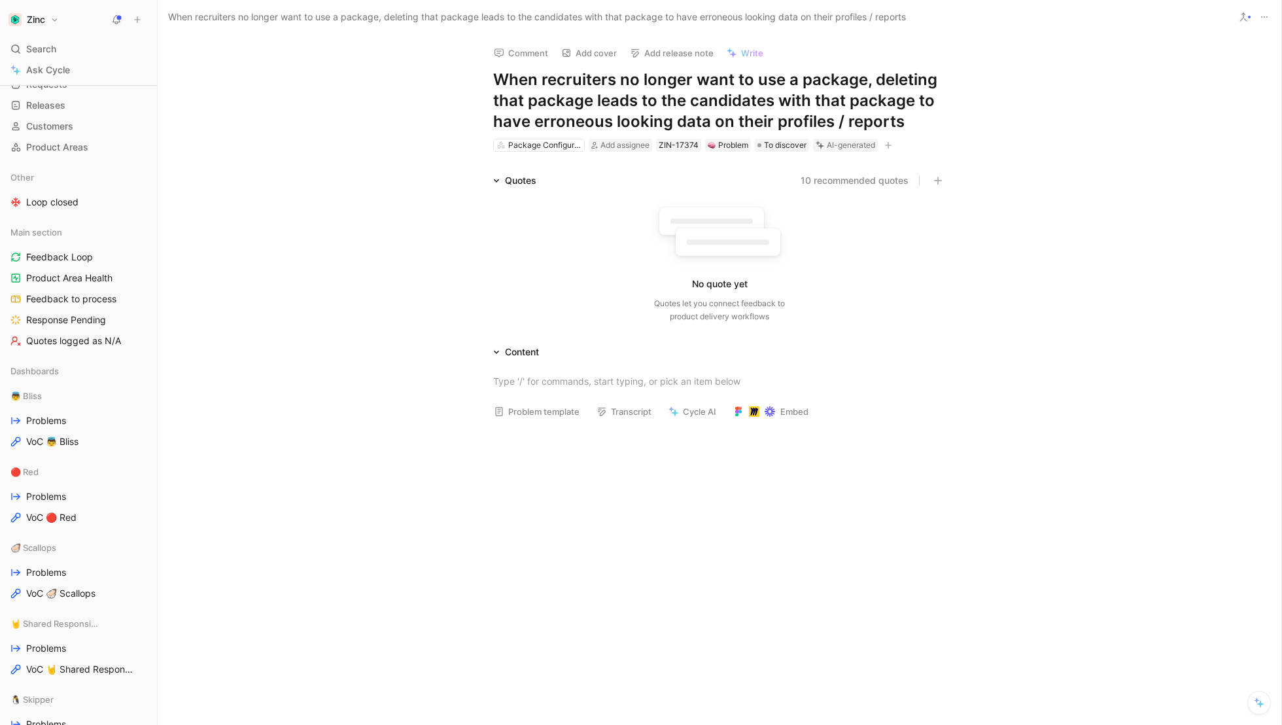
copy h1 "When recruiters no longer want to use a package, deleting that package leads to…"
click at [675, 83] on h1 "When recruiters no longer want to use a package, deleting that package leads to…" at bounding box center [719, 100] width 453 height 63
drag, startPoint x: 910, startPoint y: 127, endPoint x: 662, endPoint y: 103, distance: 249.6
click at [662, 103] on h1 "When recruiters no longer want to use a package, deleting that package leads to…" at bounding box center [719, 100] width 453 height 63
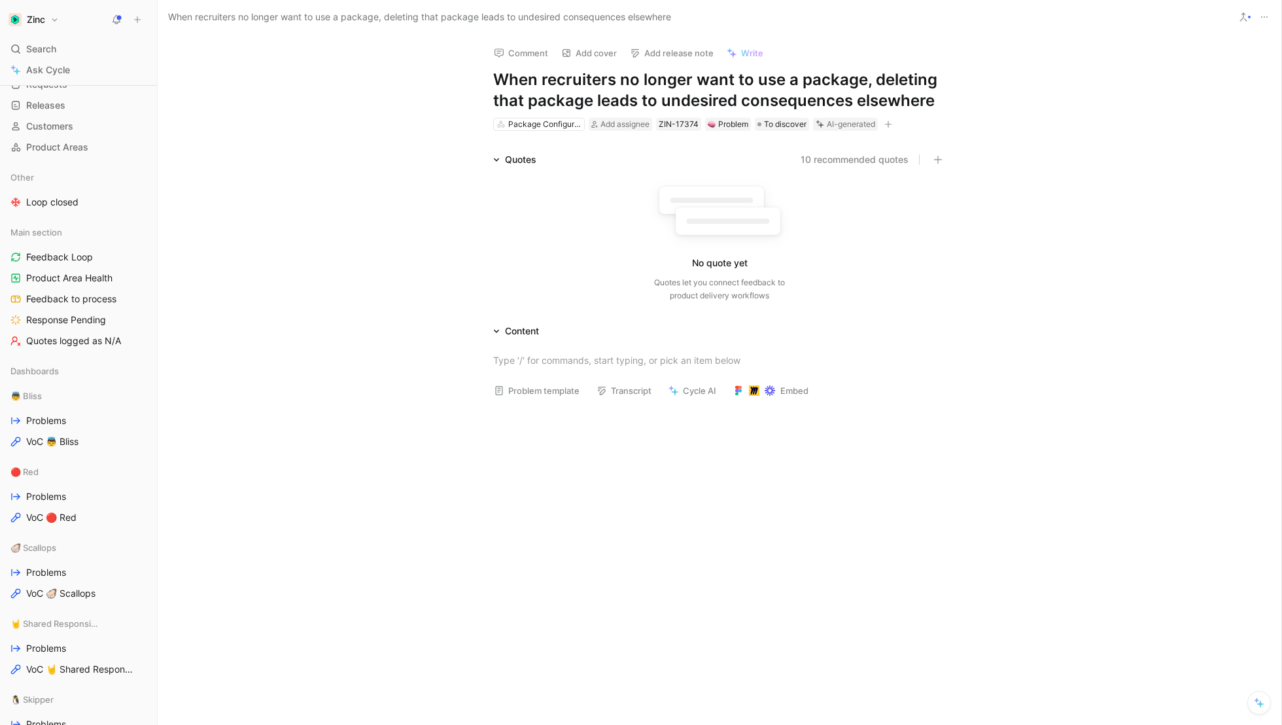
click at [226, 284] on div "Quotes 10 recommended quotes No quote yet Quotes let you connect feedback to pr…" at bounding box center [719, 230] width 1123 height 156
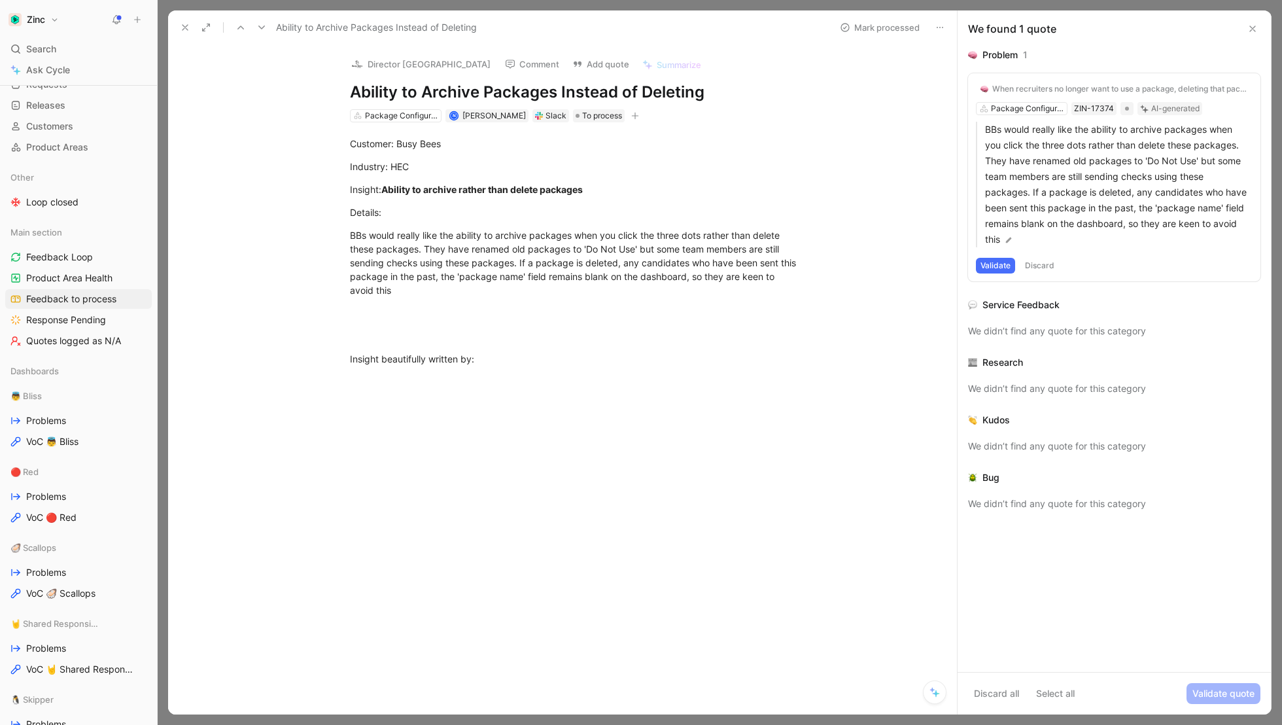
click at [997, 267] on button "Validate" at bounding box center [995, 266] width 39 height 16
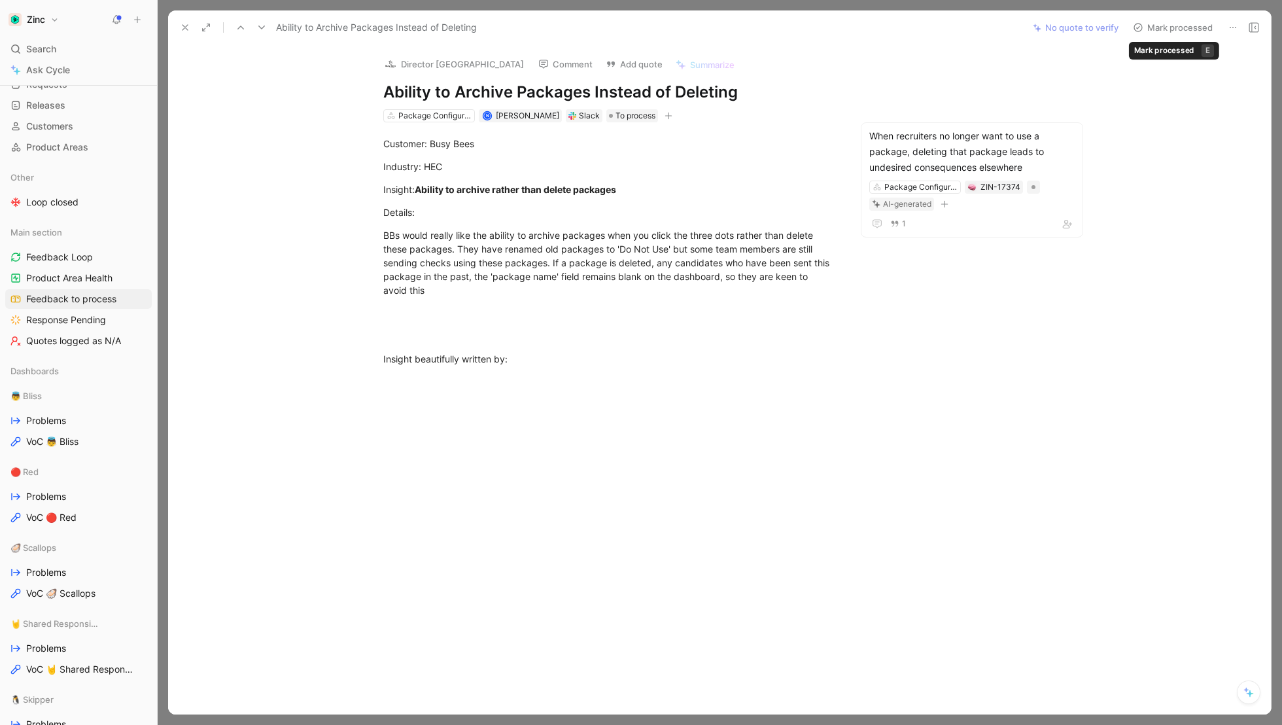
click at [1173, 25] on button "Mark processed" at bounding box center [1173, 27] width 92 height 18
